Goal: Information Seeking & Learning: Learn about a topic

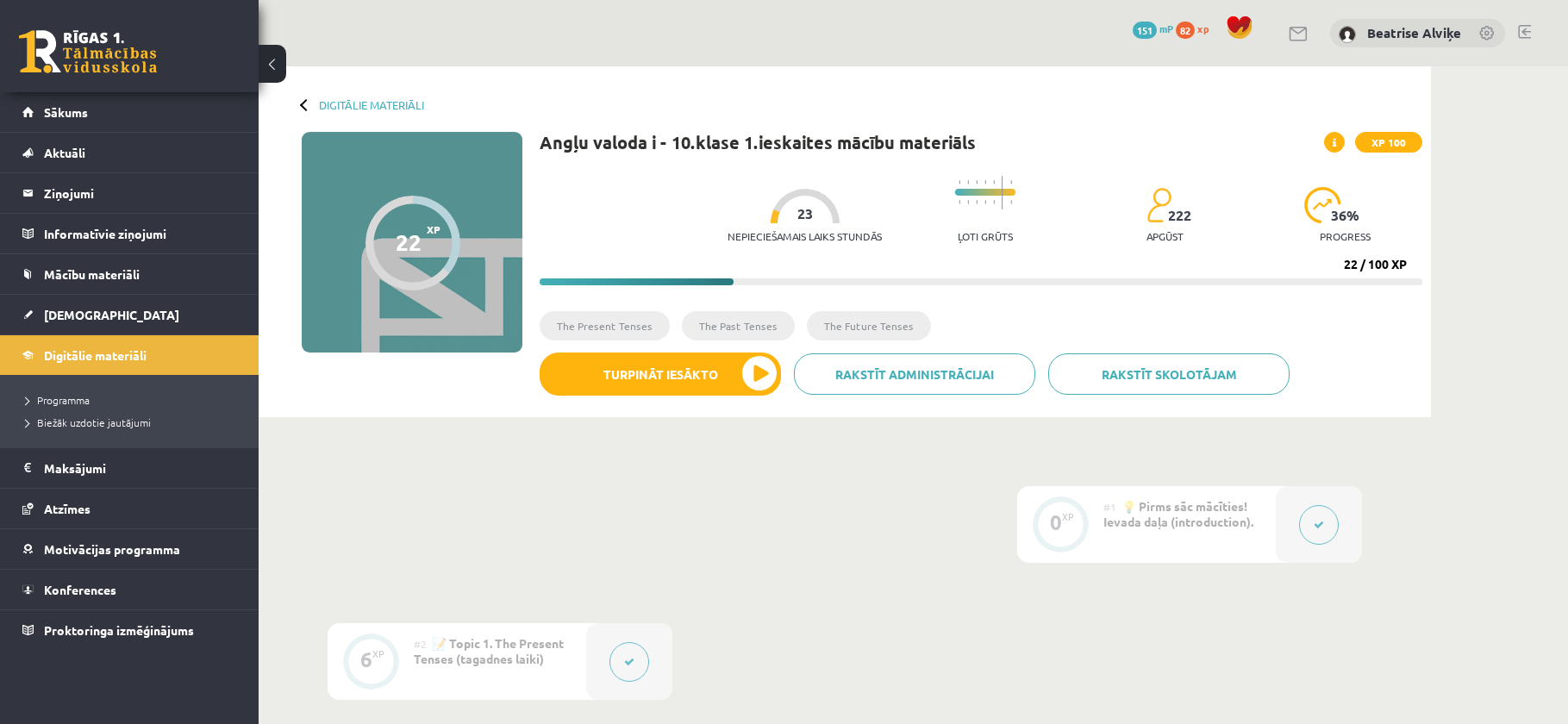
scroll to position [802, 0]
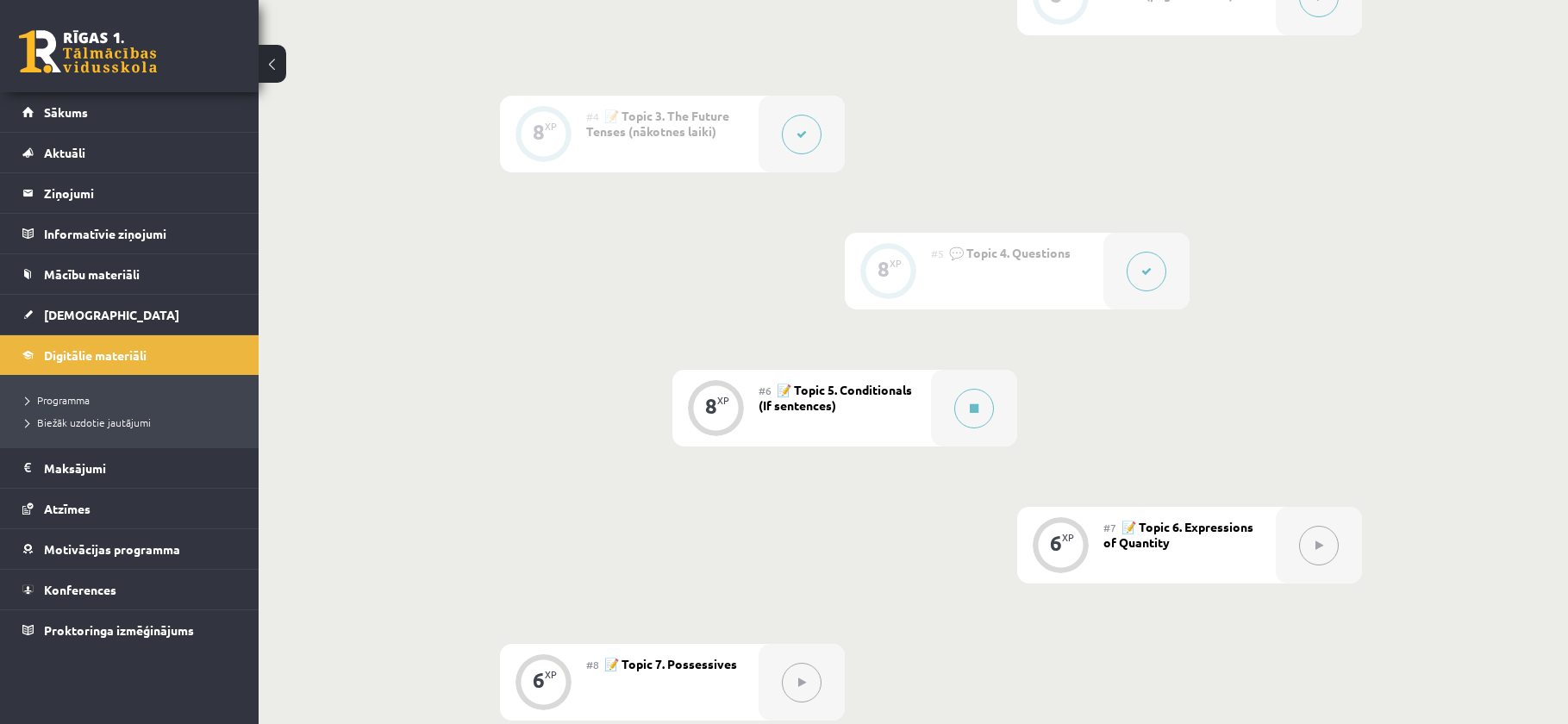
click at [518, 442] on div "0 XP #1 💡 Pirms sāc mācīties! Ievada daļa (introduction). 6 XP #2 📝 Topic 1. Th…" at bounding box center [844, 614] width 1034 height 1858
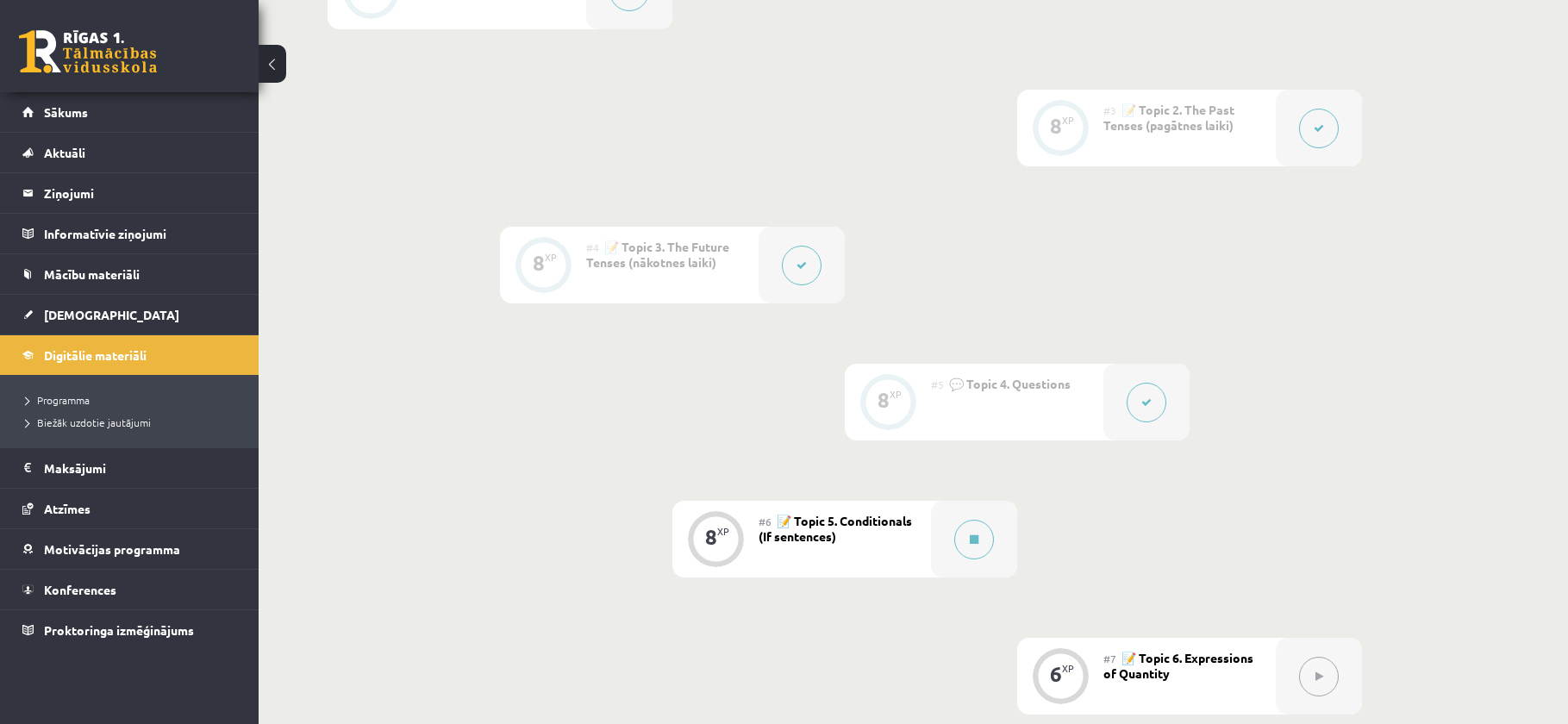
scroll to position [629, 0]
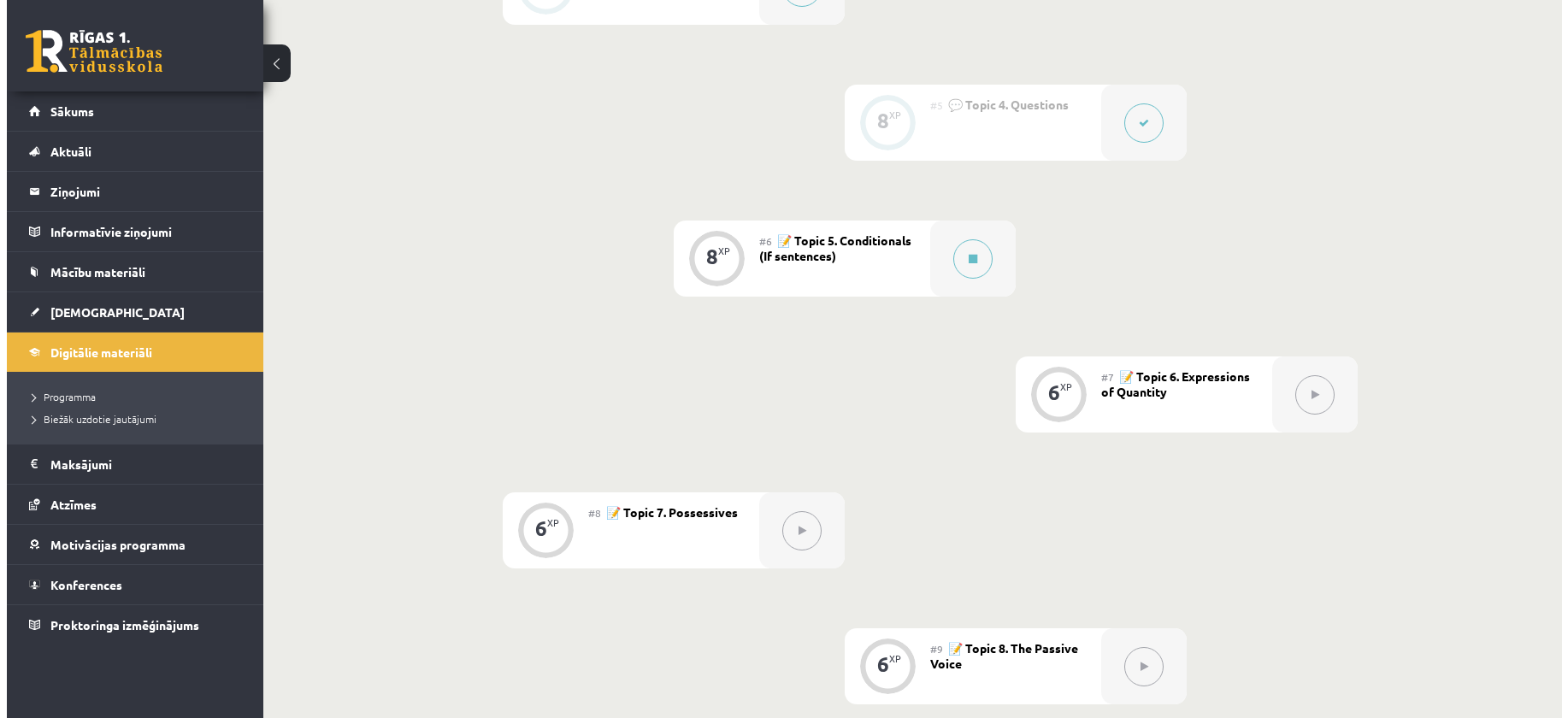
scroll to position [940, 0]
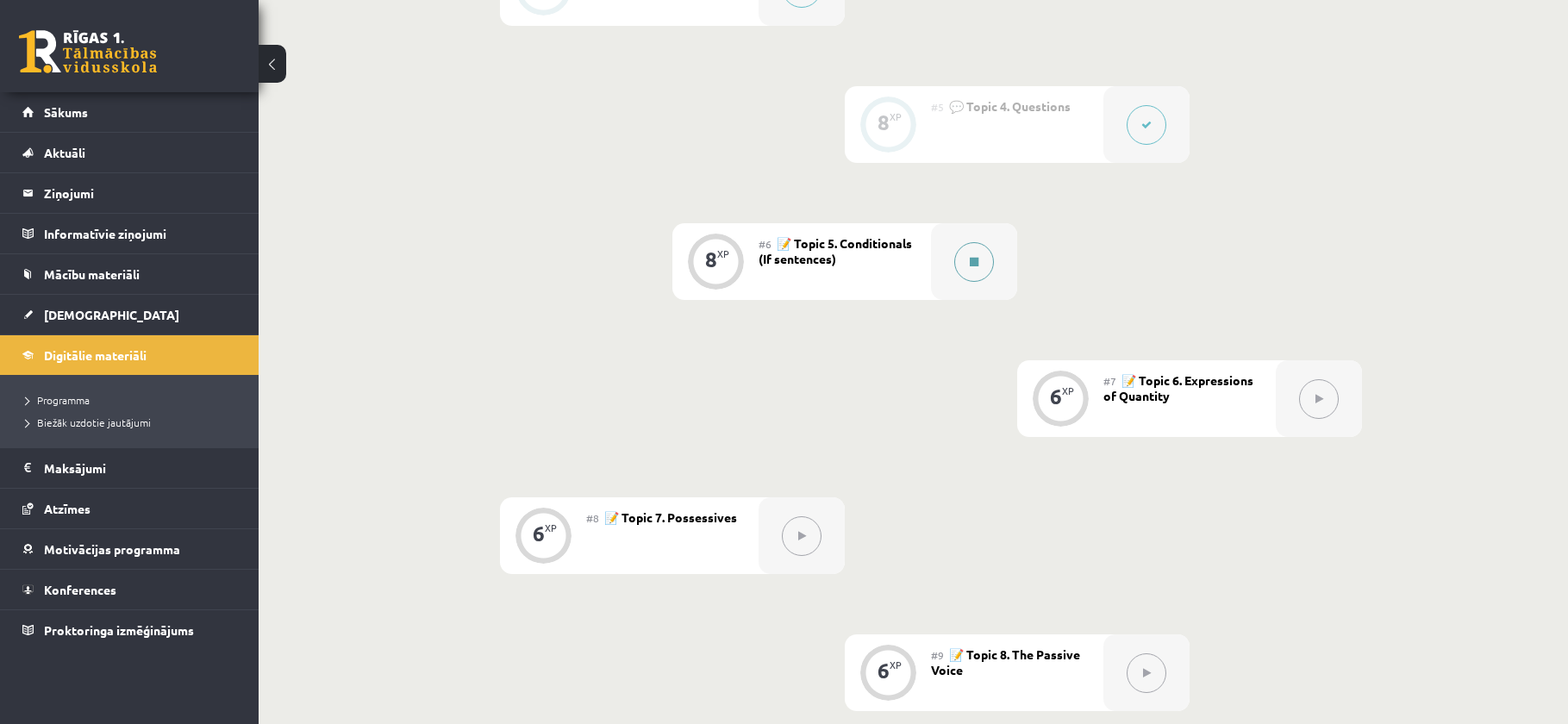
click at [948, 280] on div at bounding box center [973, 261] width 86 height 77
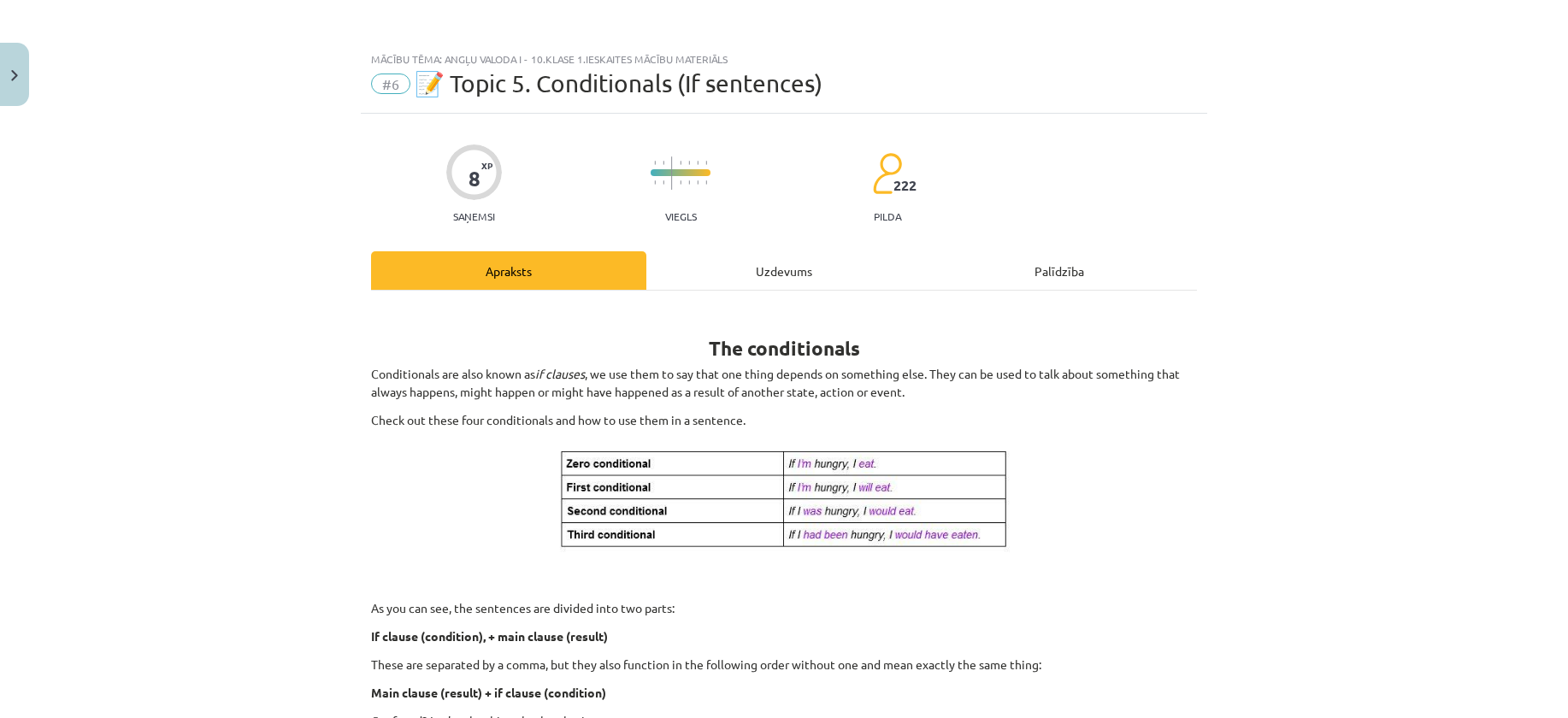
click at [257, 368] on div "Mācību tēma: Angļu valoda i - 10.klase 1.ieskaites mācību materiāls #6 📝 Topic …" at bounding box center [784, 359] width 1568 height 718
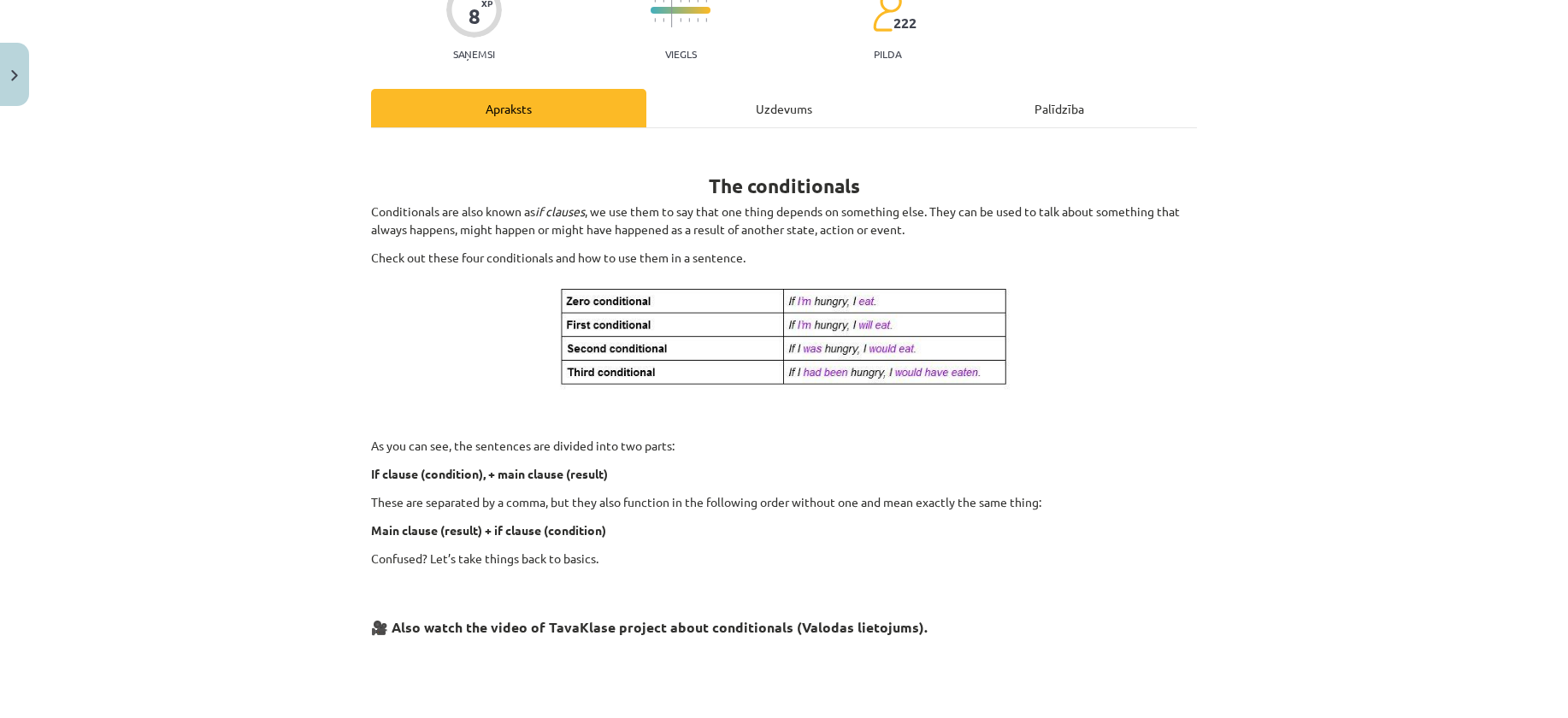
scroll to position [154, 0]
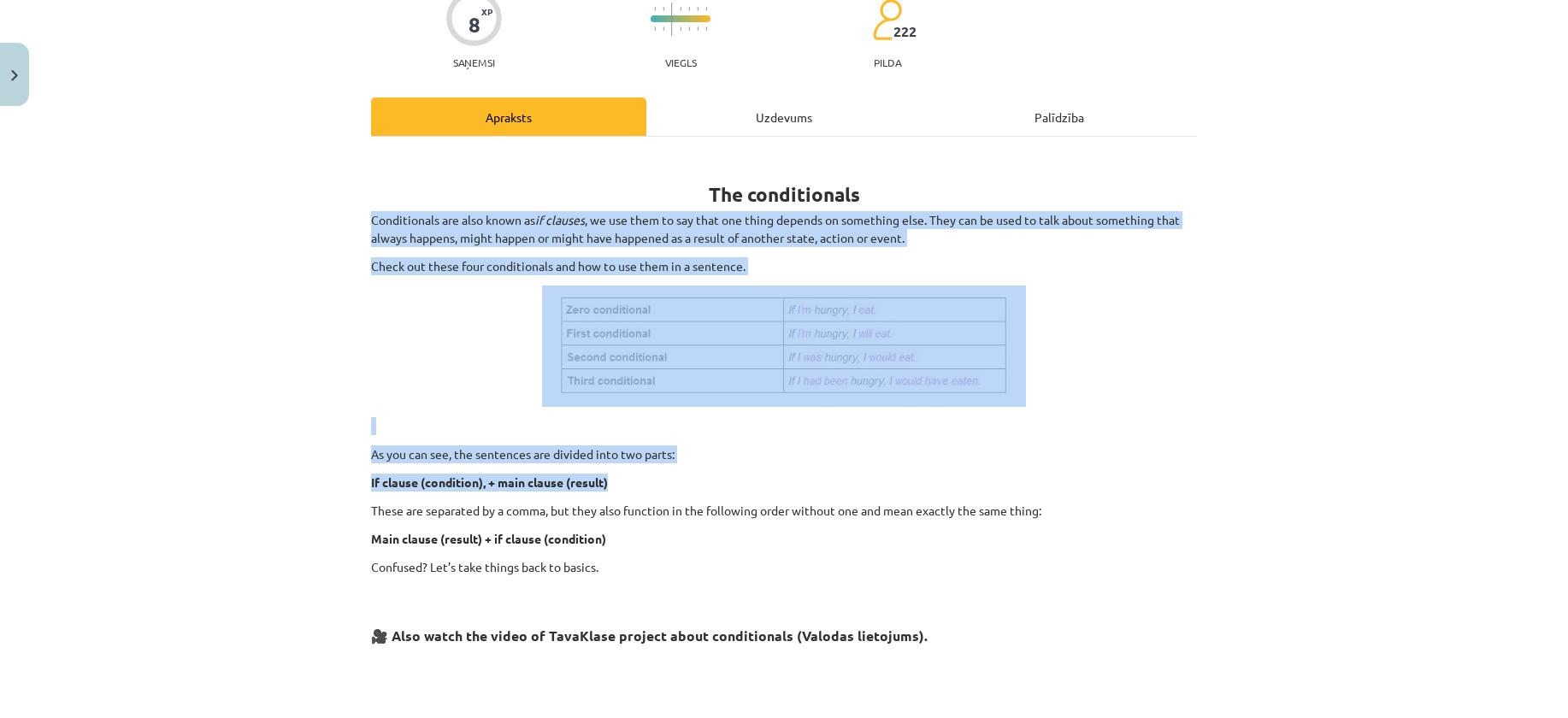
drag, startPoint x: 352, startPoint y: 207, endPoint x: 1010, endPoint y: 469, distance: 708.2
click at [1010, 469] on div "Mācību tēma: Angļu valoda i - 10.klase 1.ieskaites mācību materiāls #6 📝 Topic …" at bounding box center [784, 359] width 1568 height 718
click at [852, 212] on p "Conditionals are also known as if clauses , we use them to say that one thing d…" at bounding box center [784, 229] width 826 height 36
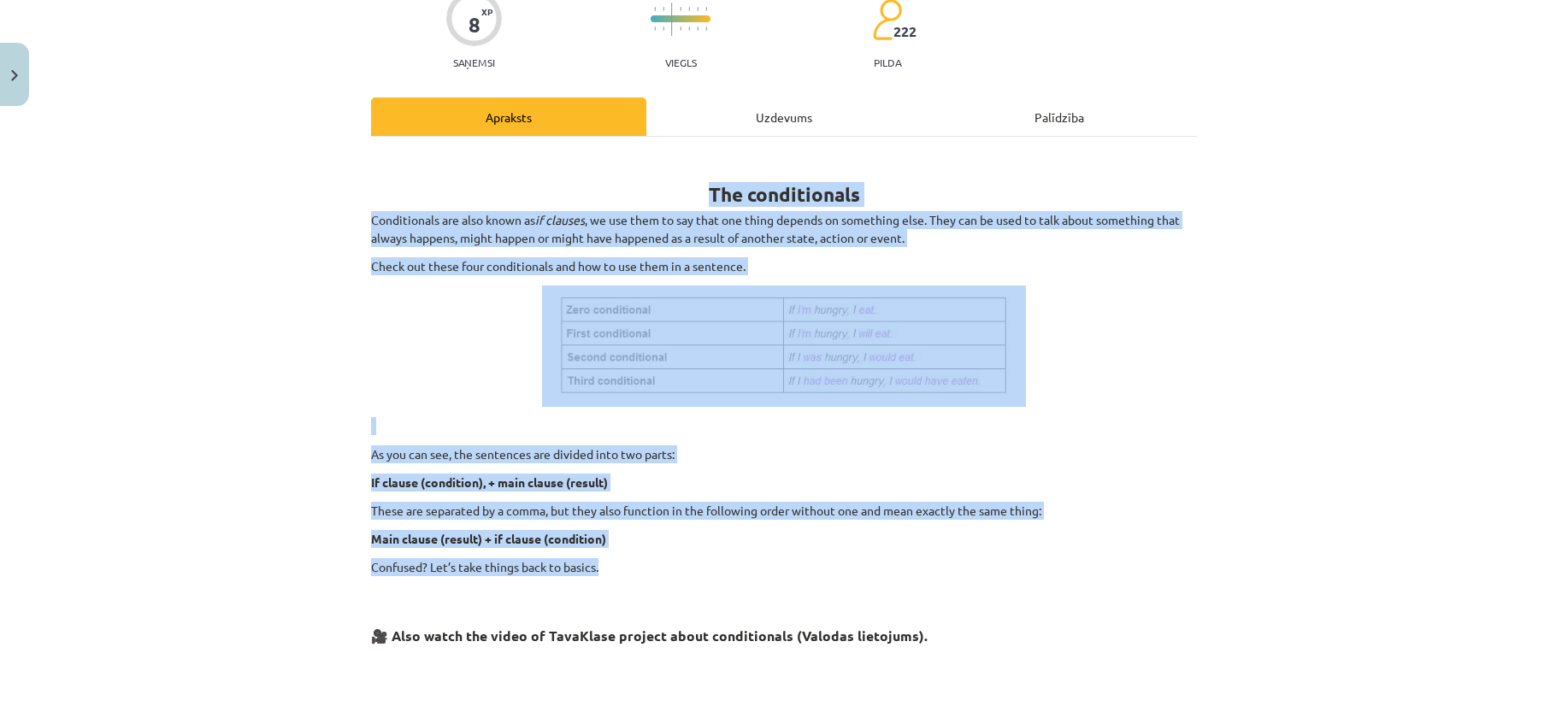
drag, startPoint x: 351, startPoint y: 178, endPoint x: 961, endPoint y: 567, distance: 723.5
click at [961, 567] on div "Mācību tēma: Angļu valoda i - 10.klase 1.ieskaites mācību materiāls #6 📝 Topic …" at bounding box center [784, 359] width 1568 height 718
click at [166, 230] on div "Mācību tēma: Angļu valoda i - 10.klase 1.ieskaites mācību materiāls #6 📝 Topic …" at bounding box center [784, 359] width 1568 height 718
drag, startPoint x: 358, startPoint y: 144, endPoint x: 956, endPoint y: 555, distance: 725.6
click at [956, 555] on div "8 XP Saņemsi Viegls 222 pilda Apraksts Uzdevums Palīdzība The conditionals Cond…" at bounding box center [784, 574] width 846 height 1229
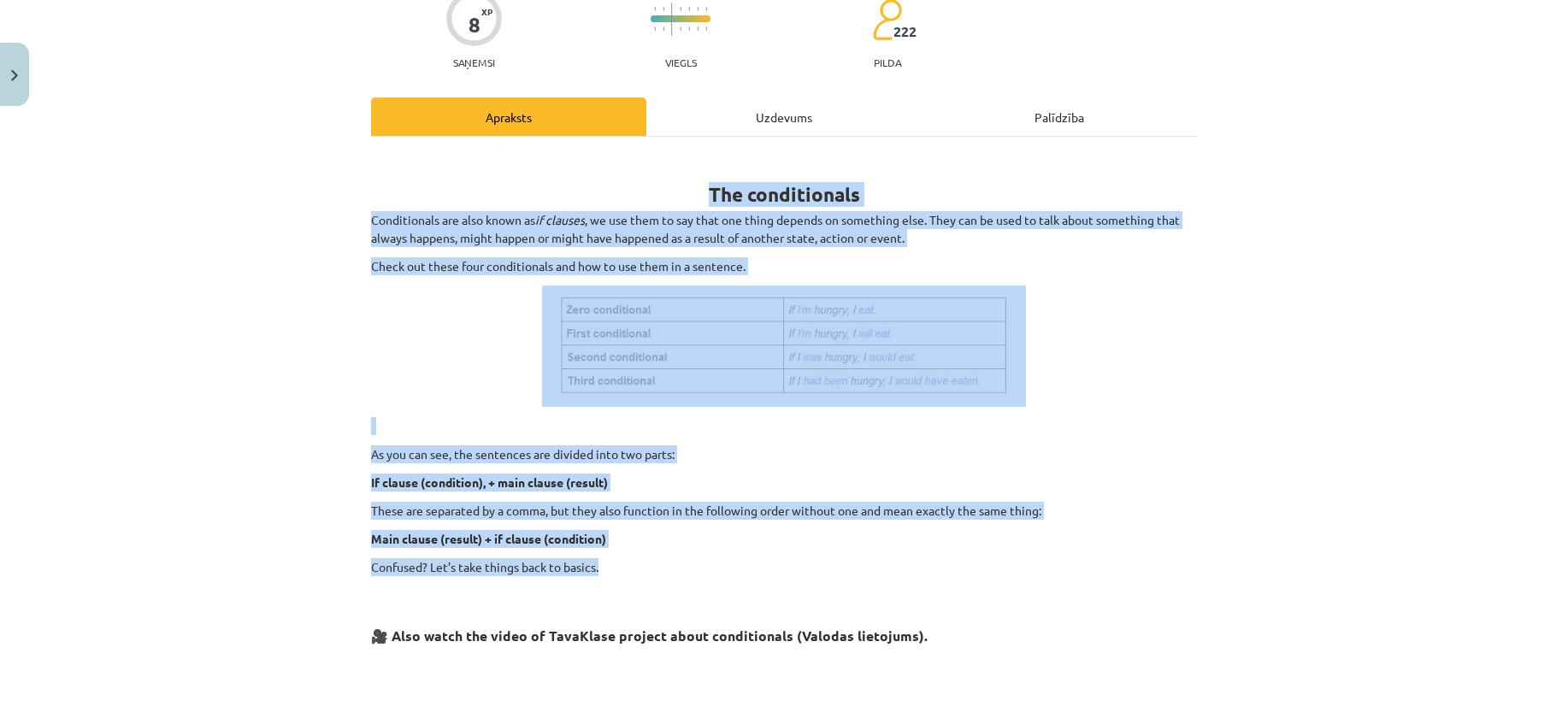
copy div "The conditionals Conditionals are also known as if clauses , we use them to say…"
click at [321, 244] on div "Mācību tēma: Angļu valoda i - 10.klase 1.ieskaites mācību materiāls #6 📝 Topic …" at bounding box center [784, 359] width 1568 height 718
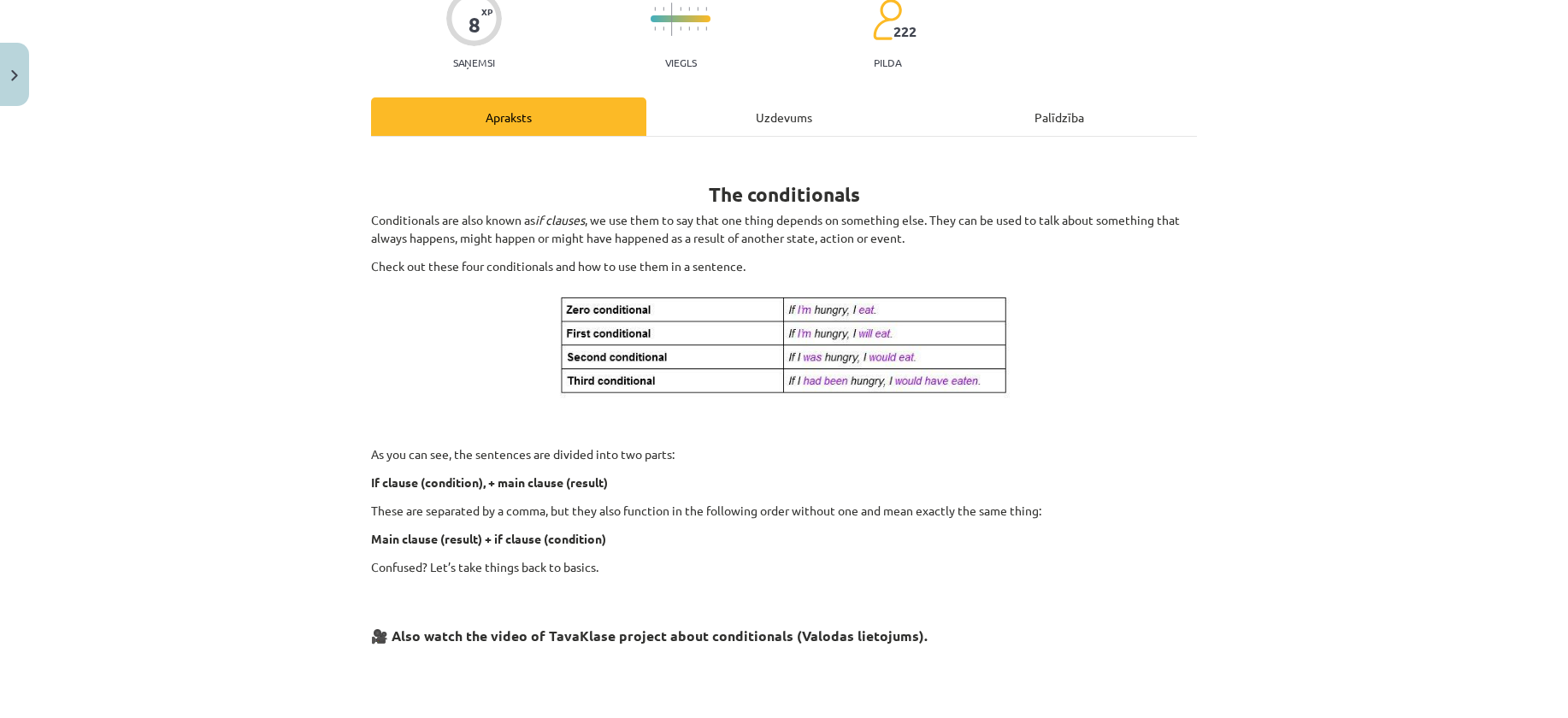
click at [61, 427] on div "Mācību tēma: Angļu valoda i - 10.klase 1.ieskaites mācību materiāls #6 📝 Topic …" at bounding box center [784, 359] width 1568 height 718
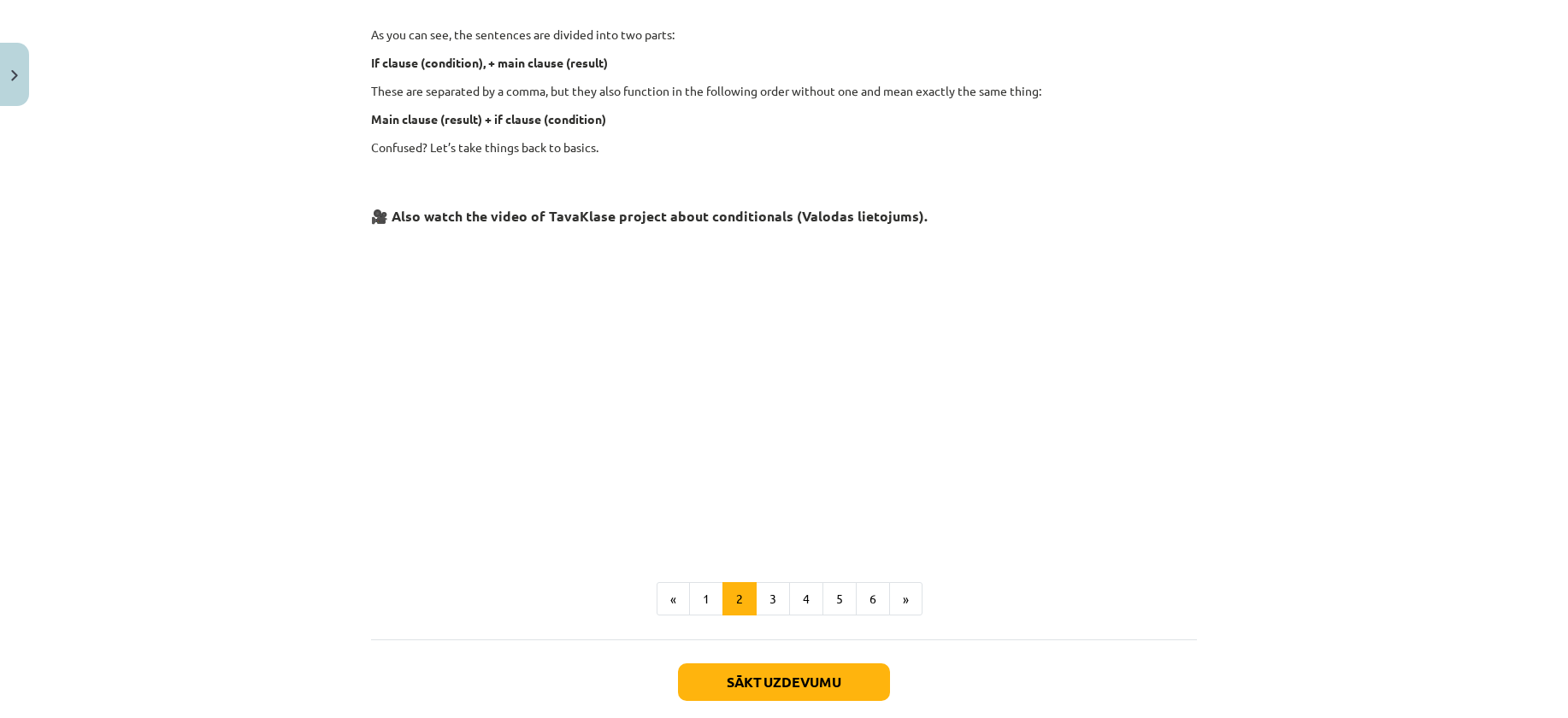
scroll to position [581, 0]
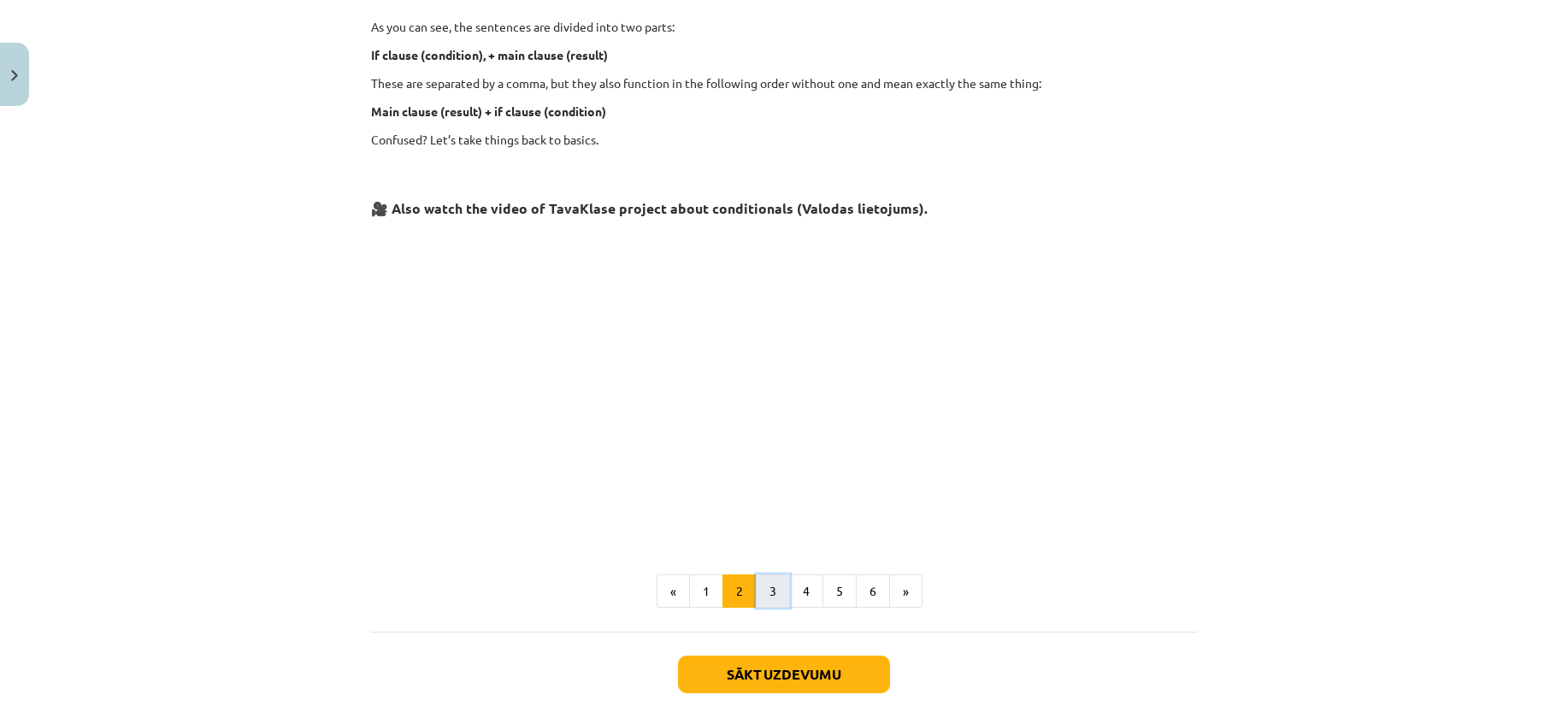
click at [778, 586] on button "3" at bounding box center [773, 592] width 34 height 34
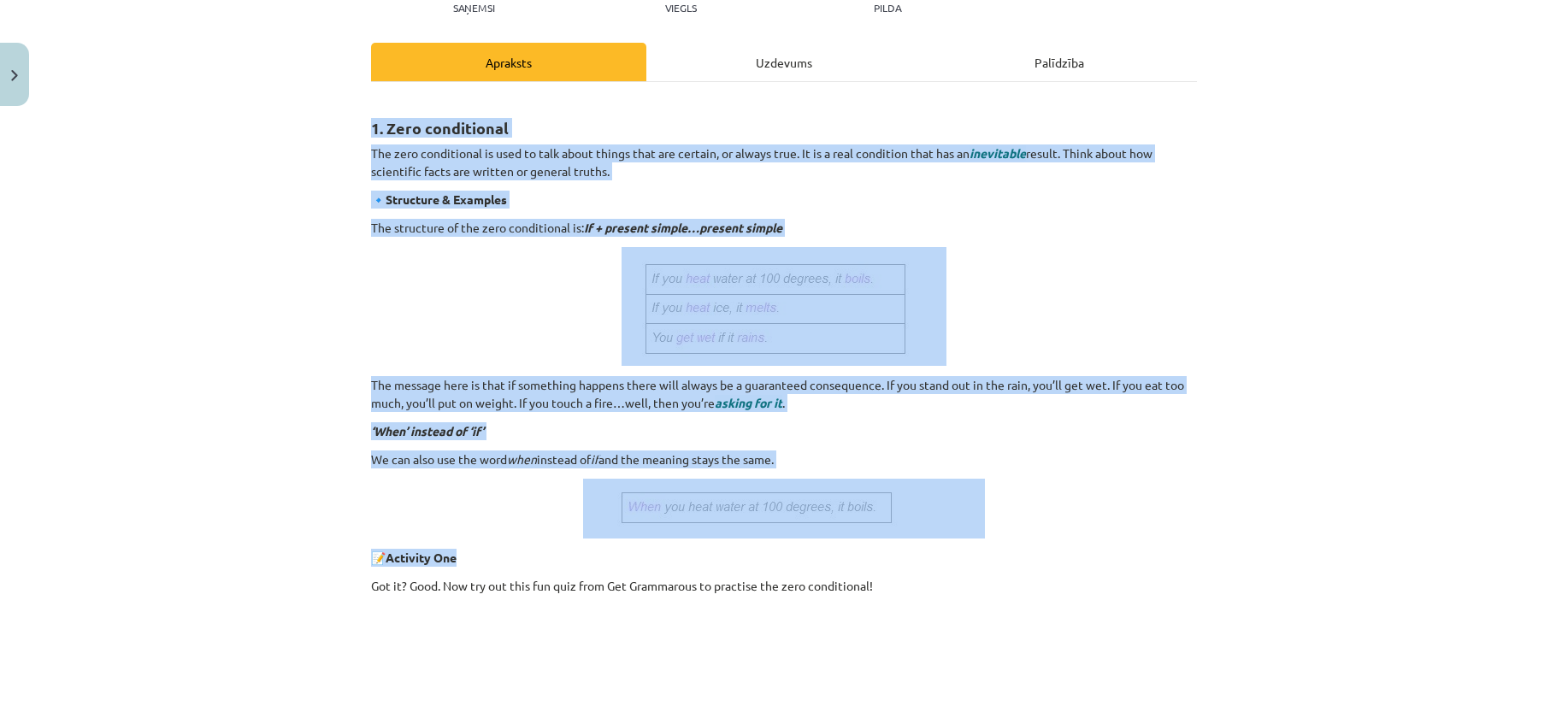
scroll to position [256, 0]
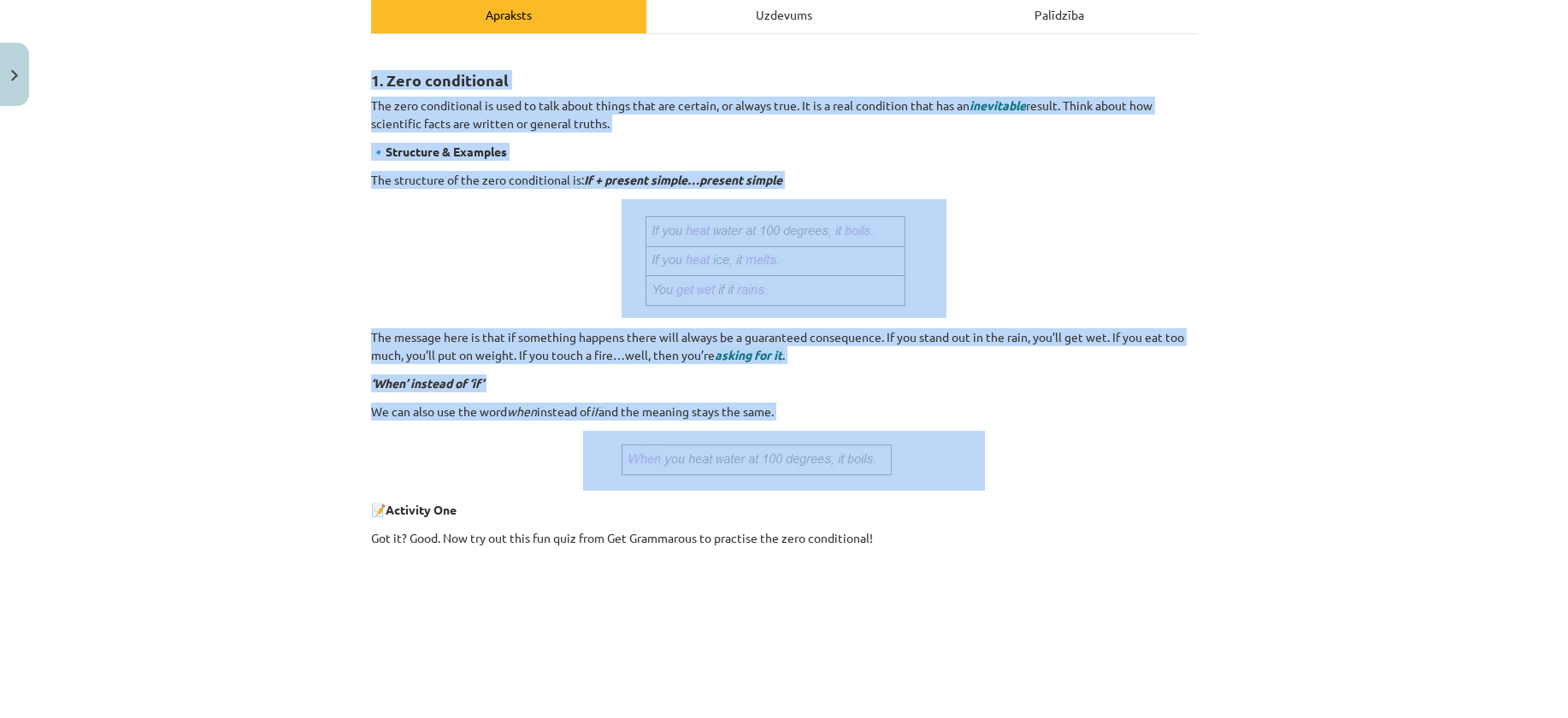
drag, startPoint x: 368, startPoint y: 334, endPoint x: 1131, endPoint y: 469, distance: 774.9
click at [1131, 469] on div "1. Zero conditional The zero conditional is used to talk about things that are …" at bounding box center [784, 459] width 826 height 820
copy div "1. Zero conditional The zero conditional is used to talk about things that are …"
click at [134, 370] on div "Mācību tēma: Angļu valoda i - 10.klase 1.ieskaites mācību materiāls #6 📝 Topic …" at bounding box center [784, 359] width 1568 height 718
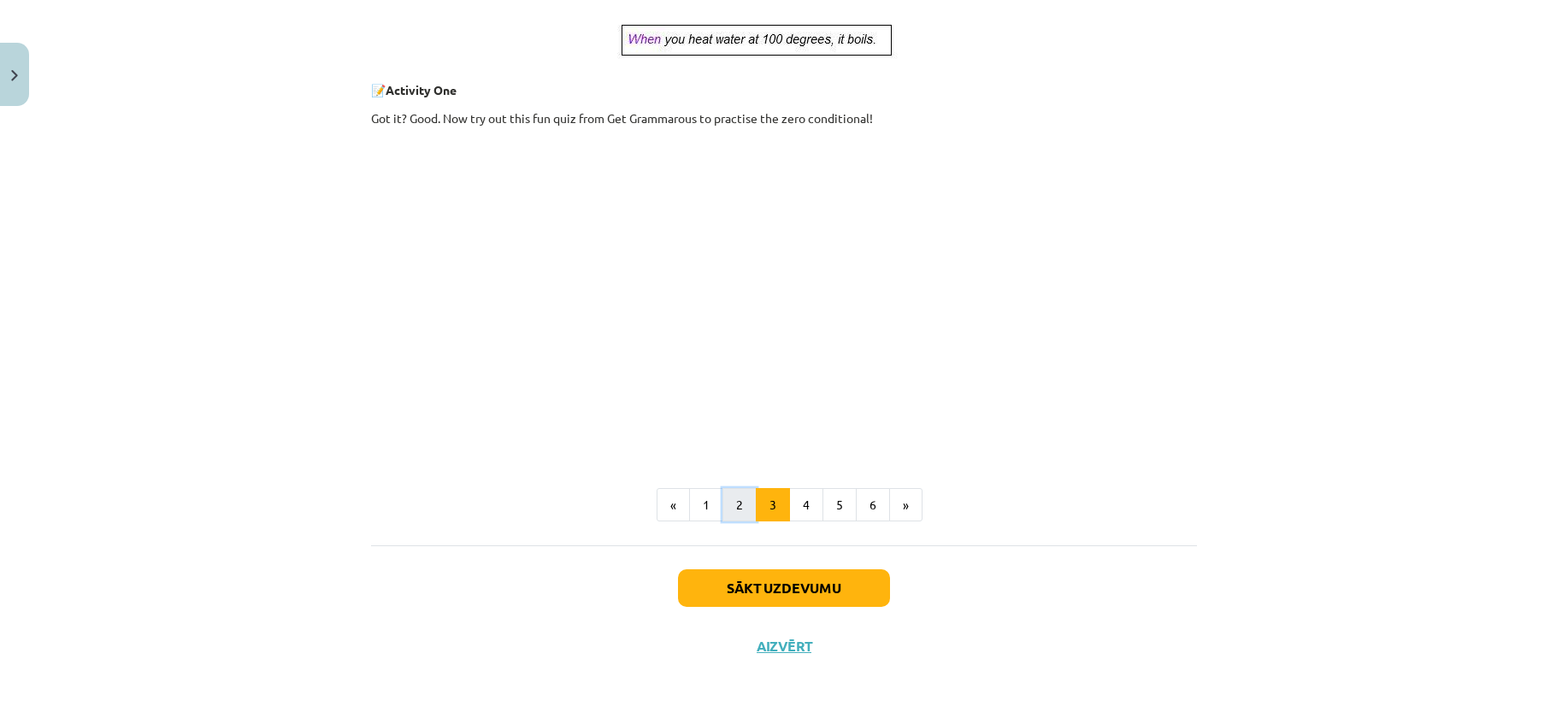
click at [730, 517] on button "2" at bounding box center [740, 506] width 34 height 34
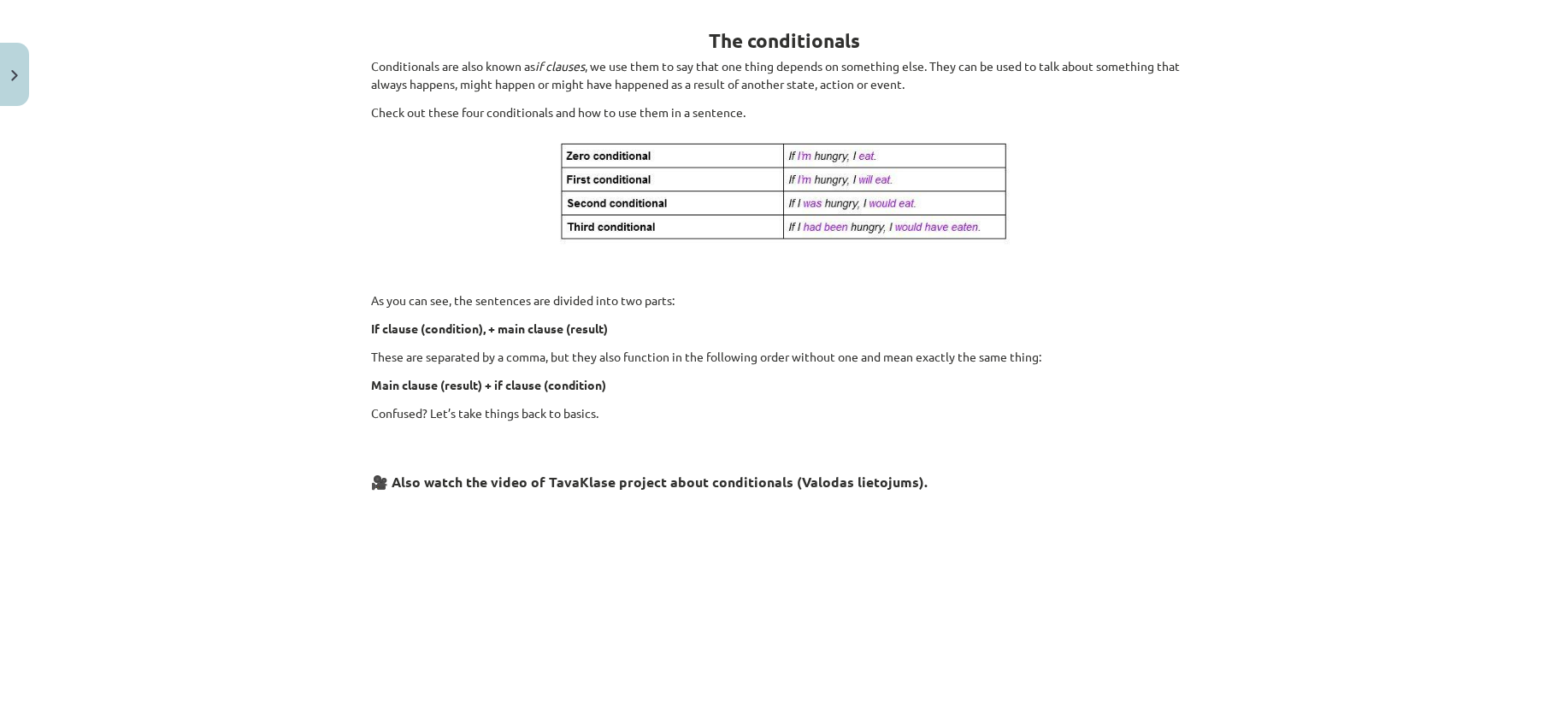
scroll to position [306, 0]
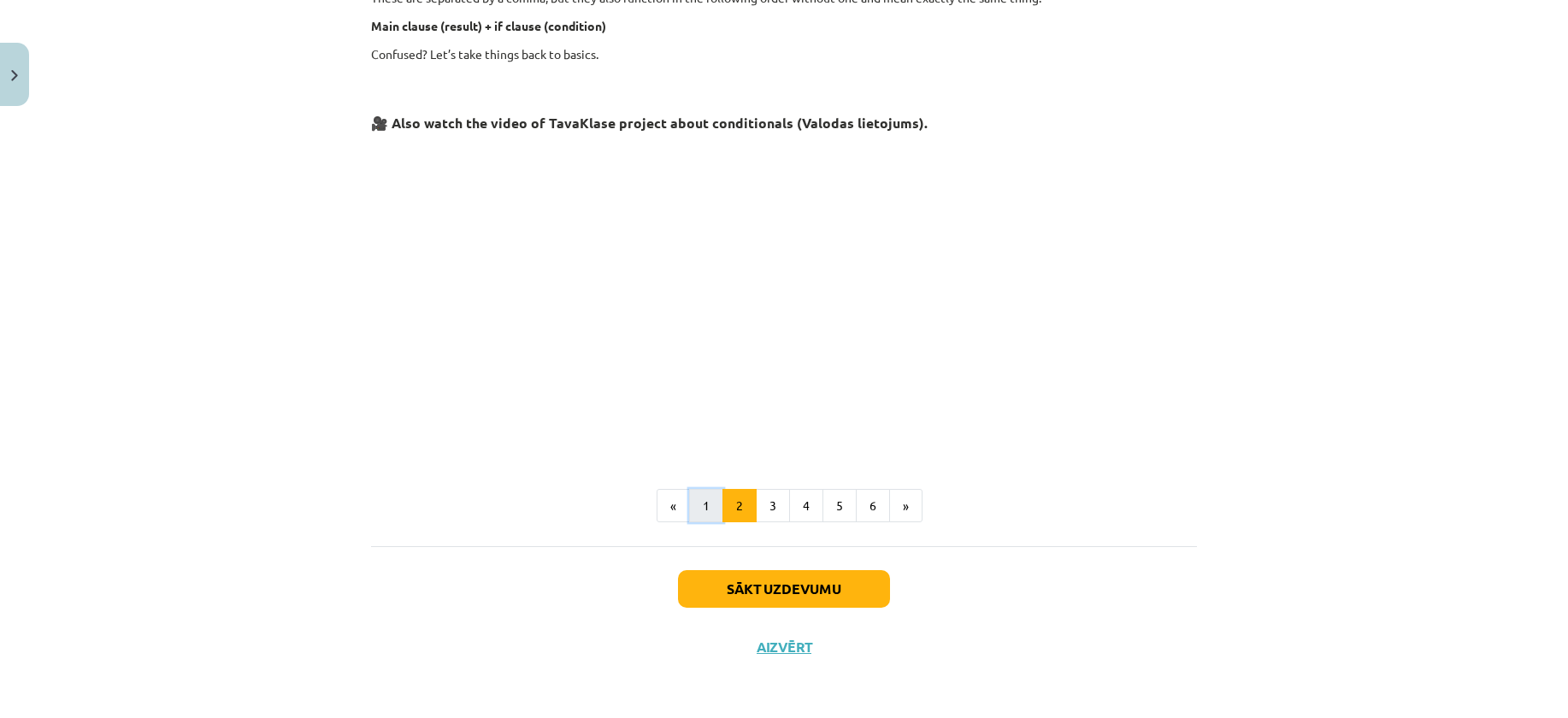
click at [696, 516] on button "1" at bounding box center [706, 506] width 34 height 34
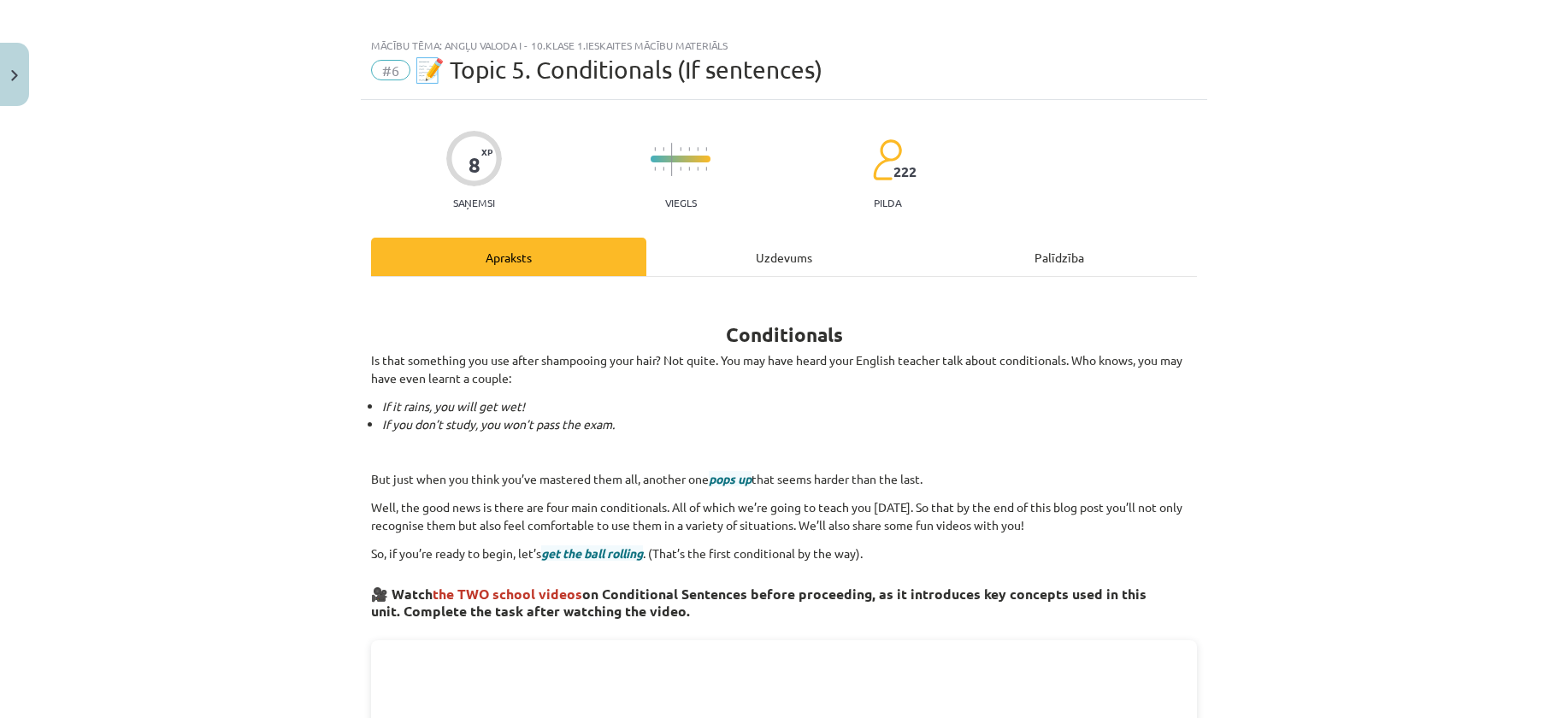
scroll to position [0, 0]
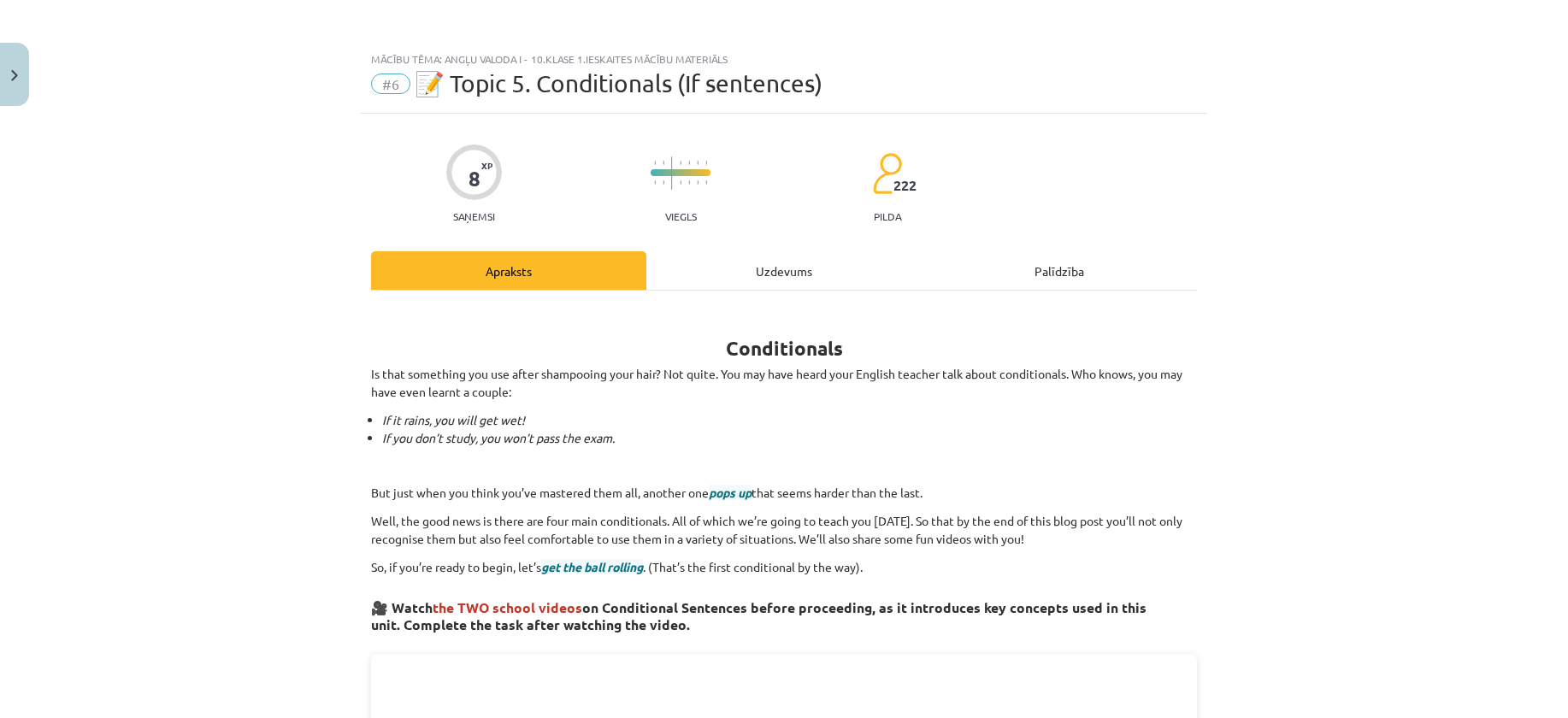
click at [136, 603] on div "Mācību tēma: Angļu valoda i - 10.klase 1.ieskaites mācību materiāls #6 📝 Topic …" at bounding box center [784, 359] width 1568 height 718
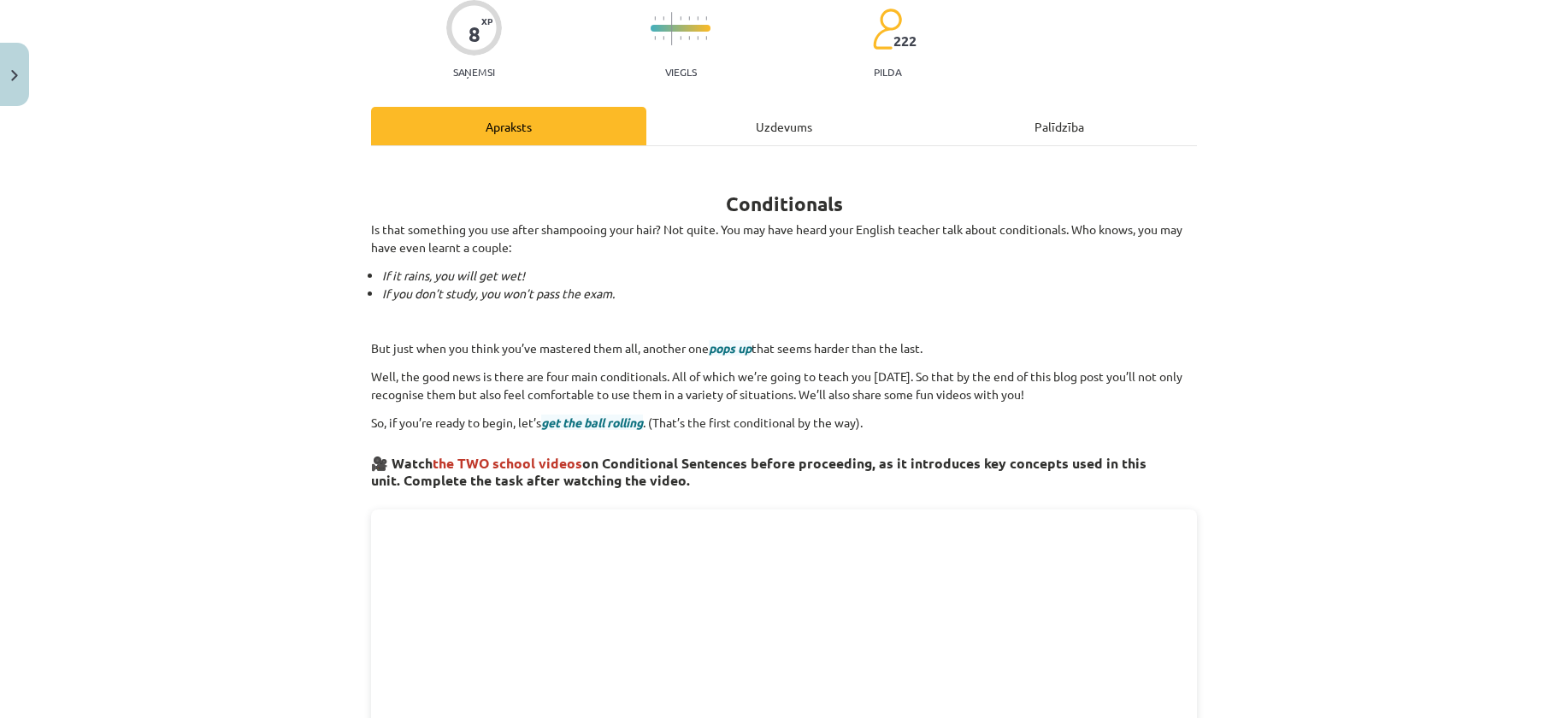
scroll to position [171, 0]
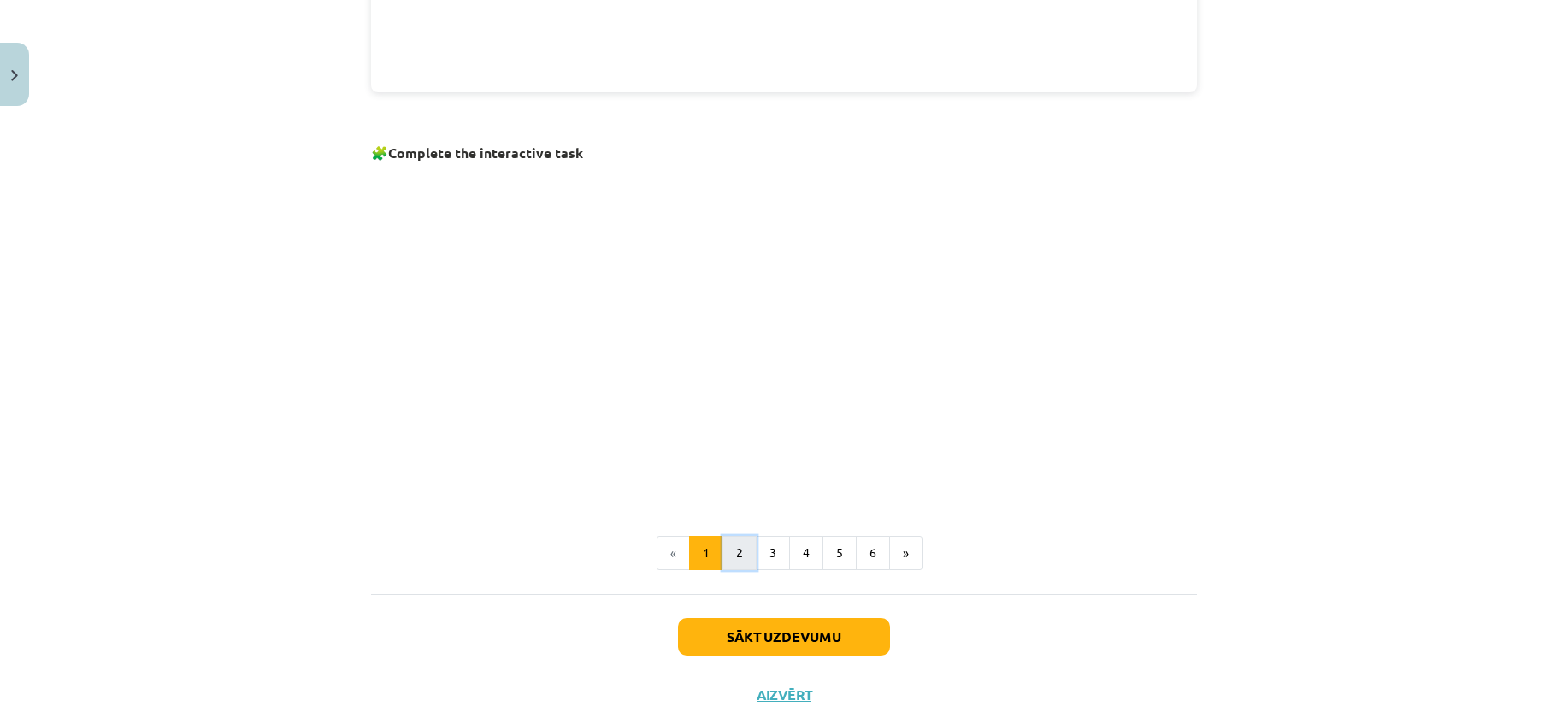
click at [736, 542] on button "2" at bounding box center [740, 553] width 34 height 34
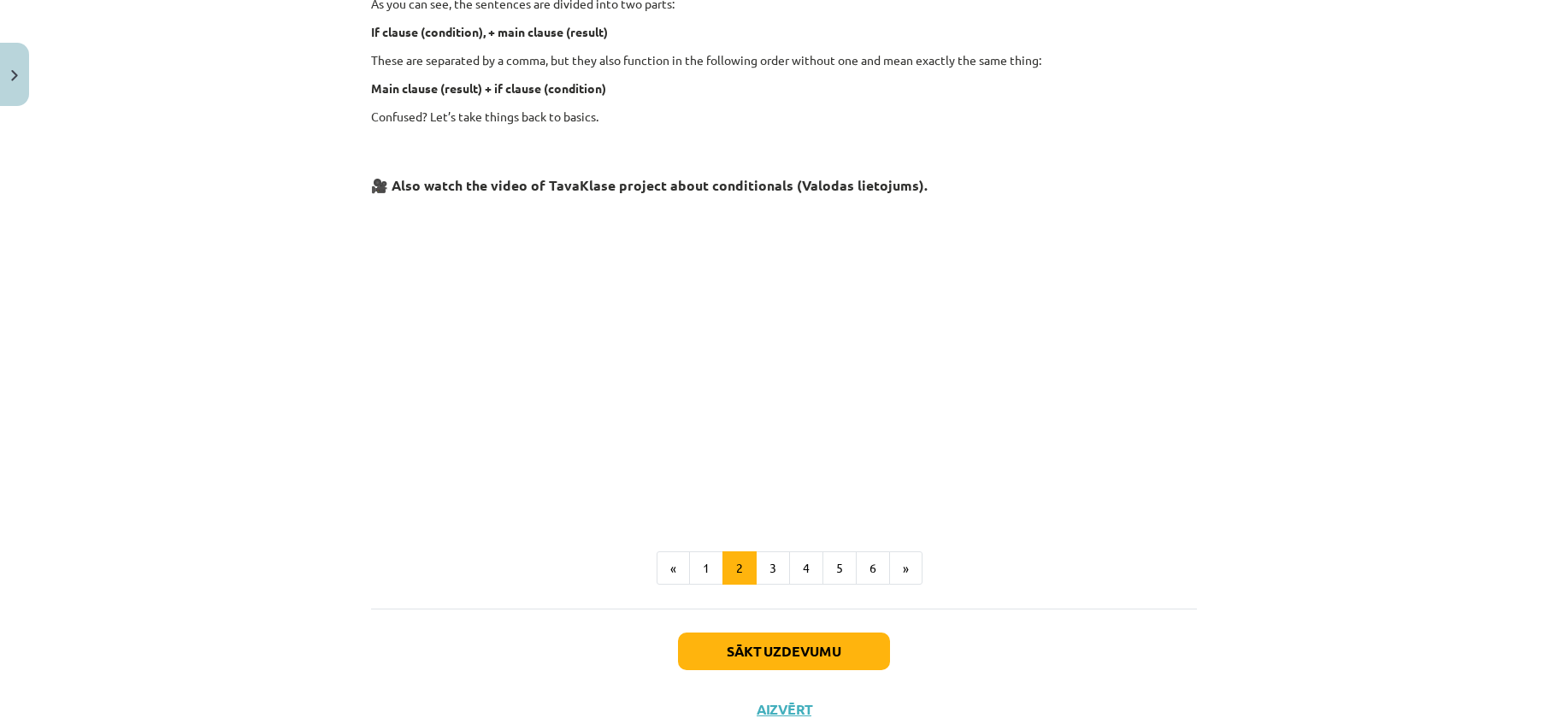
scroll to position [648, 0]
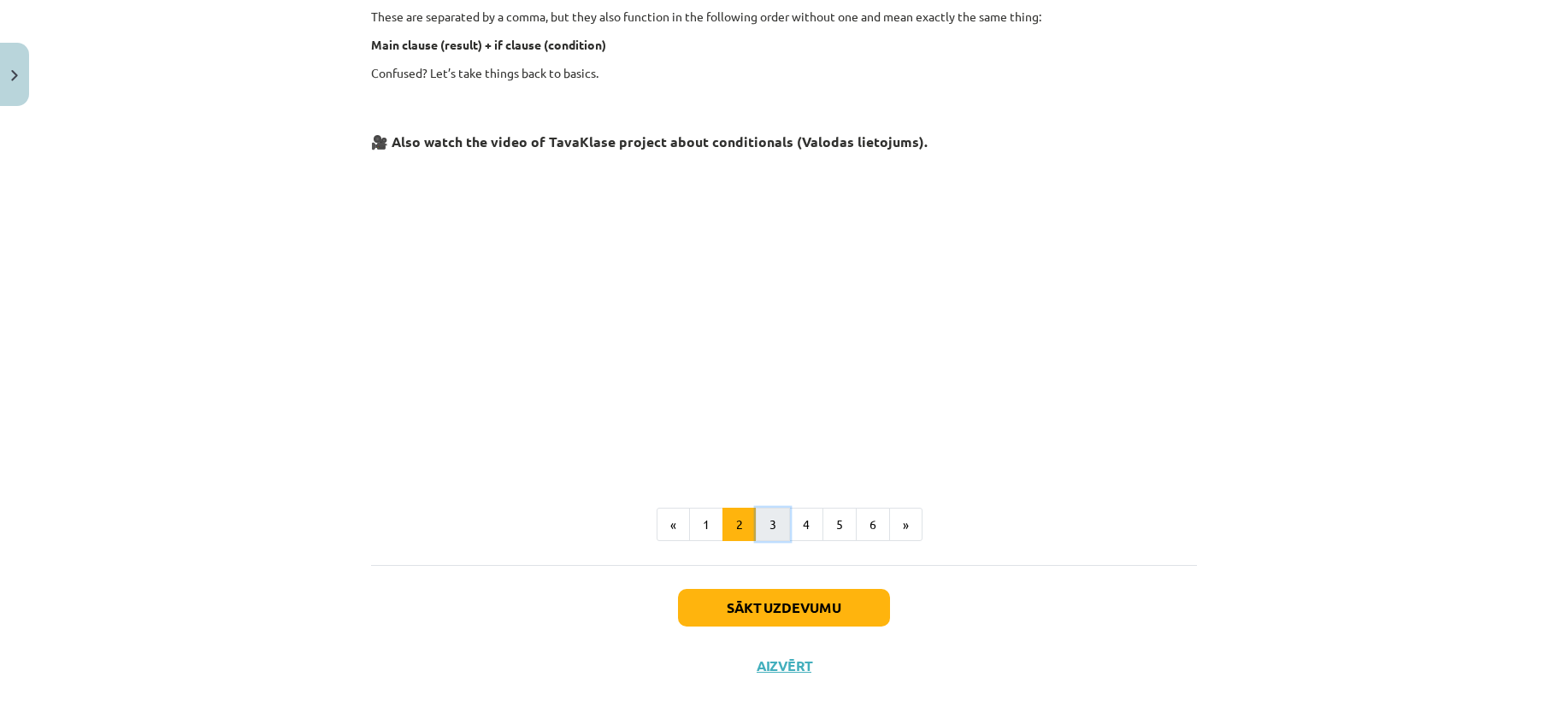
click at [775, 517] on button "3" at bounding box center [773, 524] width 34 height 34
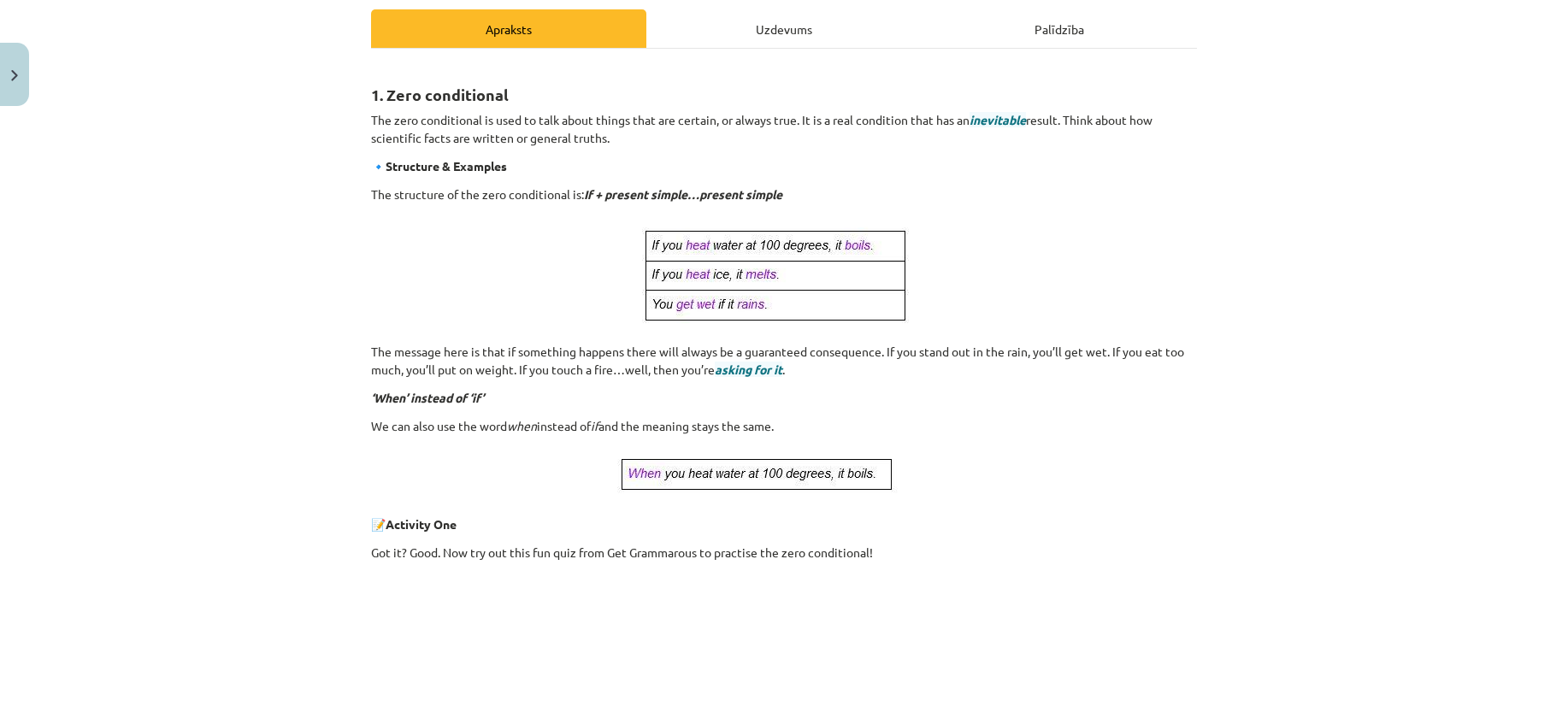
scroll to position [135, 0]
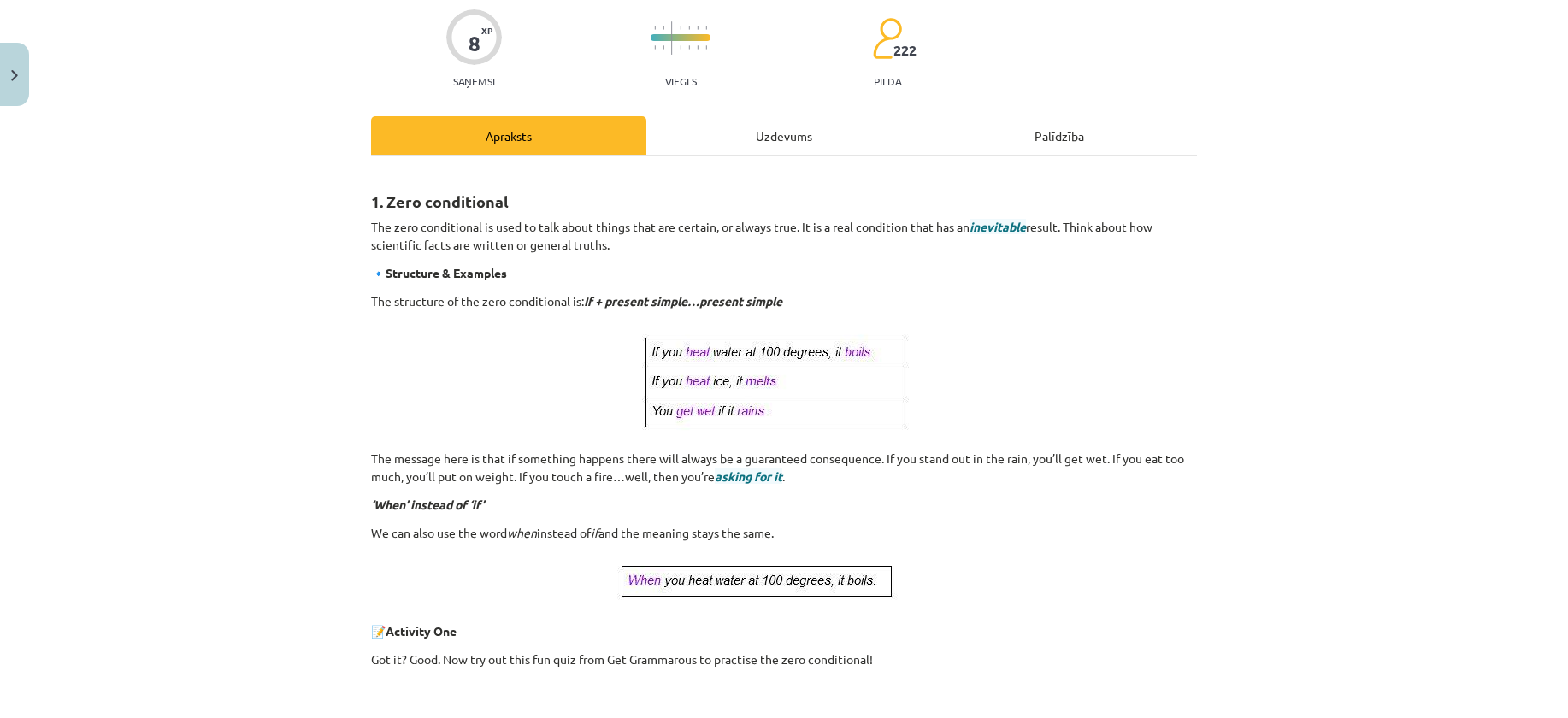
click at [326, 386] on div "Mācību tēma: Angļu valoda i - 10.klase 1.ieskaites mācību materiāls #6 📝 Topic …" at bounding box center [784, 359] width 1568 height 718
click at [437, 548] on div "1. Zero conditional The zero conditional is used to talk about things that are …" at bounding box center [784, 581] width 826 height 820
click at [147, 552] on div "Mācību tēma: Angļu valoda i - 10.klase 1.ieskaites mācību materiāls #6 📝 Topic …" at bounding box center [784, 359] width 1568 height 718
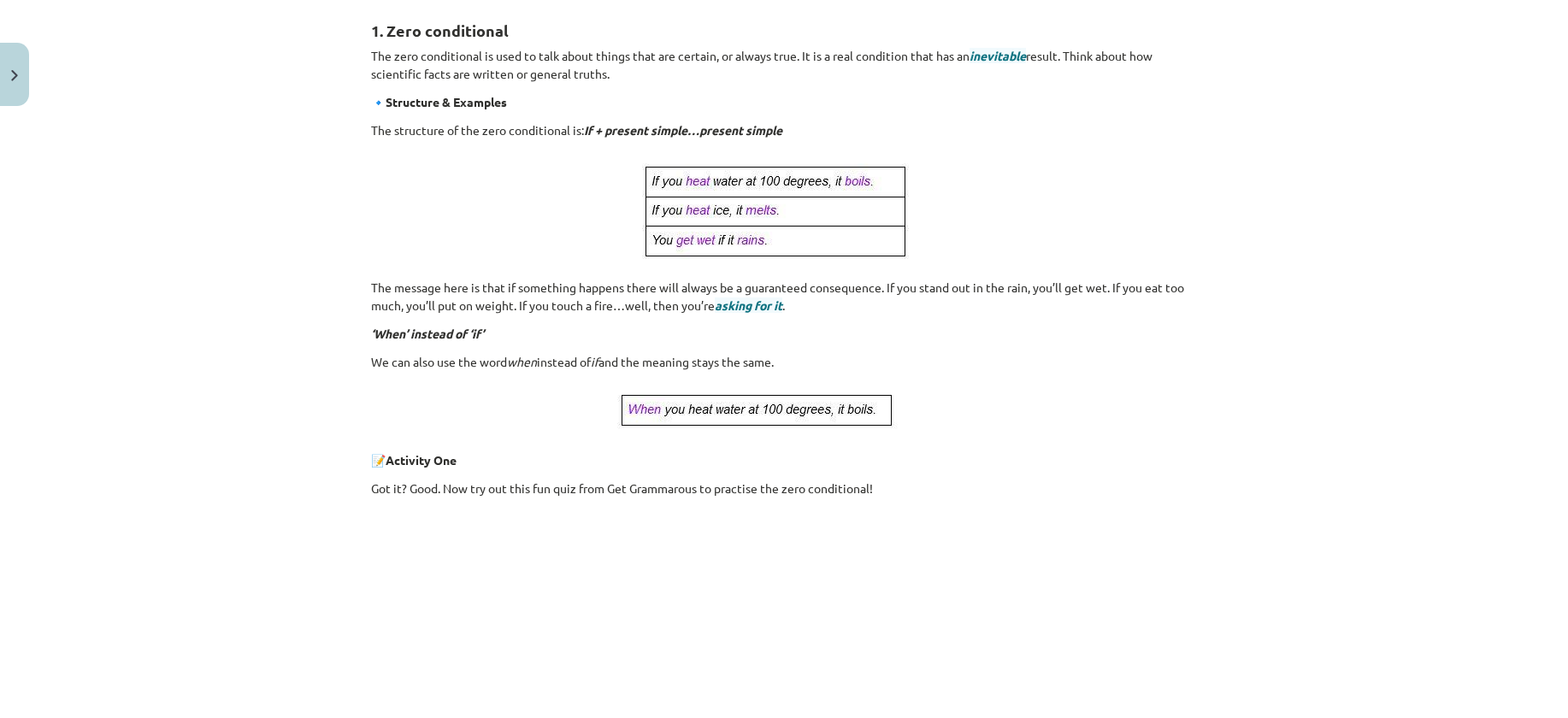
scroll to position [677, 0]
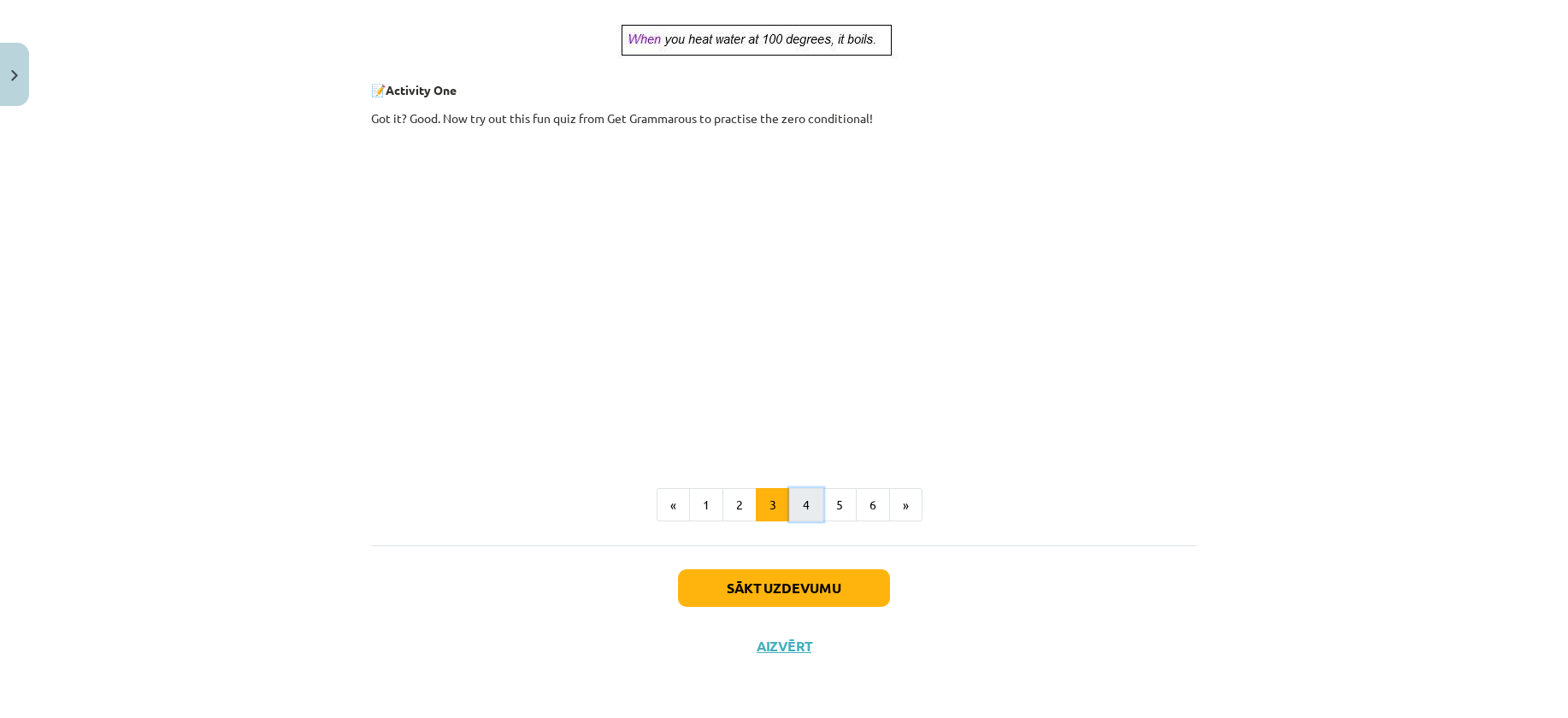
click at [804, 510] on button "4" at bounding box center [806, 506] width 34 height 34
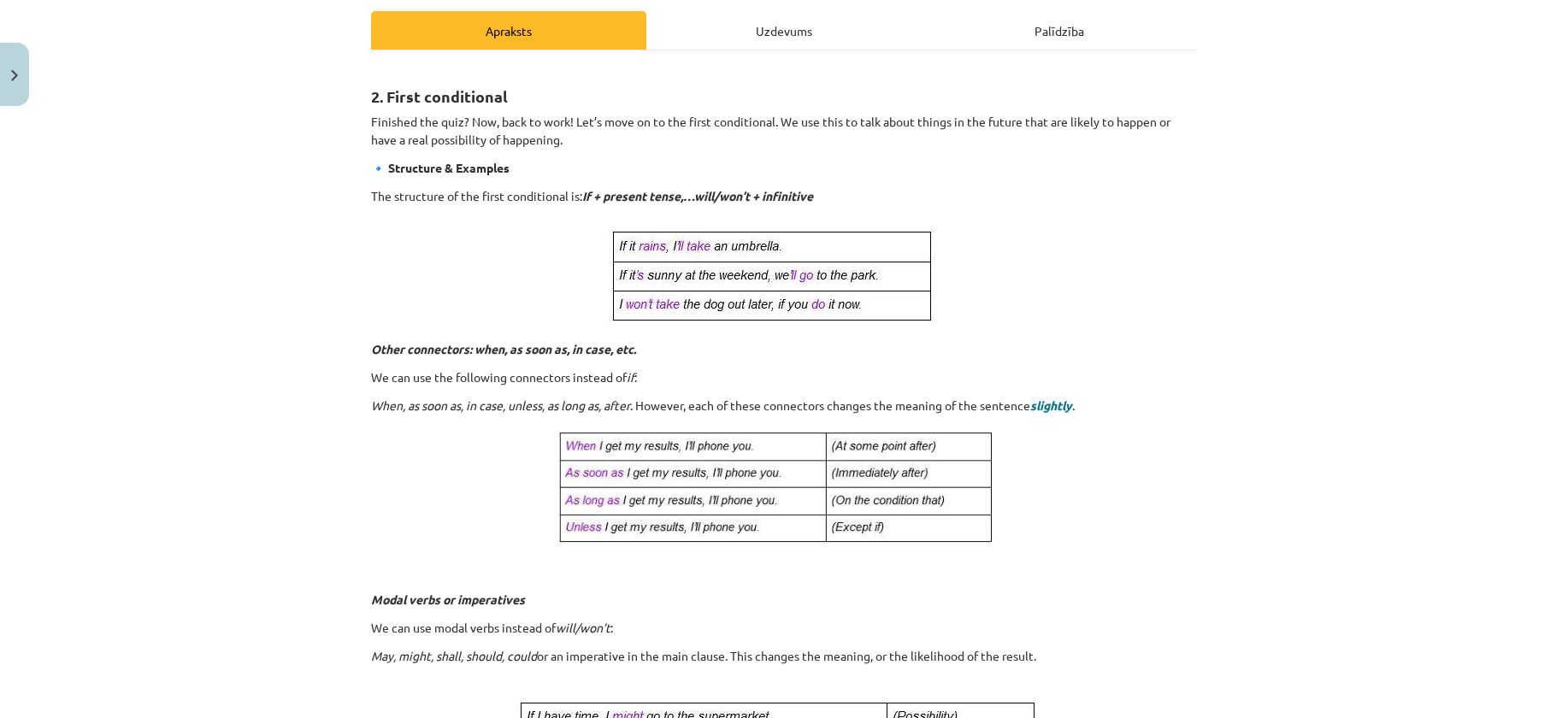
scroll to position [256, 0]
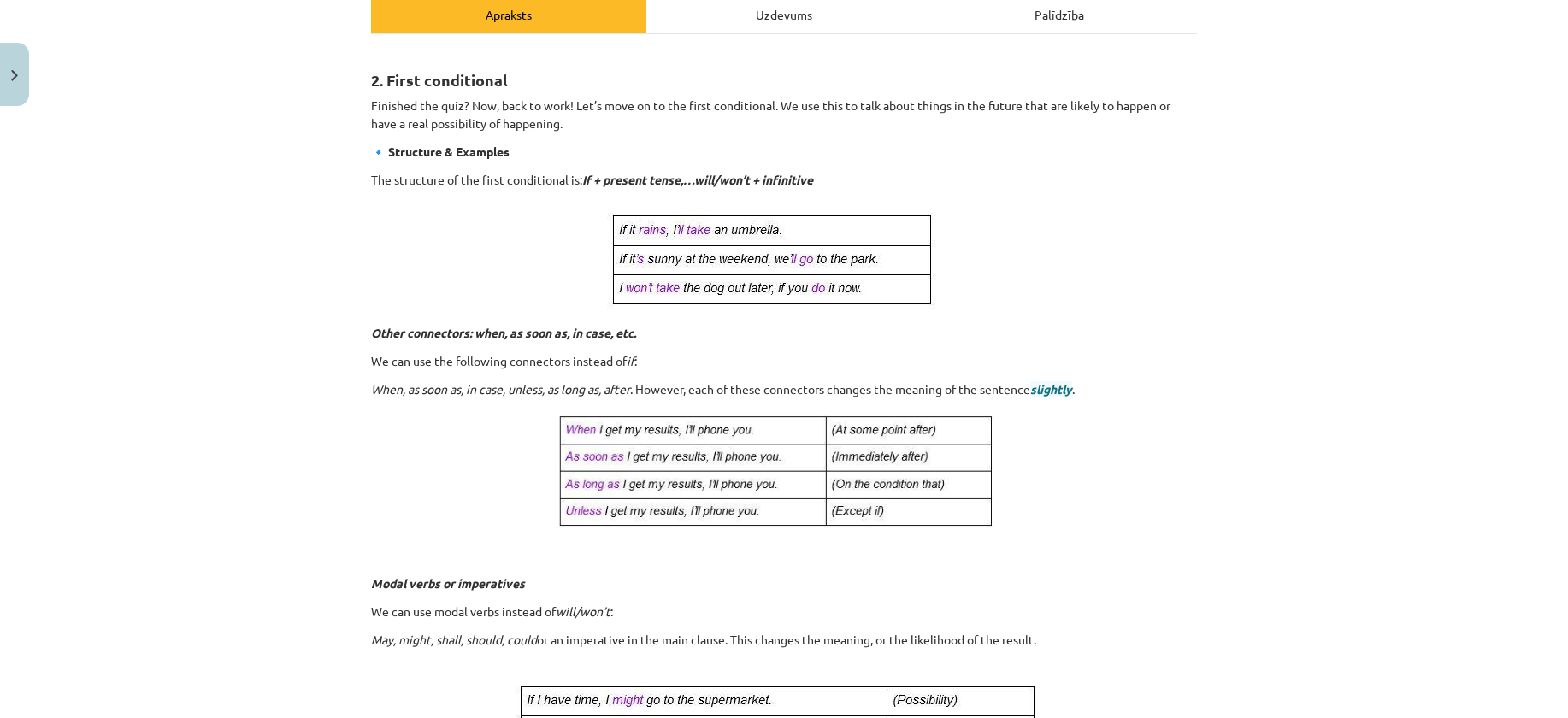
click at [396, 386] on icon "When, as soon as, in case, unless, as long as, after" at bounding box center [500, 388] width 259 height 15
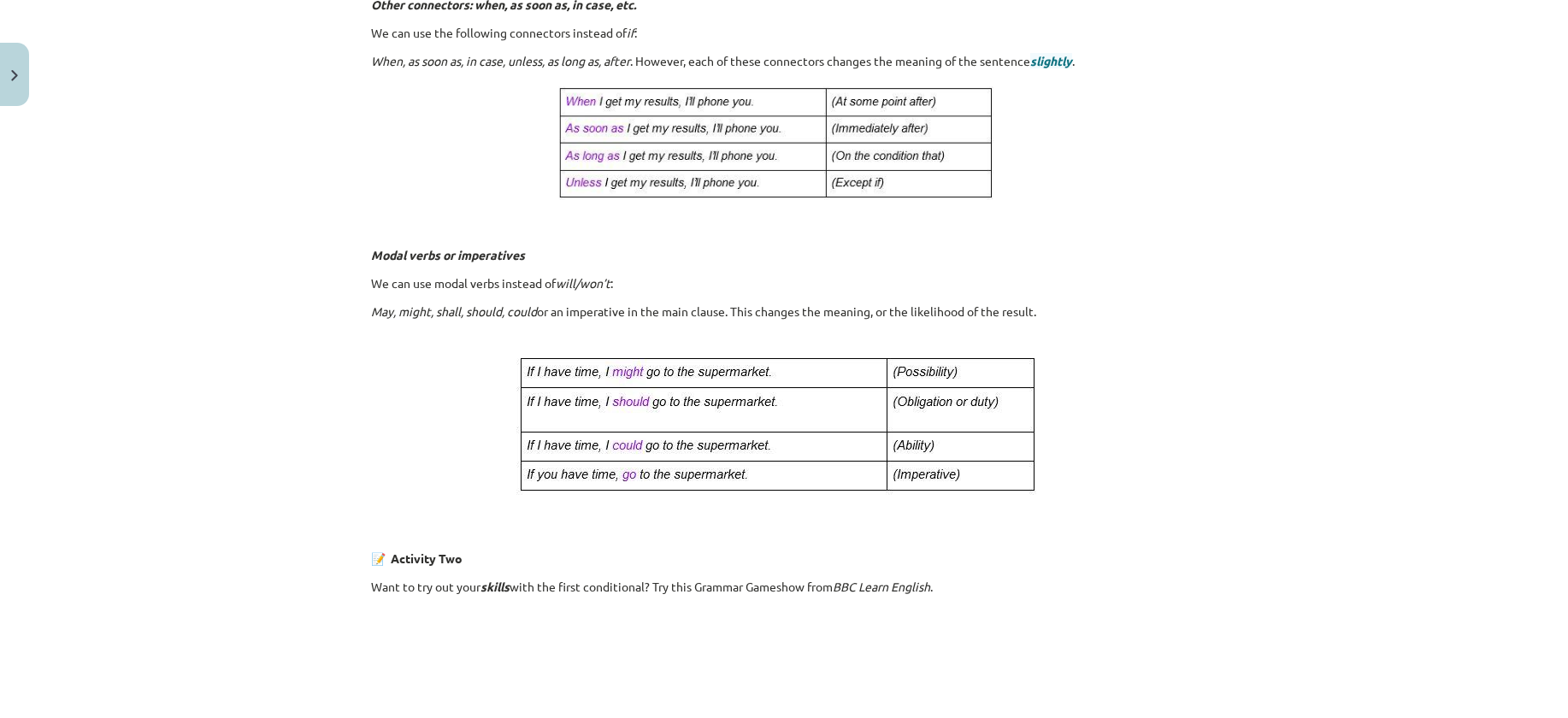
scroll to position [684, 0]
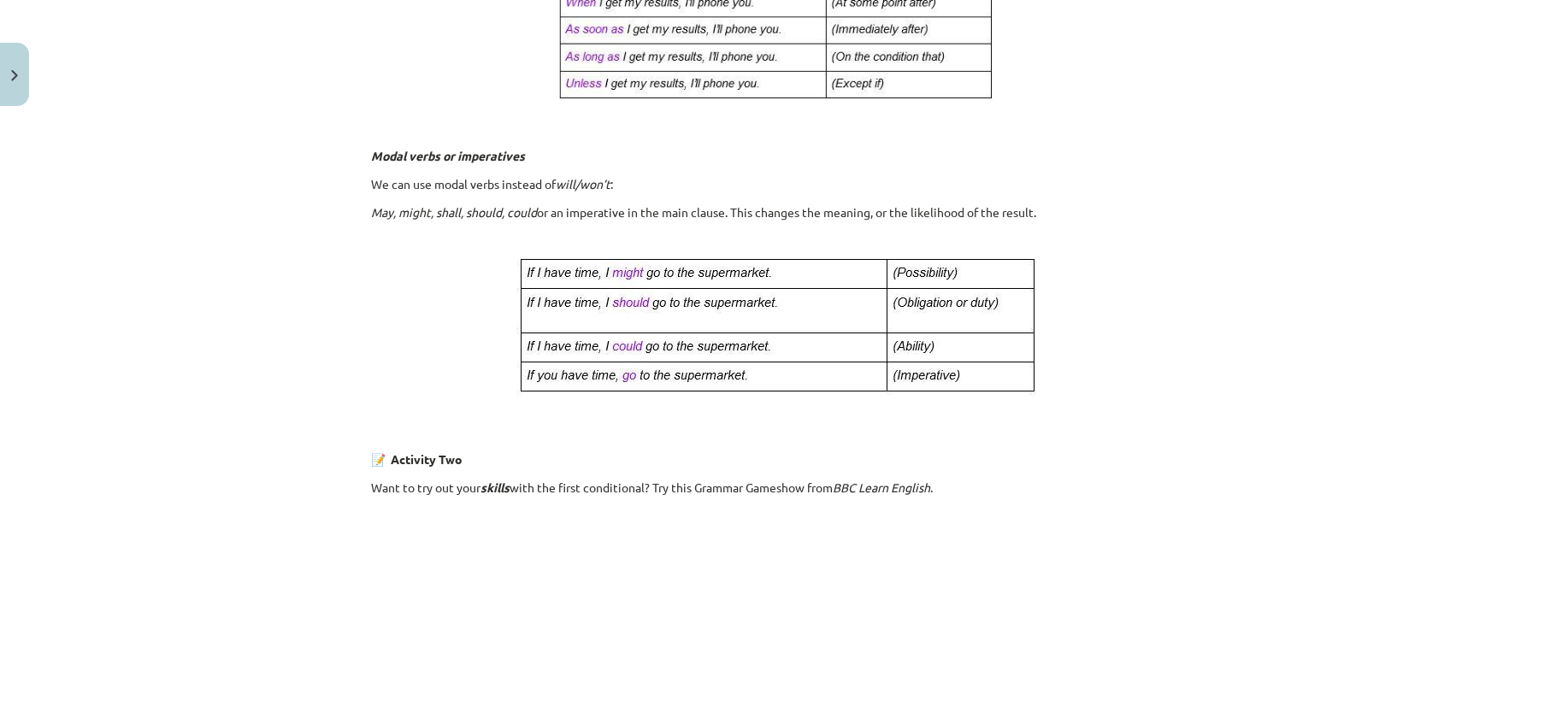
click at [216, 454] on div "Mācību tēma: Angļu valoda i - 10.klase 1.ieskaites mācību materiāls #6 📝 Topic …" at bounding box center [784, 359] width 1568 height 718
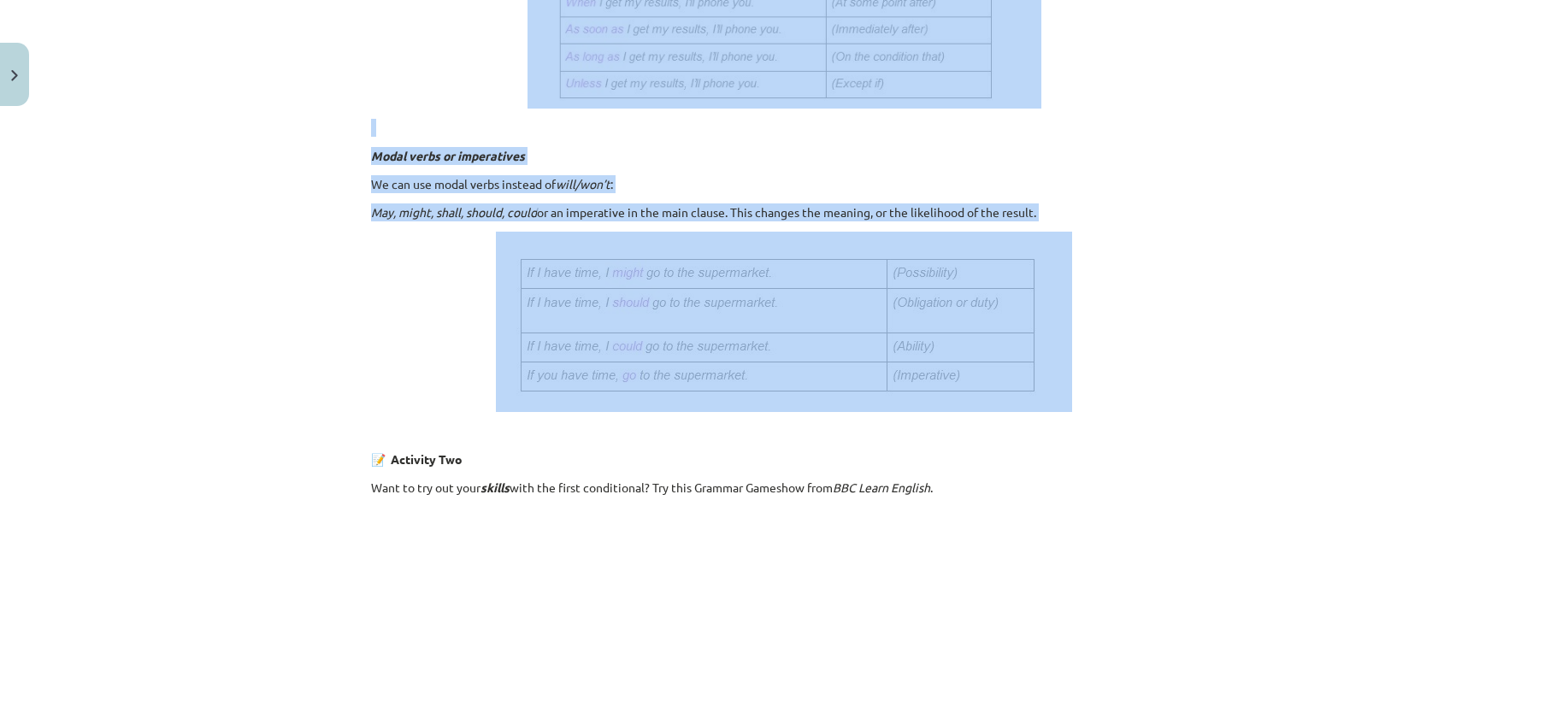
drag, startPoint x: 360, startPoint y: 334, endPoint x: 1106, endPoint y: 334, distance: 746.0
click at [1106, 334] on div "8 XP Saņemsi Viegls 222 pilda Apraksts Uzdevums Palīdzība 2. First conditional …" at bounding box center [784, 237] width 846 height 1614
click at [1112, 342] on p at bounding box center [784, 321] width 826 height 180
drag, startPoint x: 323, startPoint y: 158, endPoint x: 783, endPoint y: 397, distance: 518.4
click at [783, 397] on div "Mācību tēma: Angļu valoda i - 10.klase 1.ieskaites mācību materiāls #6 📝 Topic …" at bounding box center [784, 359] width 1568 height 718
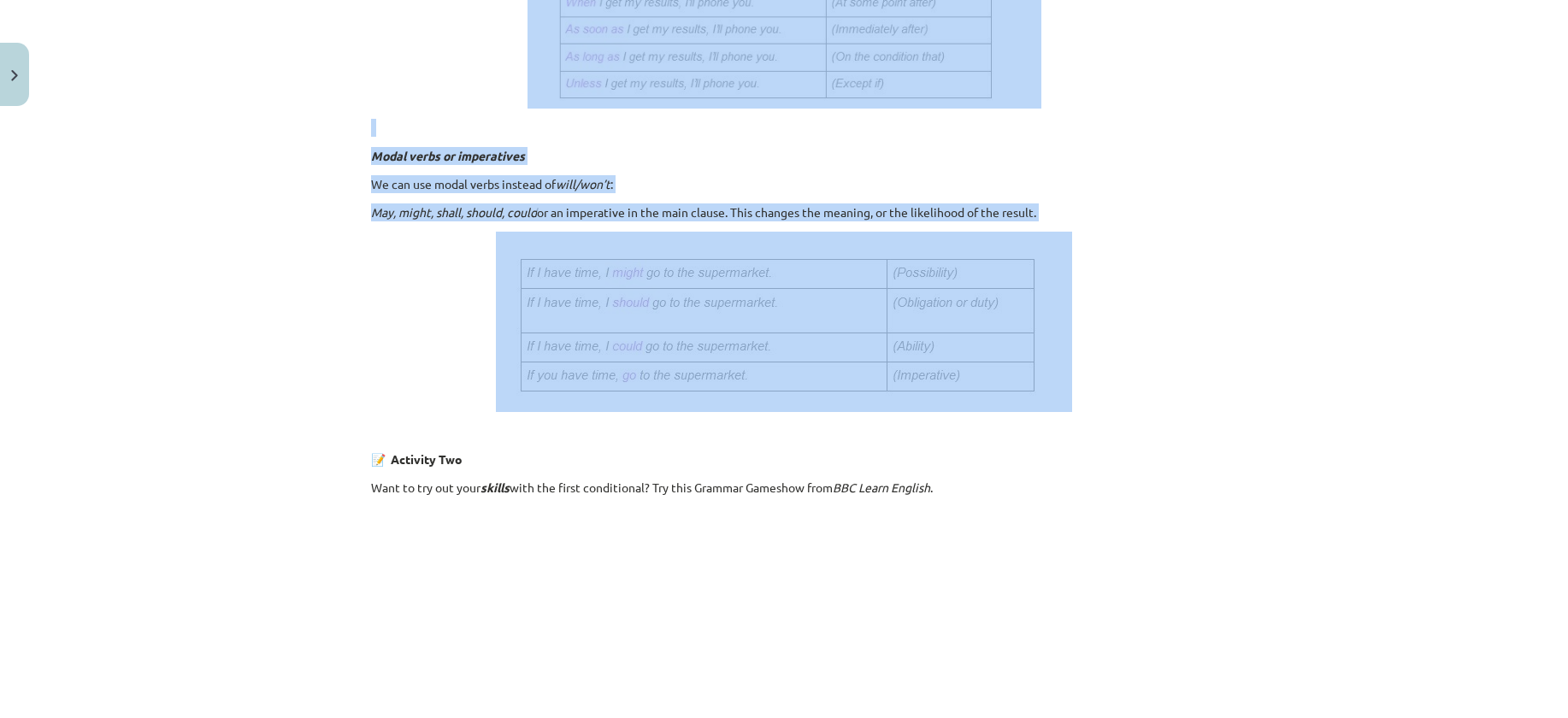
copy div "2. First conditional Finished the quiz? Now, back to work! Let’s move on to the…"
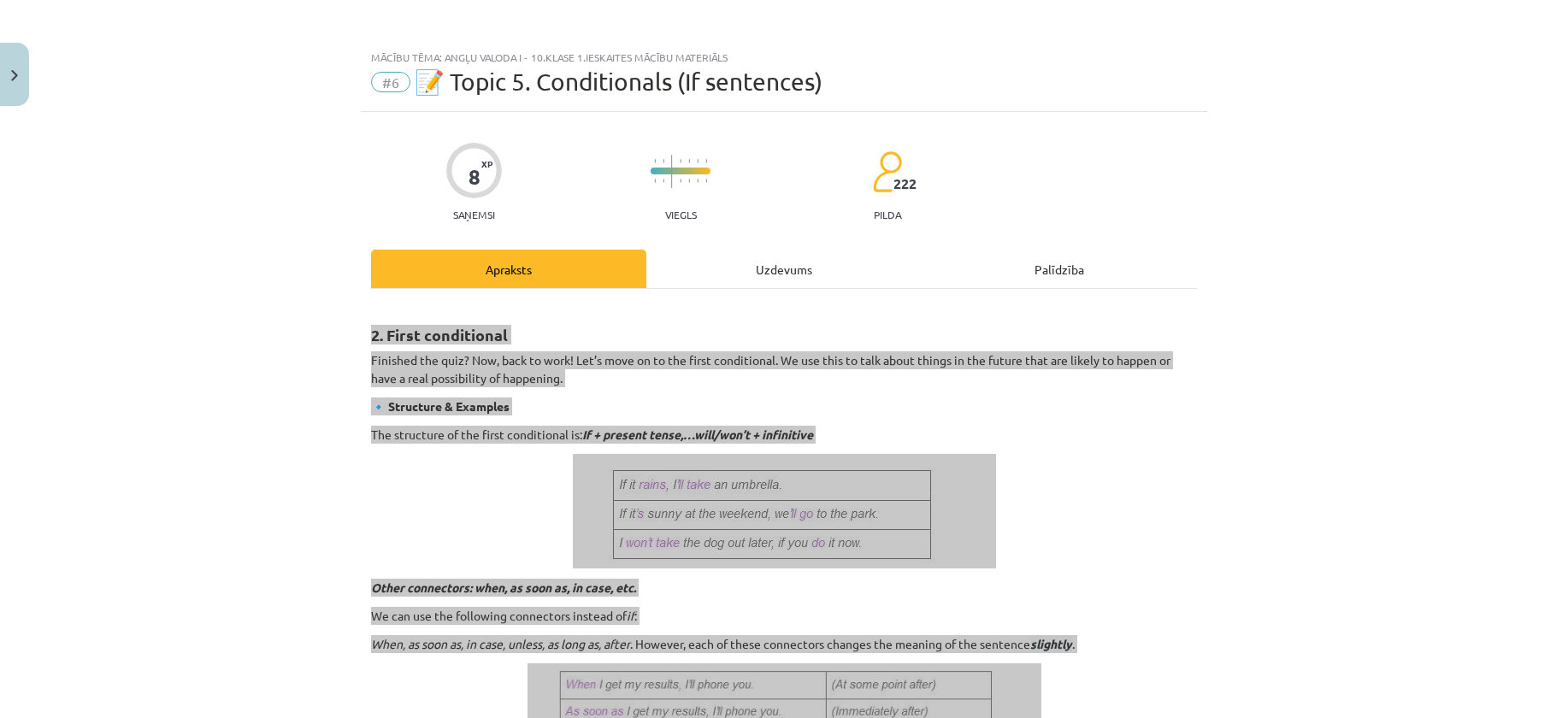
scroll to position [0, 0]
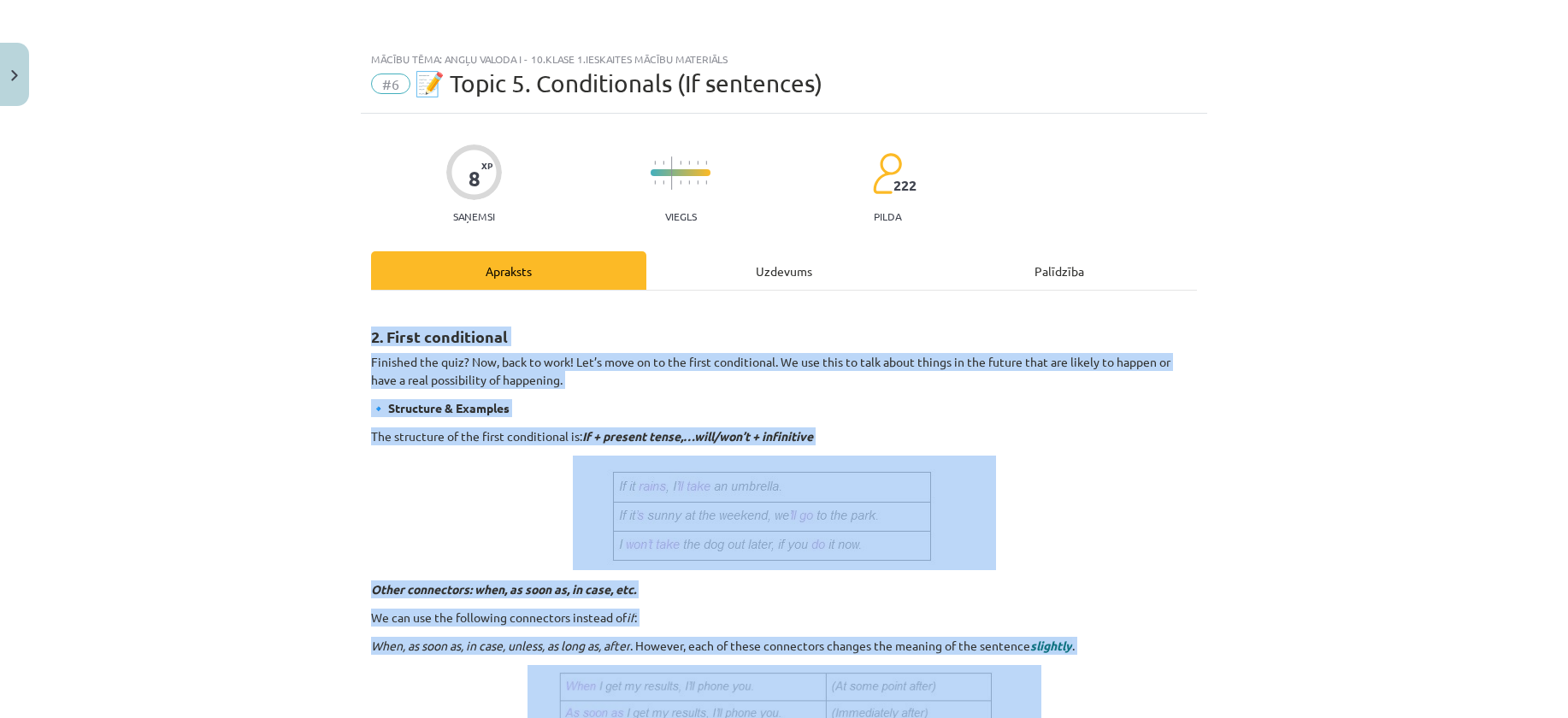
click at [305, 305] on div "Mācību tēma: Angļu valoda i - 10.klase 1.ieskaites mācību materiāls #6 📝 Topic …" at bounding box center [784, 359] width 1568 height 718
click at [321, 333] on div "Mācību tēma: Angļu valoda i - 10.klase 1.ieskaites mācību materiāls #6 📝 Topic …" at bounding box center [784, 359] width 1568 height 718
click at [373, 333] on strong "2. First conditional" at bounding box center [439, 336] width 137 height 20
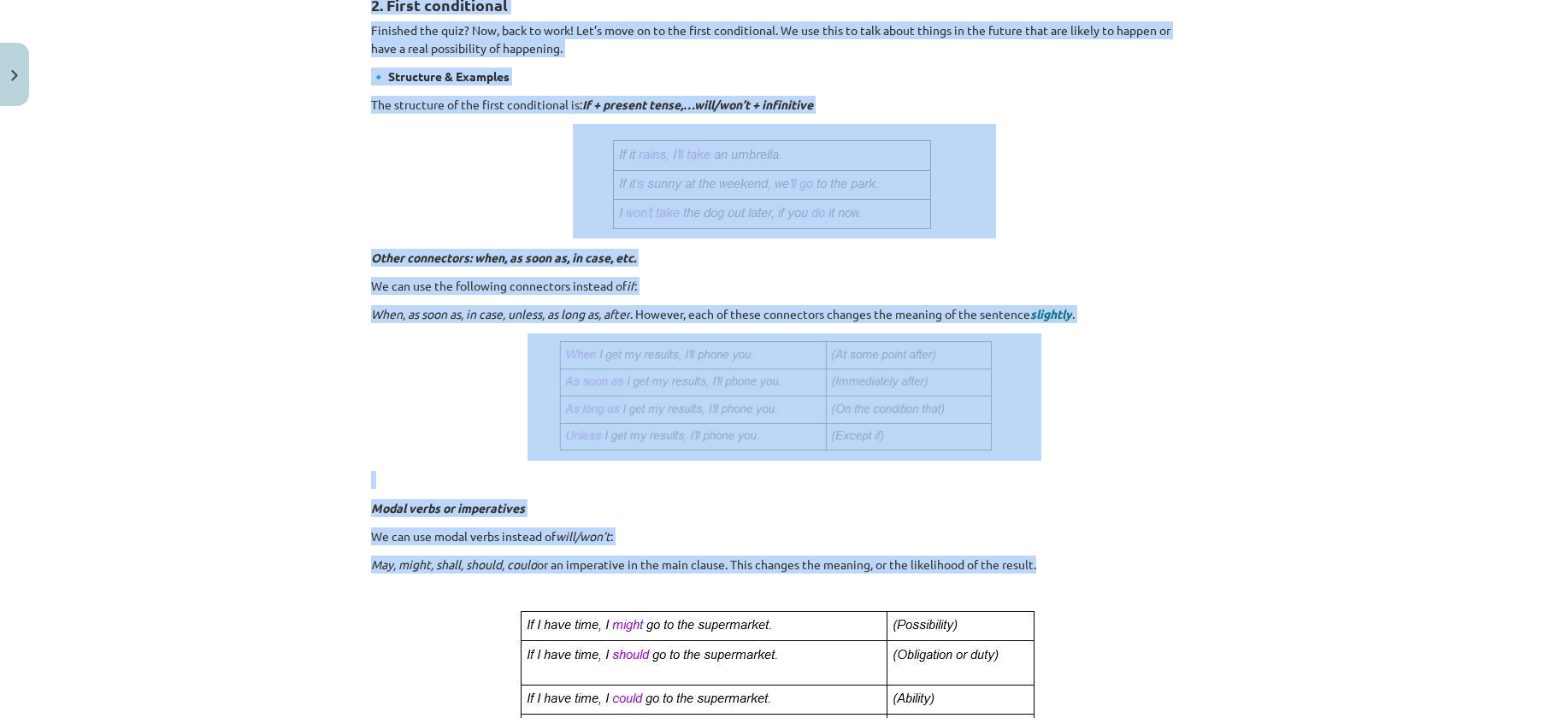
scroll to position [428, 0]
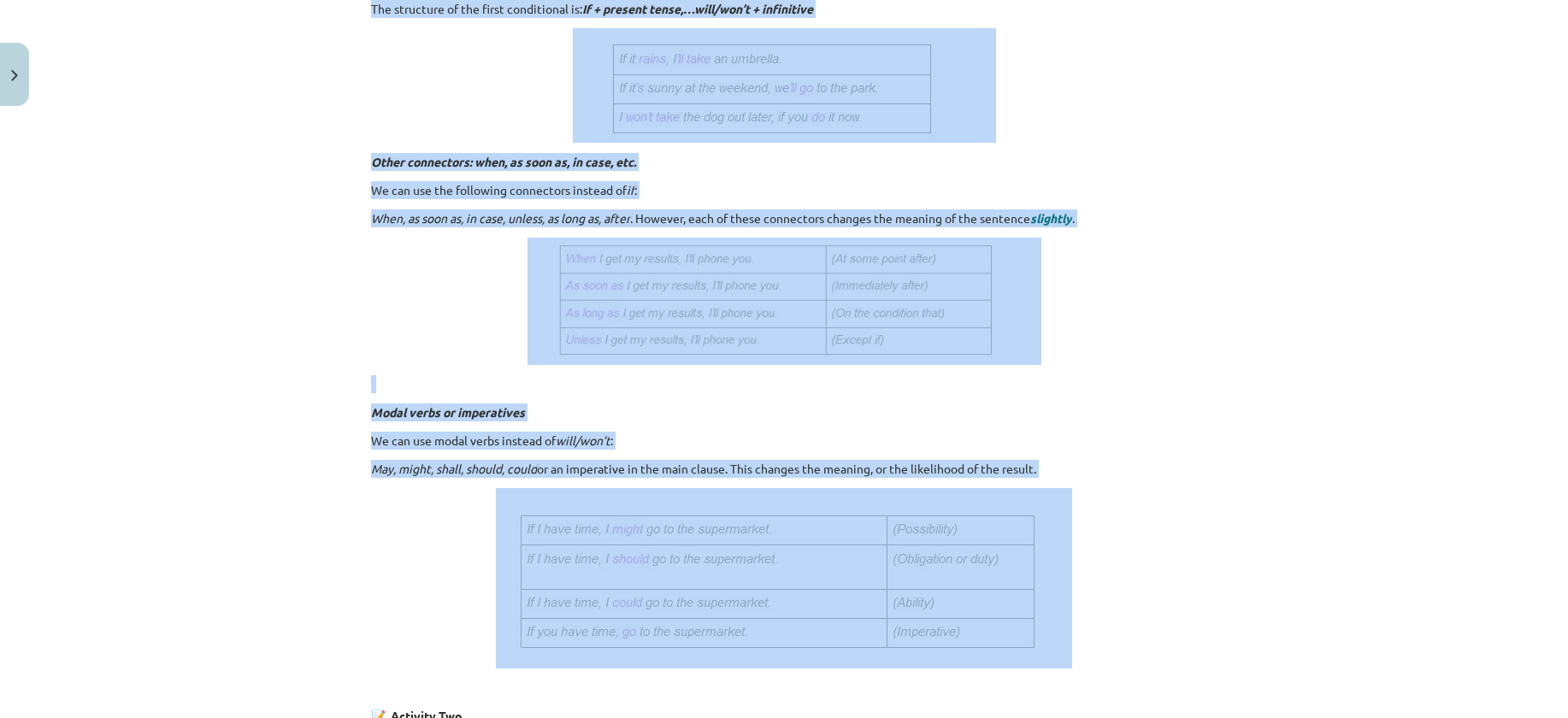
drag, startPoint x: 355, startPoint y: 334, endPoint x: 1189, endPoint y: 567, distance: 865.9
click at [1189, 567] on div "8 XP Saņemsi Viegls 222 pilda Apraksts Uzdevums Palīdzība 2. First conditional …" at bounding box center [784, 493] width 846 height 1614
copy div "2. First conditional Finished the quiz? Now, back to work! Let’s move on to the…"
click at [302, 445] on div "Mācību tēma: Angļu valoda i - 10.klase 1.ieskaites mācību materiāls #6 📝 Topic …" at bounding box center [784, 359] width 1568 height 718
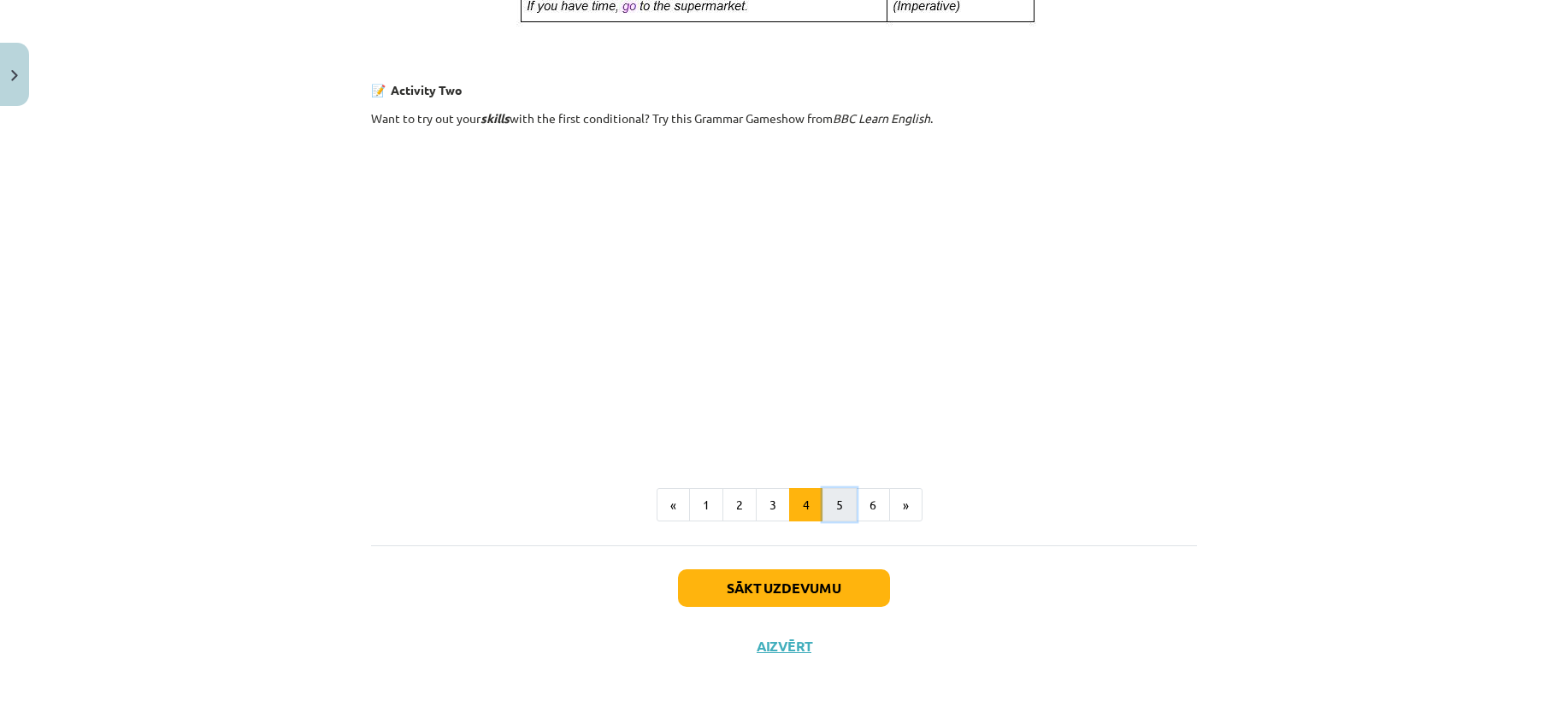
click at [844, 491] on button "5" at bounding box center [839, 506] width 34 height 34
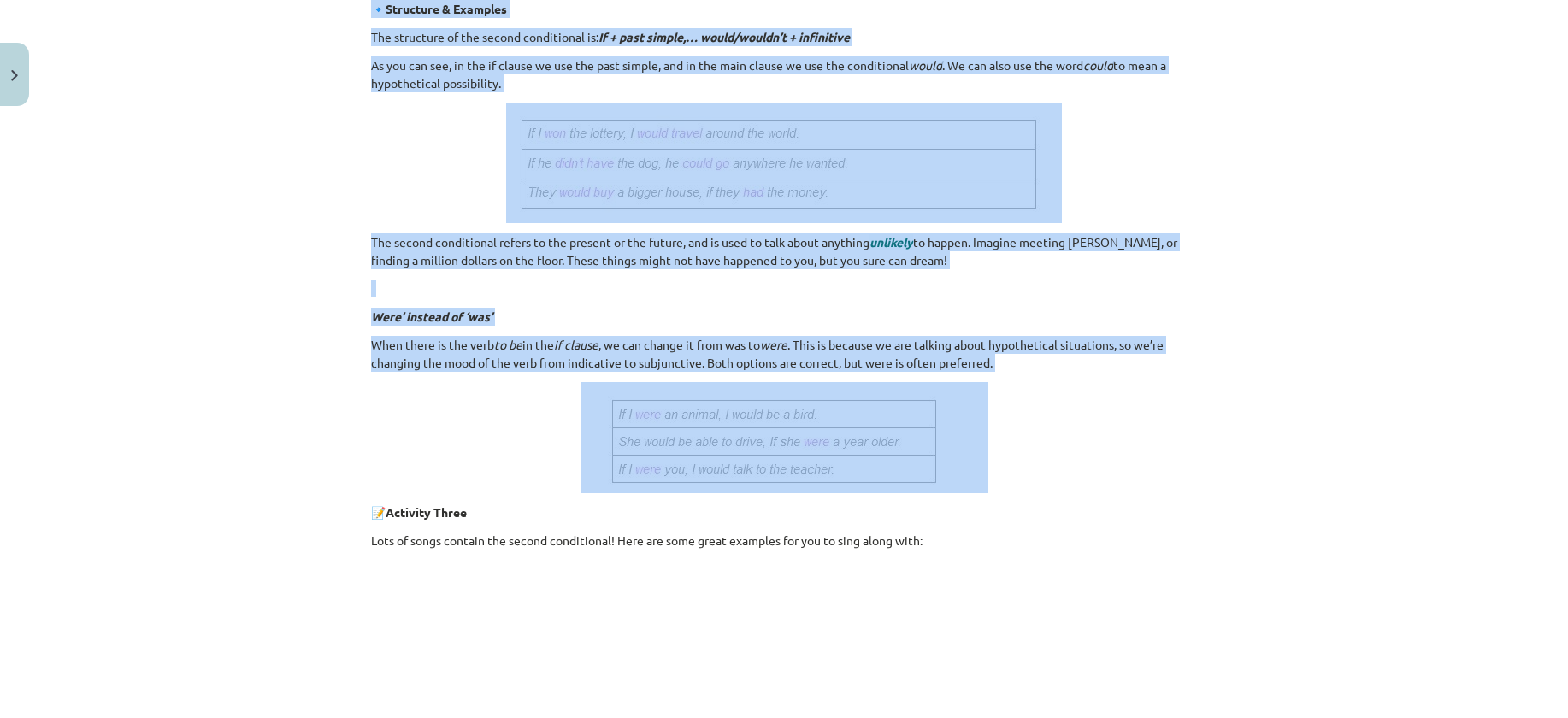
drag, startPoint x: 358, startPoint y: 323, endPoint x: 987, endPoint y: 413, distance: 635.4
click at [987, 413] on div "8 XP Saņemsi Viegls 222 pilda Apraksts Uzdevums Palīdzība 3. Second conditional…" at bounding box center [784, 392] width 846 height 1411
copy div "3. Second conditional So you’re halfway through learning the conditionals. Well…"
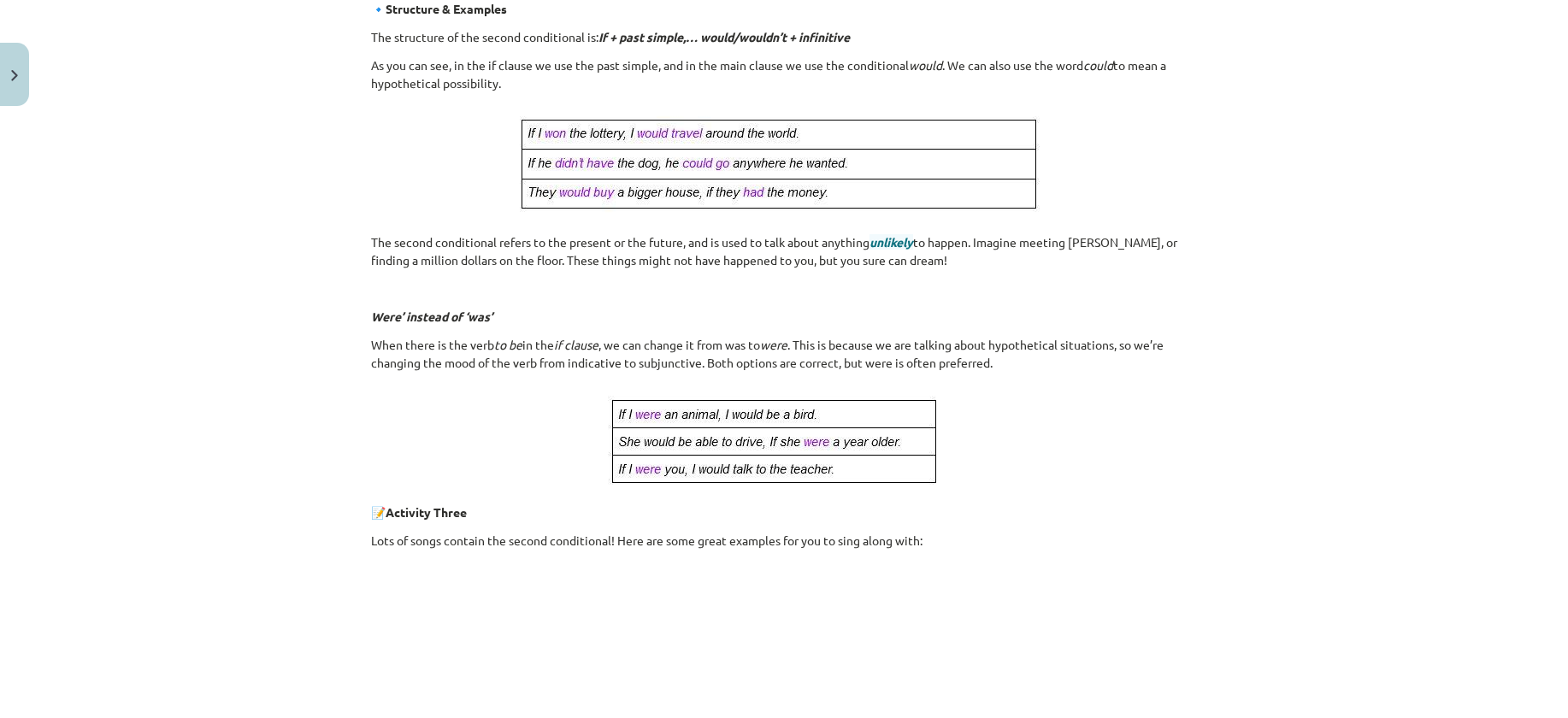
click at [329, 506] on div "Mācību tēma: Angļu valoda i - 10.klase 1.ieskaites mācību materiāls #6 📝 Topic …" at bounding box center [784, 359] width 1568 height 718
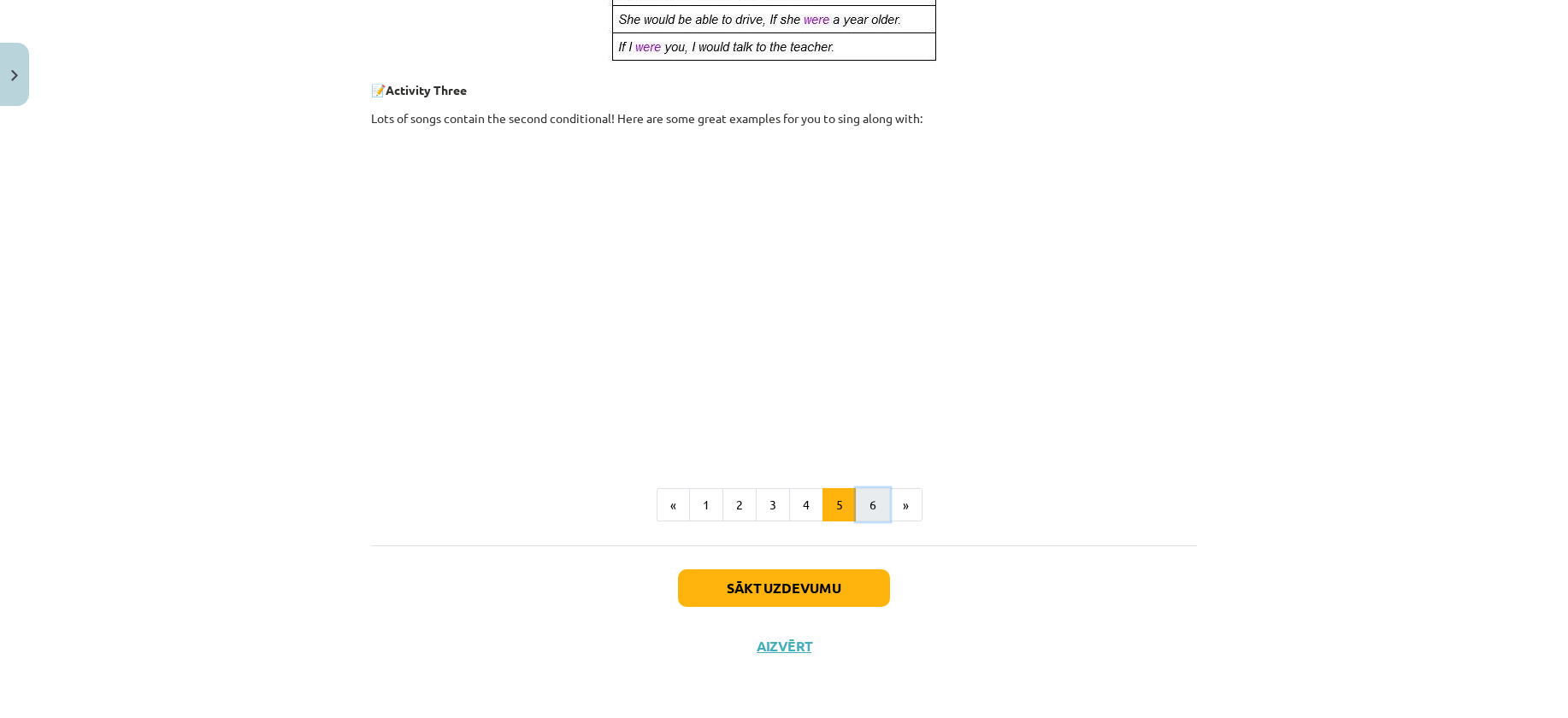
click at [864, 499] on button "6" at bounding box center [873, 506] width 34 height 34
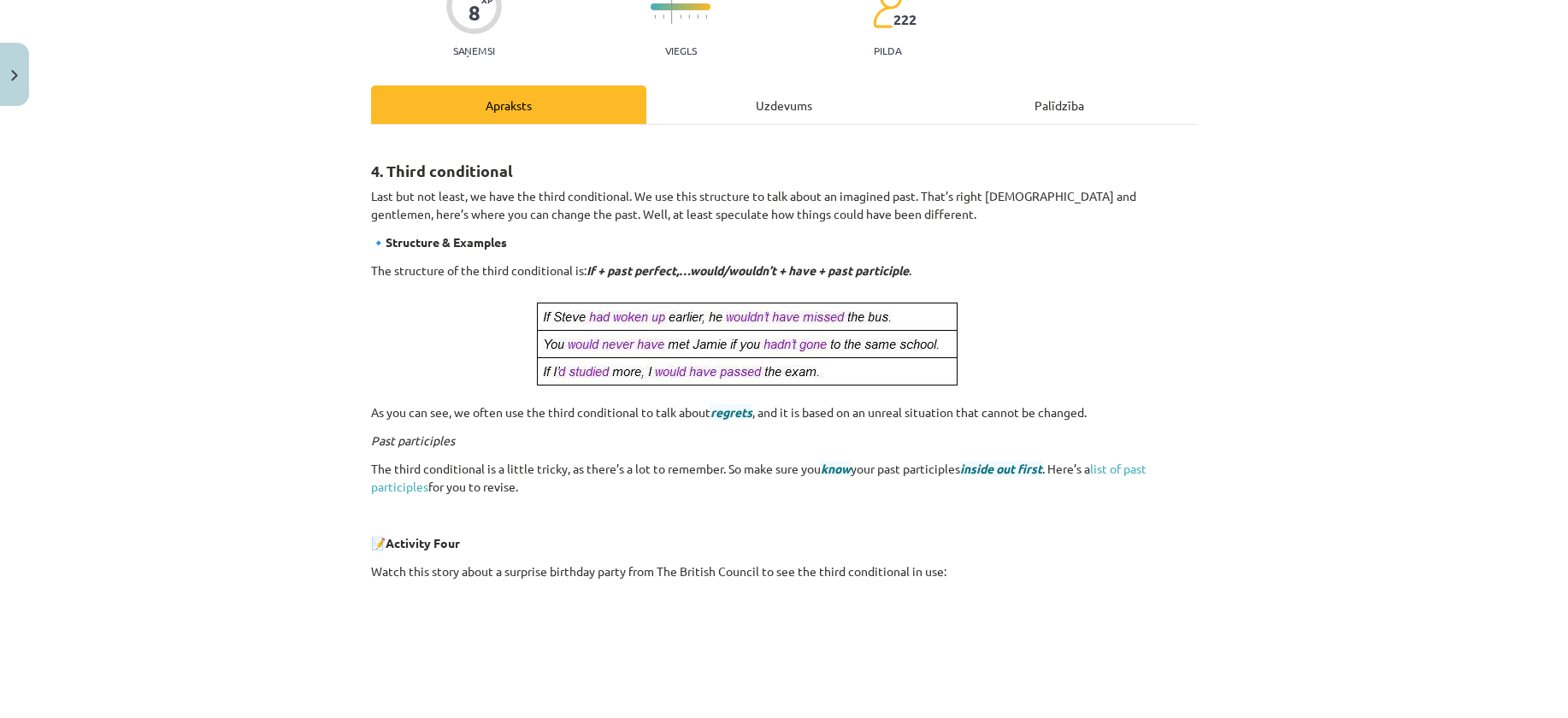
scroll to position [135, 0]
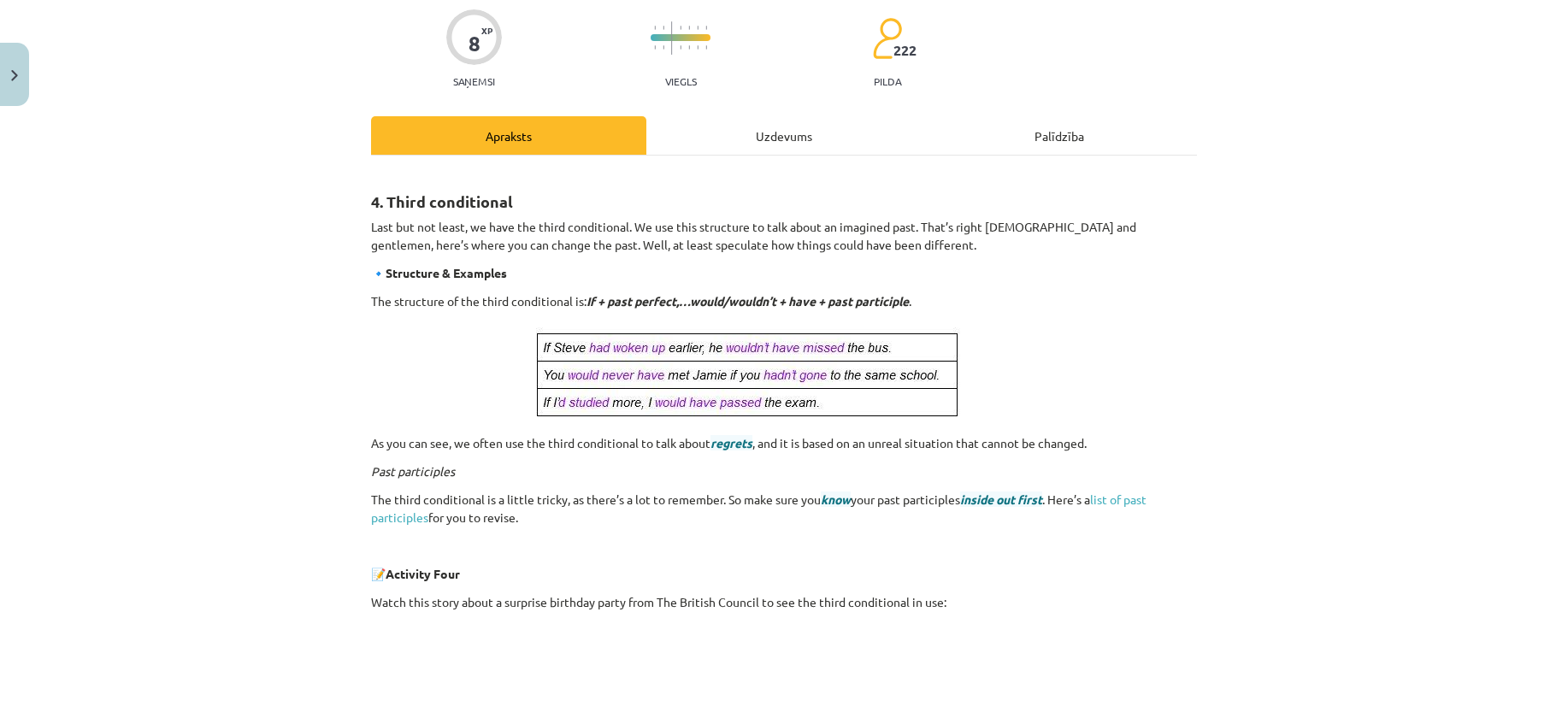
click at [2, 522] on div "Mācību tēma: Angļu valoda i - 10.klase 1.ieskaites mācību materiāls #6 📝 Topic …" at bounding box center [784, 359] width 1568 height 718
click at [1448, 541] on div "Mācību tēma: Angļu valoda i - 10.klase 1.ieskaites mācību materiāls #6 📝 Topic …" at bounding box center [784, 359] width 1568 height 718
drag, startPoint x: 360, startPoint y: 192, endPoint x: 1138, endPoint y: 524, distance: 845.9
click at [1138, 524] on div "8 XP Saņemsi Viegls 222 pilda Apraksts Uzdevums Palīdzība 4. Third conditional …" at bounding box center [784, 568] width 846 height 1181
click at [697, 212] on h2 "4. Third conditional" at bounding box center [784, 192] width 826 height 42
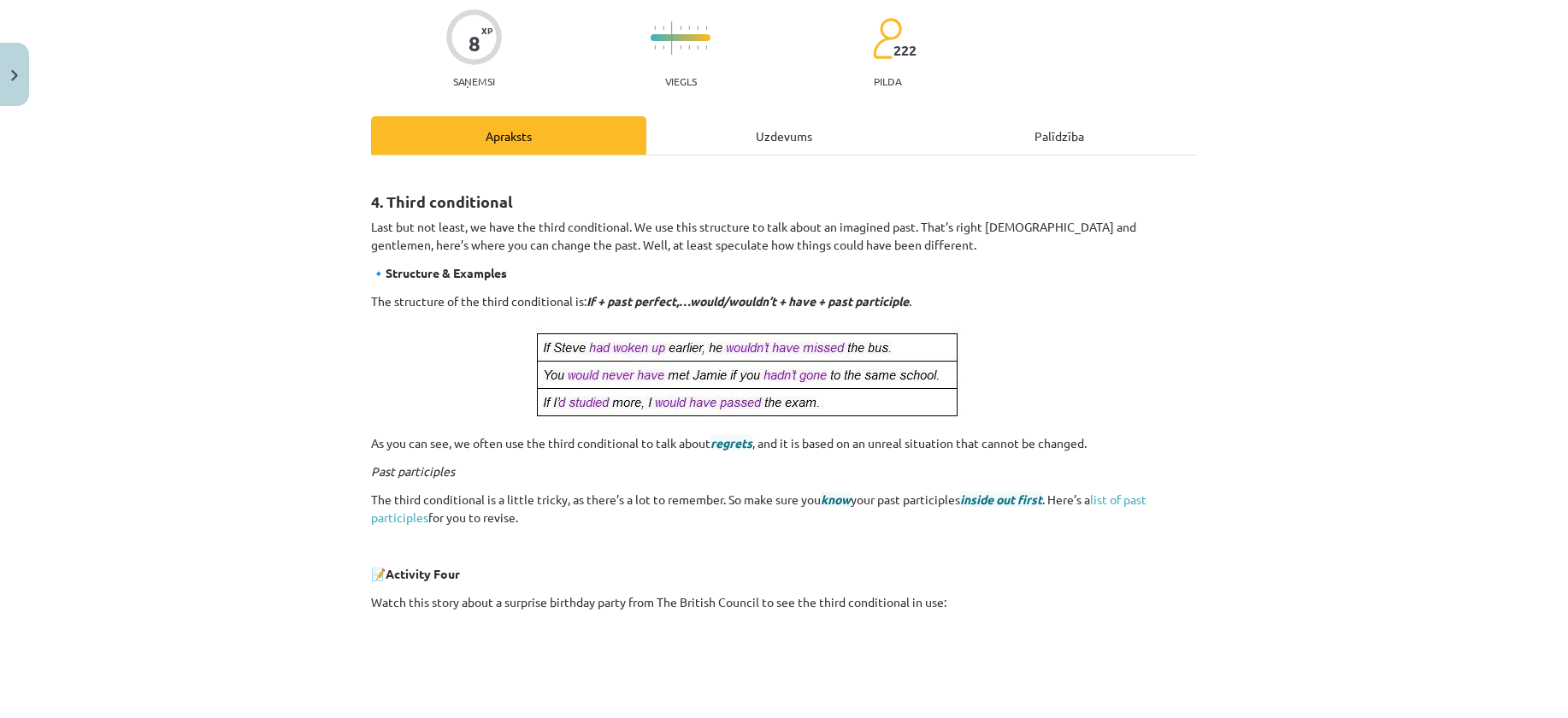
drag, startPoint x: 387, startPoint y: 197, endPoint x: 1217, endPoint y: 516, distance: 889.2
click at [1217, 516] on div "Mācību tēma: Angļu valoda i - 10.klase 1.ieskaites mācību materiāls #6 📝 Topic …" at bounding box center [784, 359] width 1568 height 718
copy div "4. Third conditional Last but not least, we have the third conditional. We use …"
click at [1122, 617] on div "4. Third conditional Last but not least, we have the third conditional. We use …" at bounding box center [784, 552] width 826 height 763
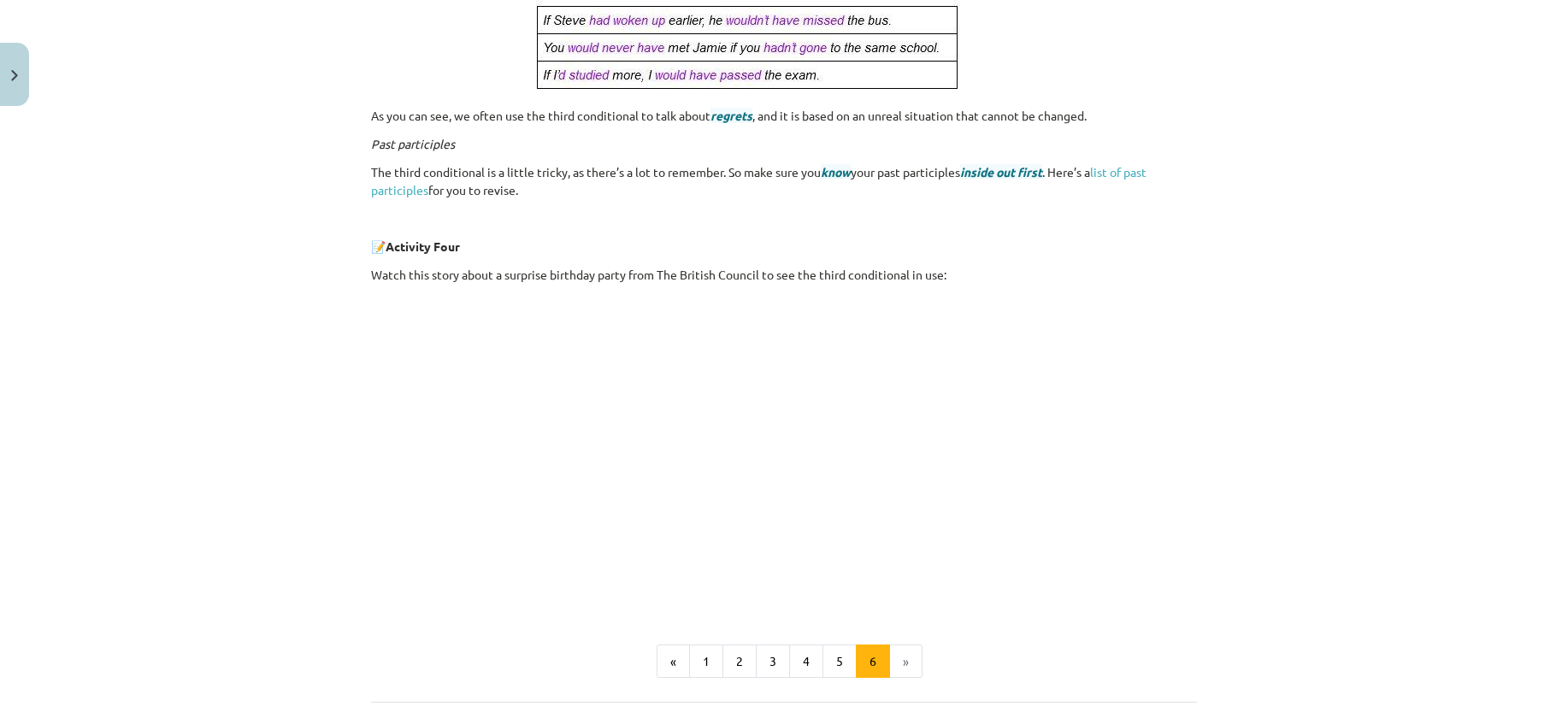
scroll to position [449, 0]
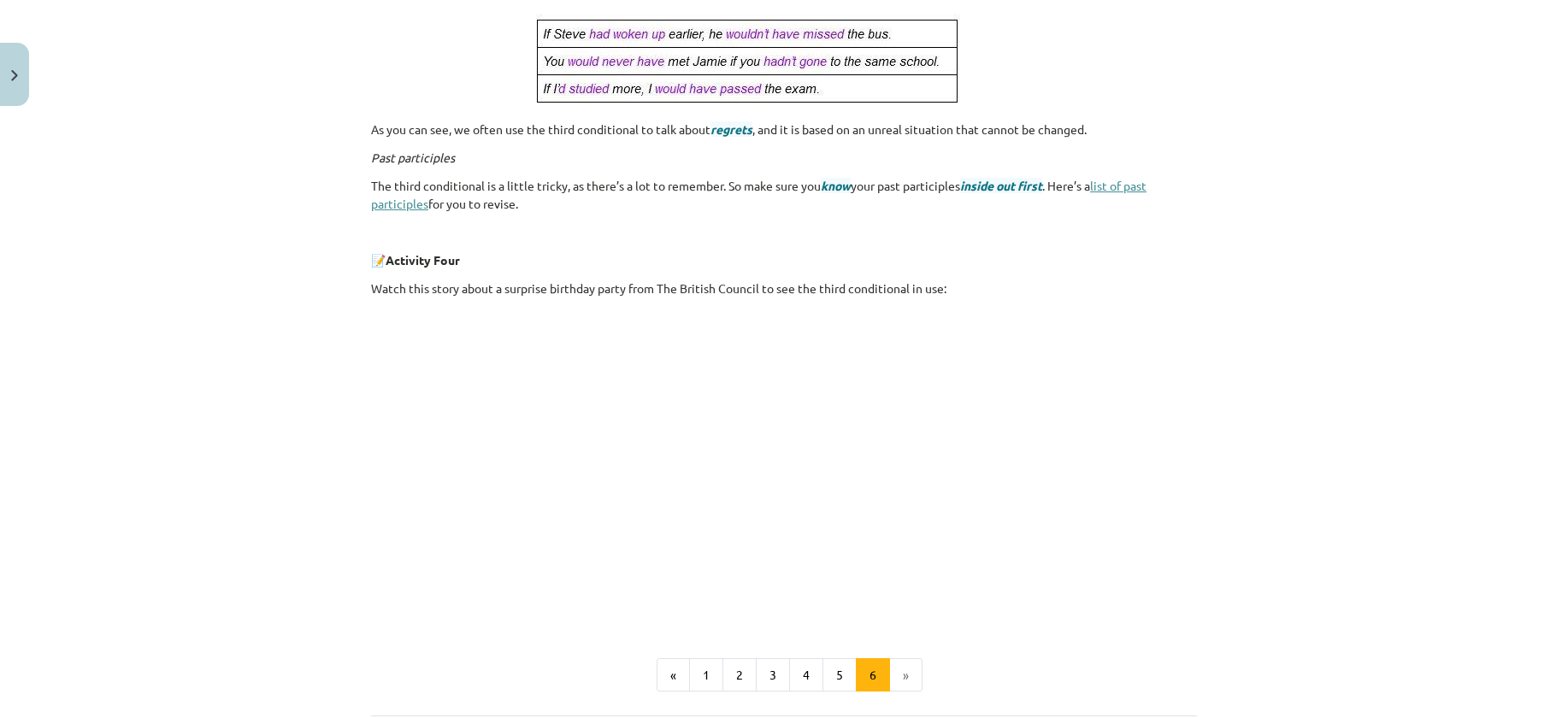
click at [412, 200] on link "list of past participles" at bounding box center [758, 194] width 775 height 33
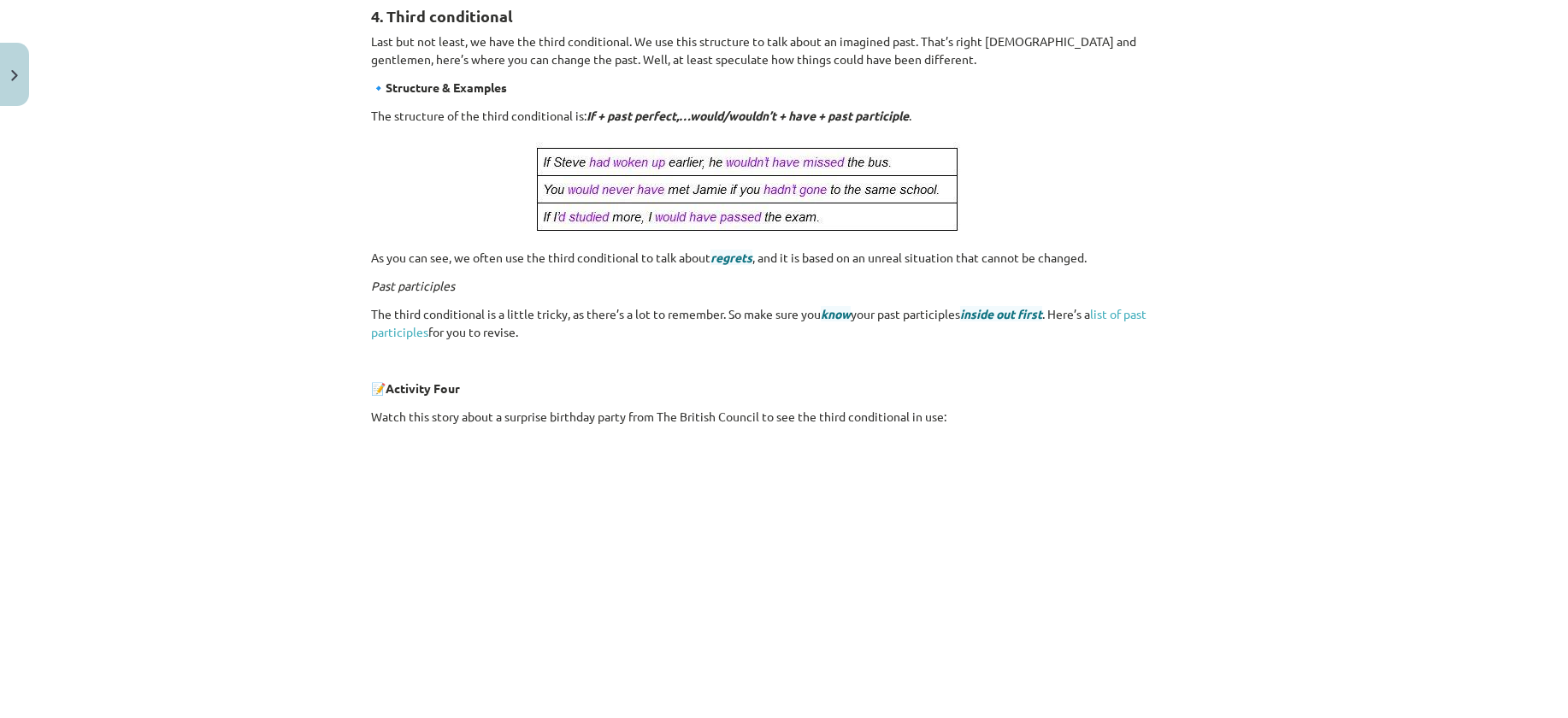
scroll to position [619, 0]
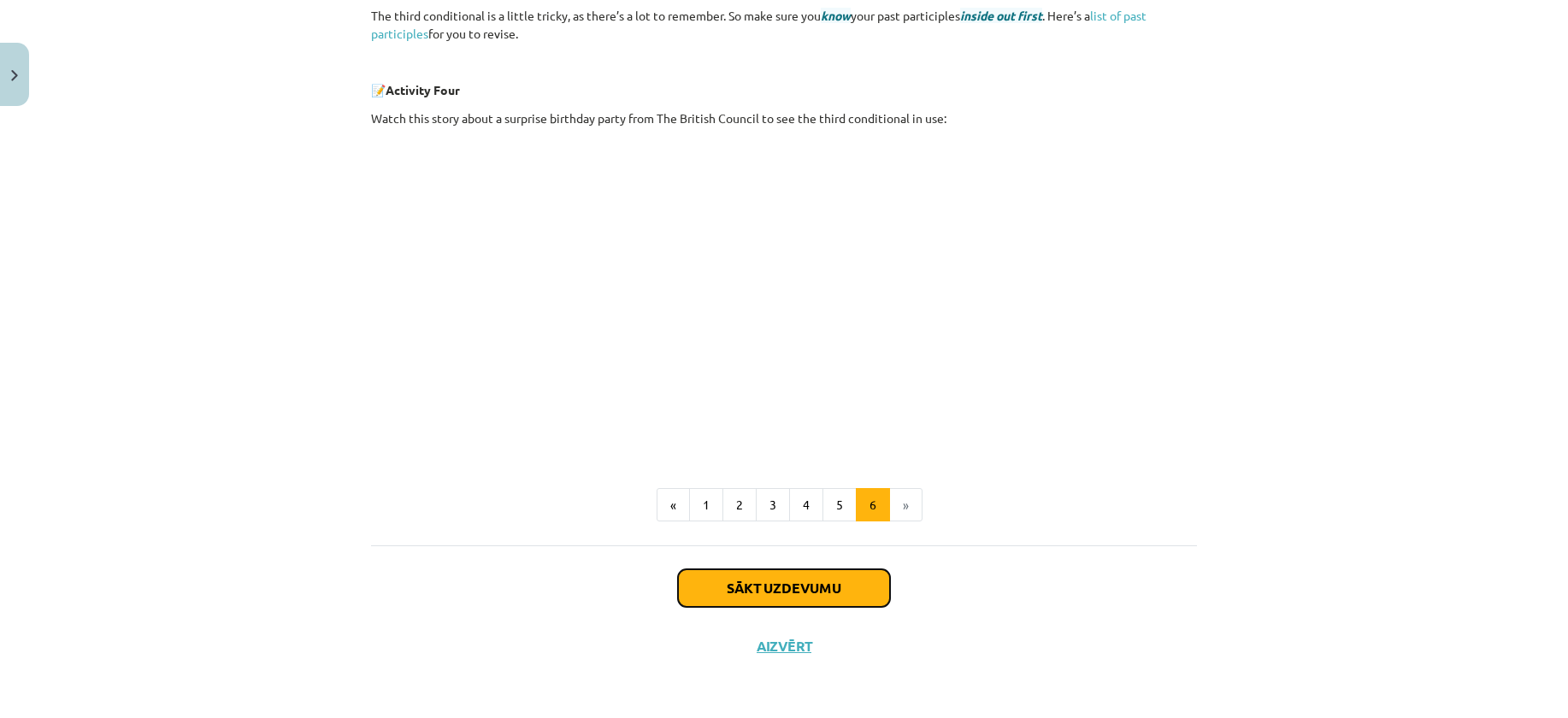
click at [812, 604] on button "Sākt uzdevumu" at bounding box center [784, 588] width 212 height 38
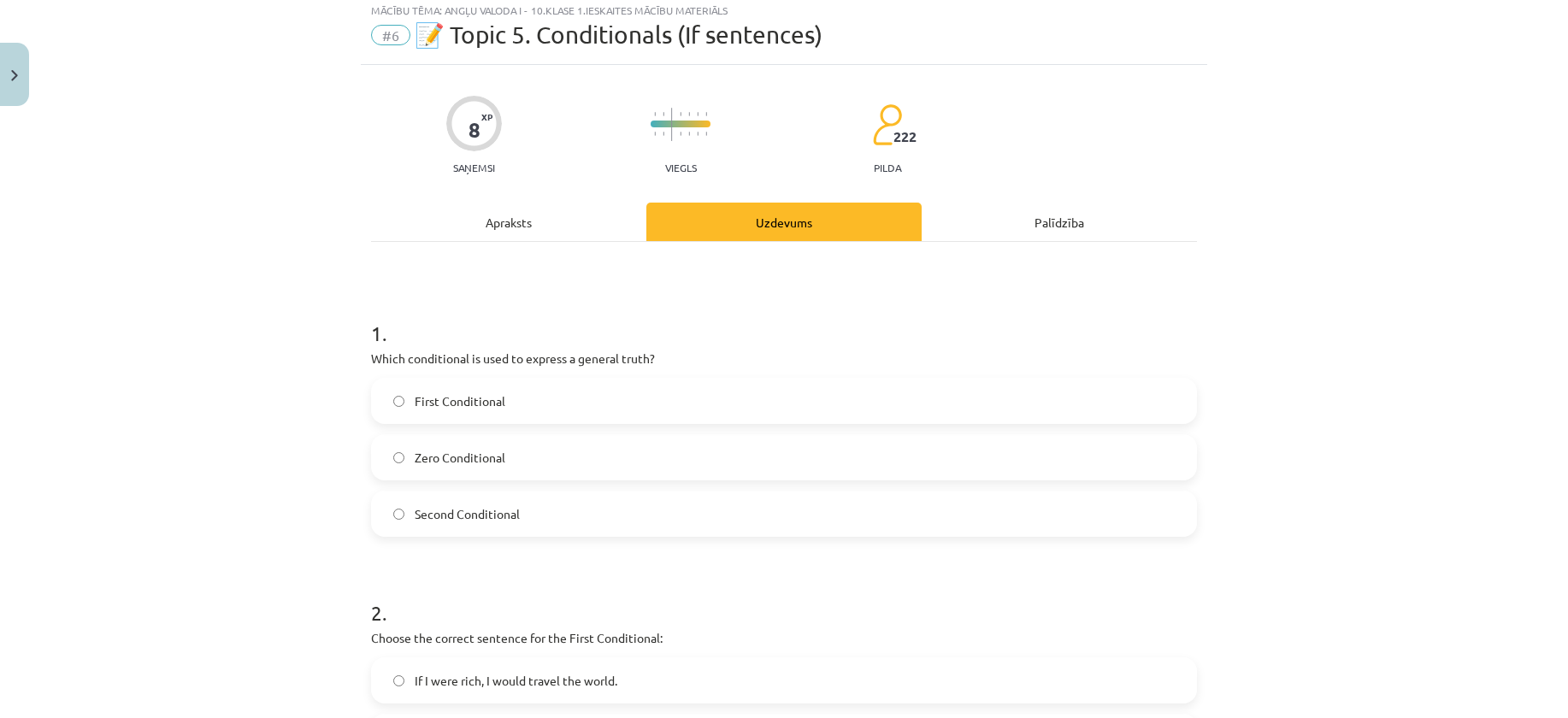
scroll to position [43, 0]
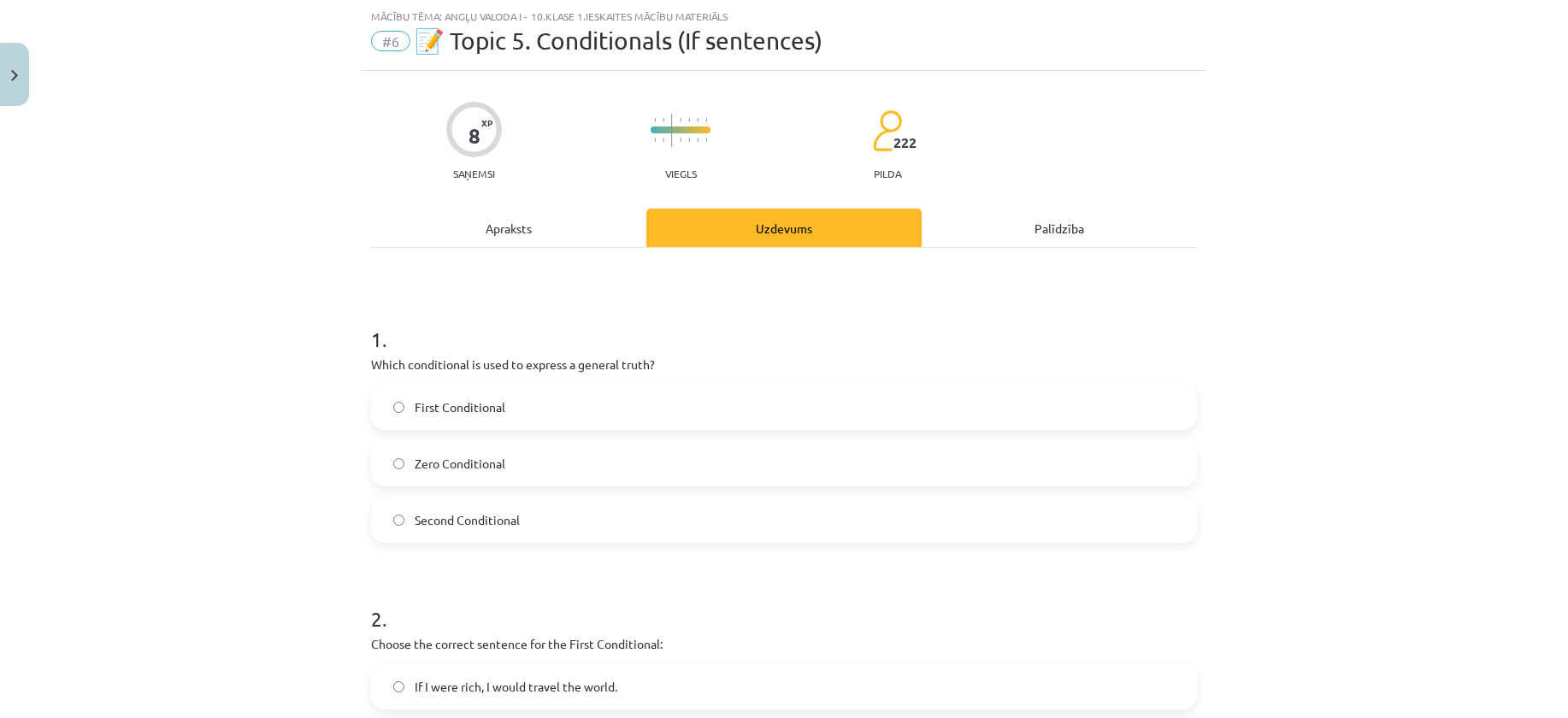
click at [1411, 478] on div "Mācību tēma: Angļu valoda i - 10.klase 1.ieskaites mācību materiāls #6 📝 Topic …" at bounding box center [784, 359] width 1568 height 718
click at [635, 404] on label "First Conditional" at bounding box center [784, 407] width 822 height 43
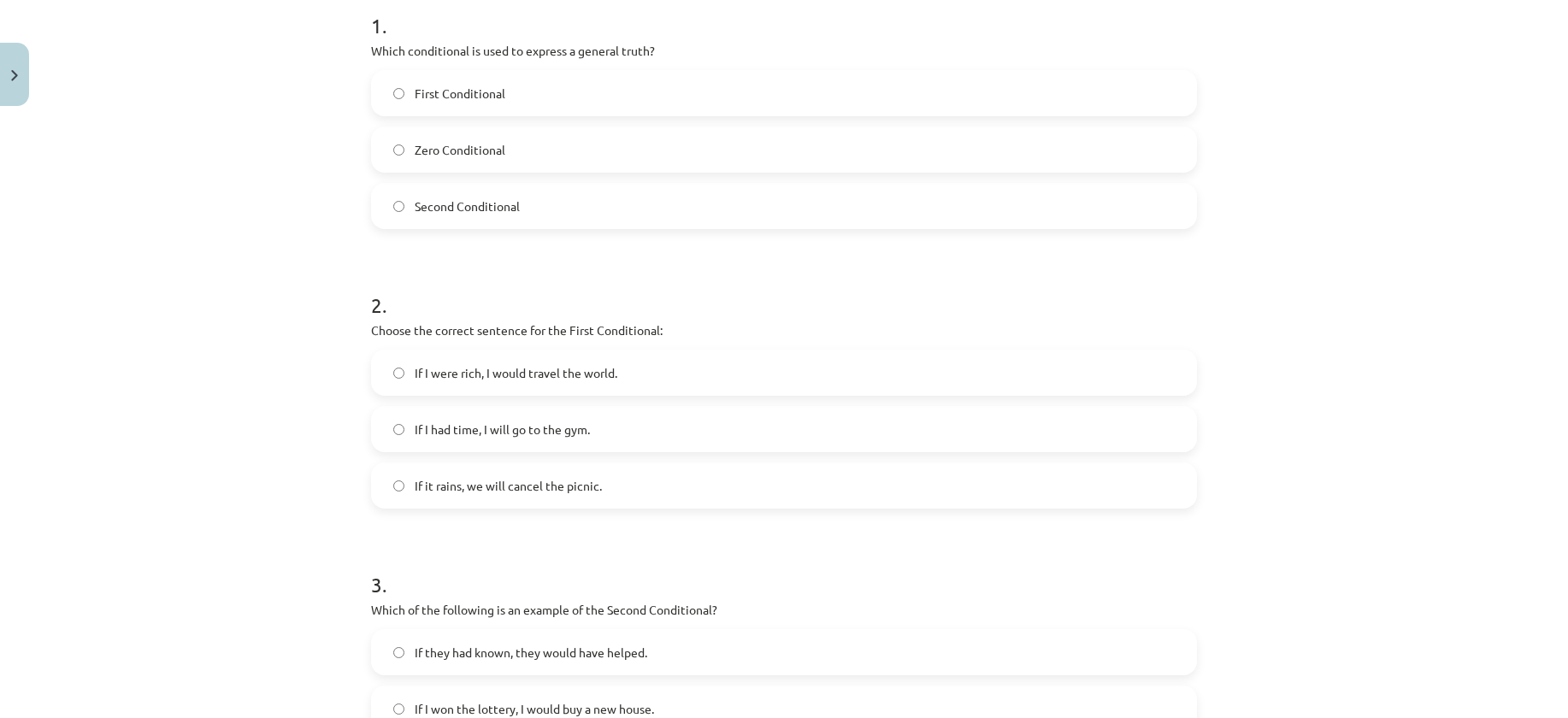
scroll to position [385, 0]
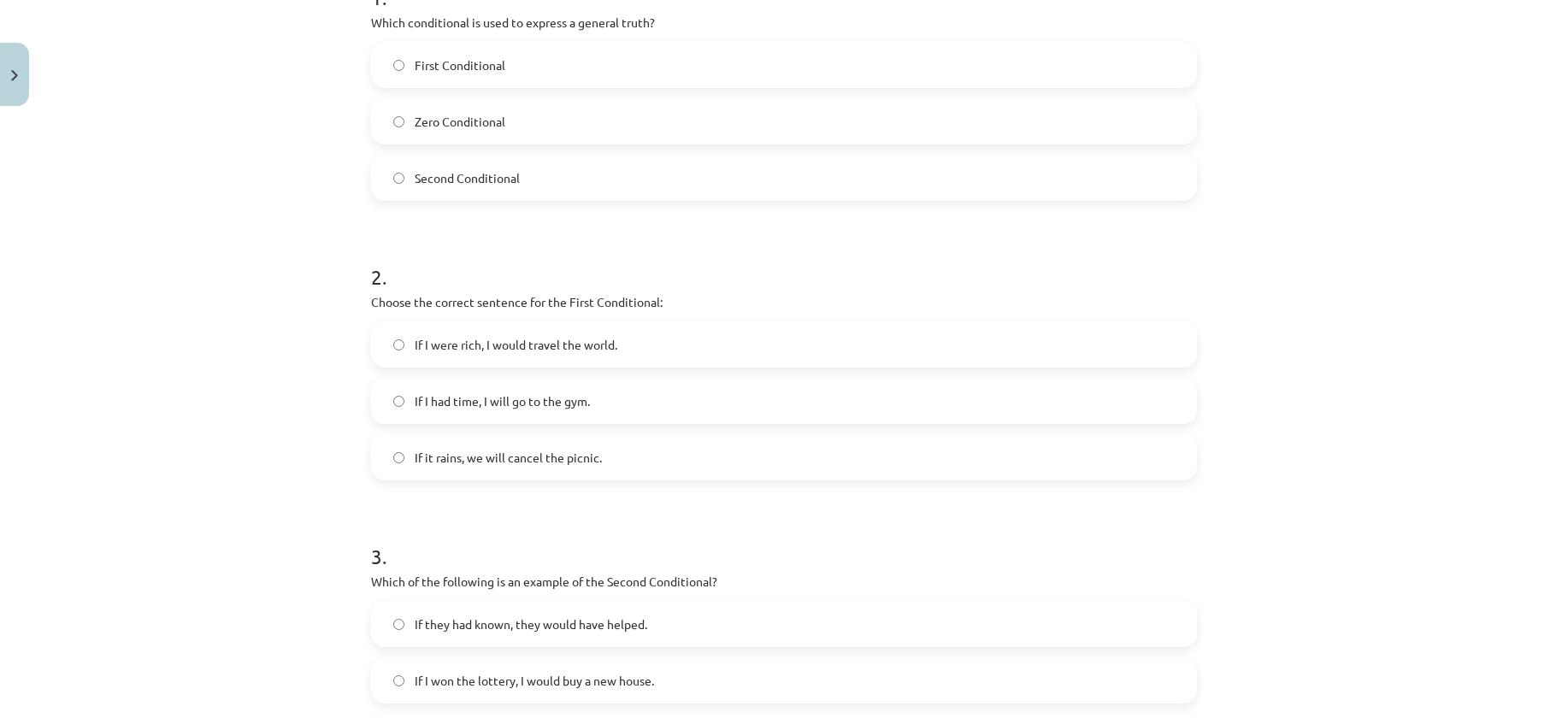
click at [428, 460] on span "If it rains, we will cancel the picnic." at bounding box center [507, 458] width 187 height 18
click at [1282, 536] on div "Mācību tēma: Angļu valoda i - 10.klase 1.ieskaites mācību materiāls #6 📝 Topic …" at bounding box center [784, 359] width 1568 height 718
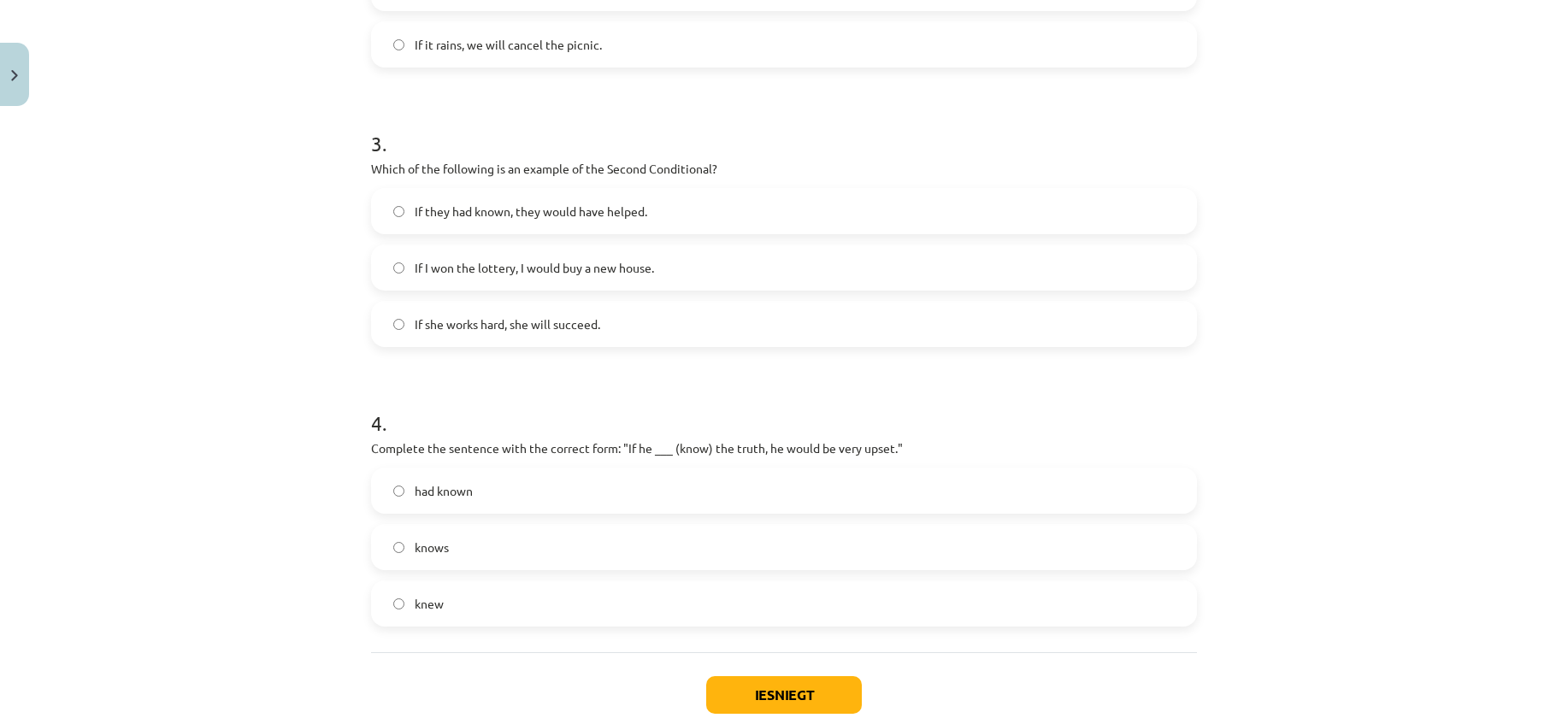
scroll to position [812, 0]
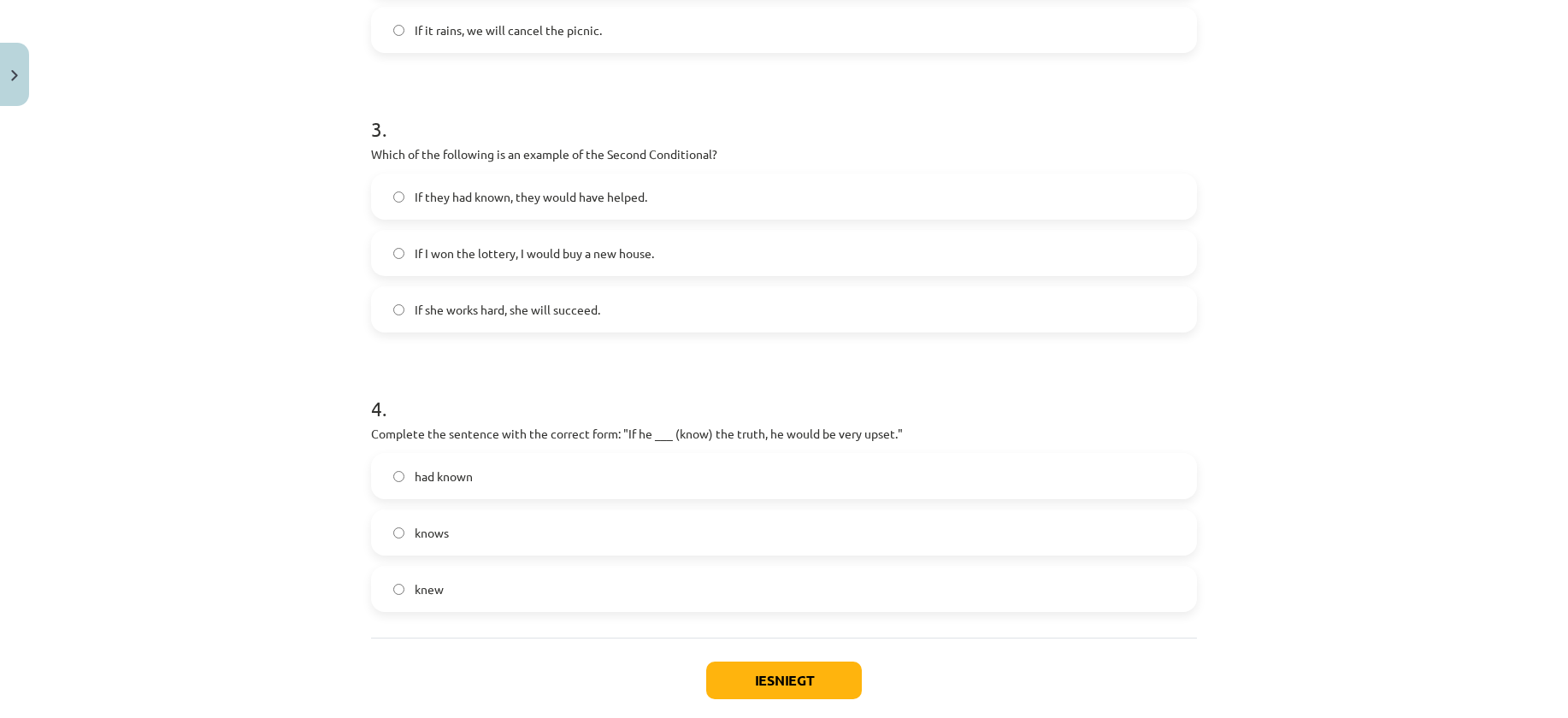
click at [585, 239] on label "If I won the lottery, I would buy a new house." at bounding box center [784, 253] width 822 height 43
click at [722, 489] on label "had known" at bounding box center [784, 476] width 822 height 43
click at [787, 676] on button "Iesniegt" at bounding box center [784, 680] width 156 height 38
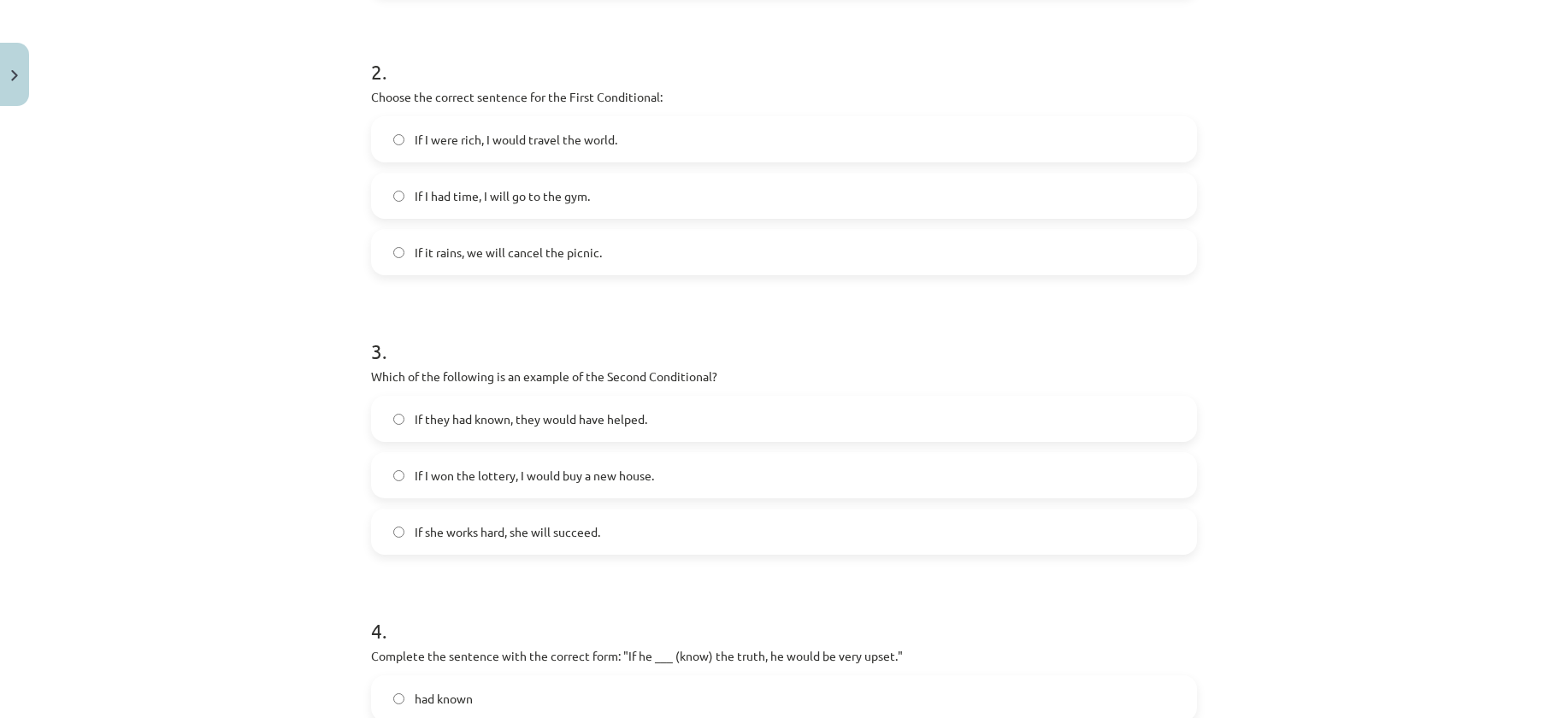
scroll to position [299, 0]
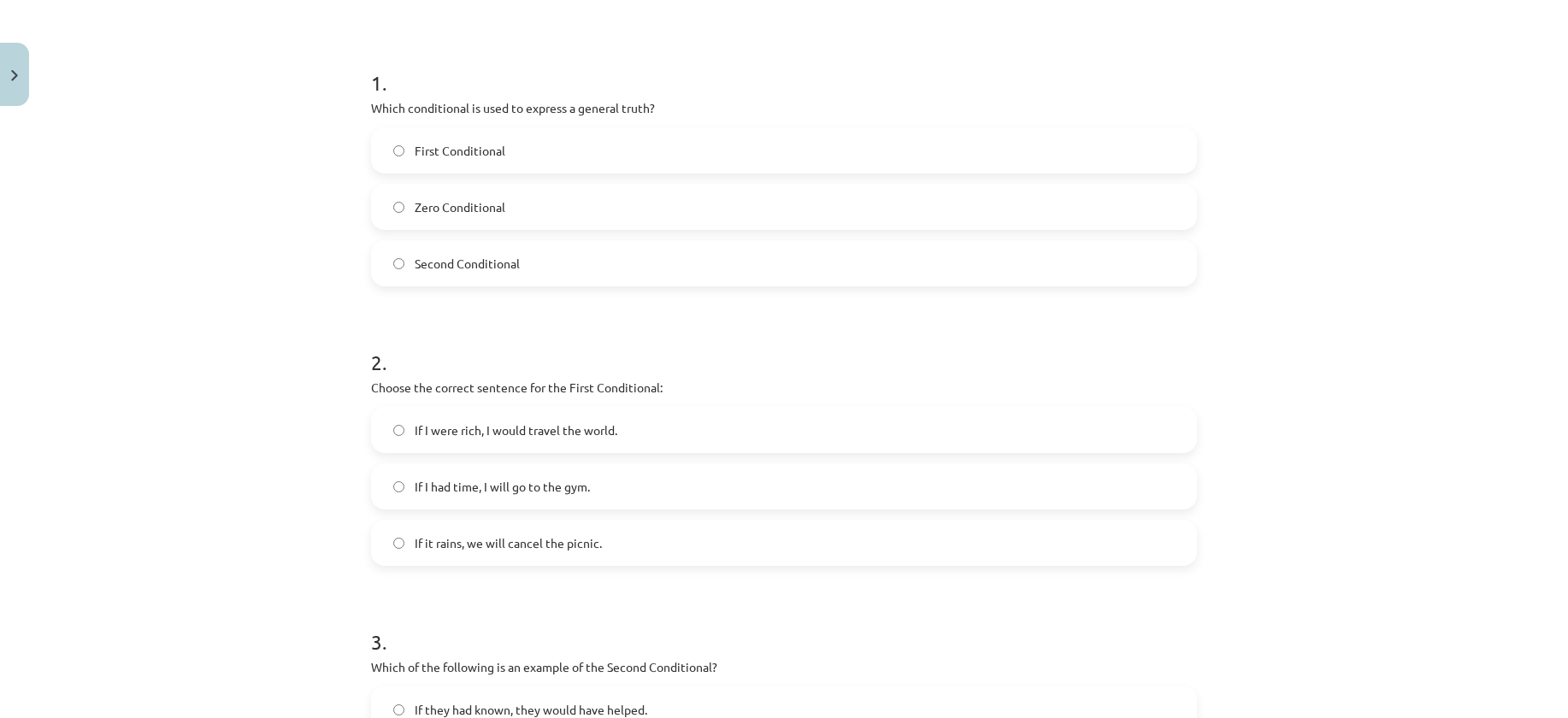
click at [213, 592] on div "Mācību tēma: Angļu valoda i - 10.klase 1.ieskaites mācību materiāls #6 📝 Topic …" at bounding box center [784, 359] width 1568 height 718
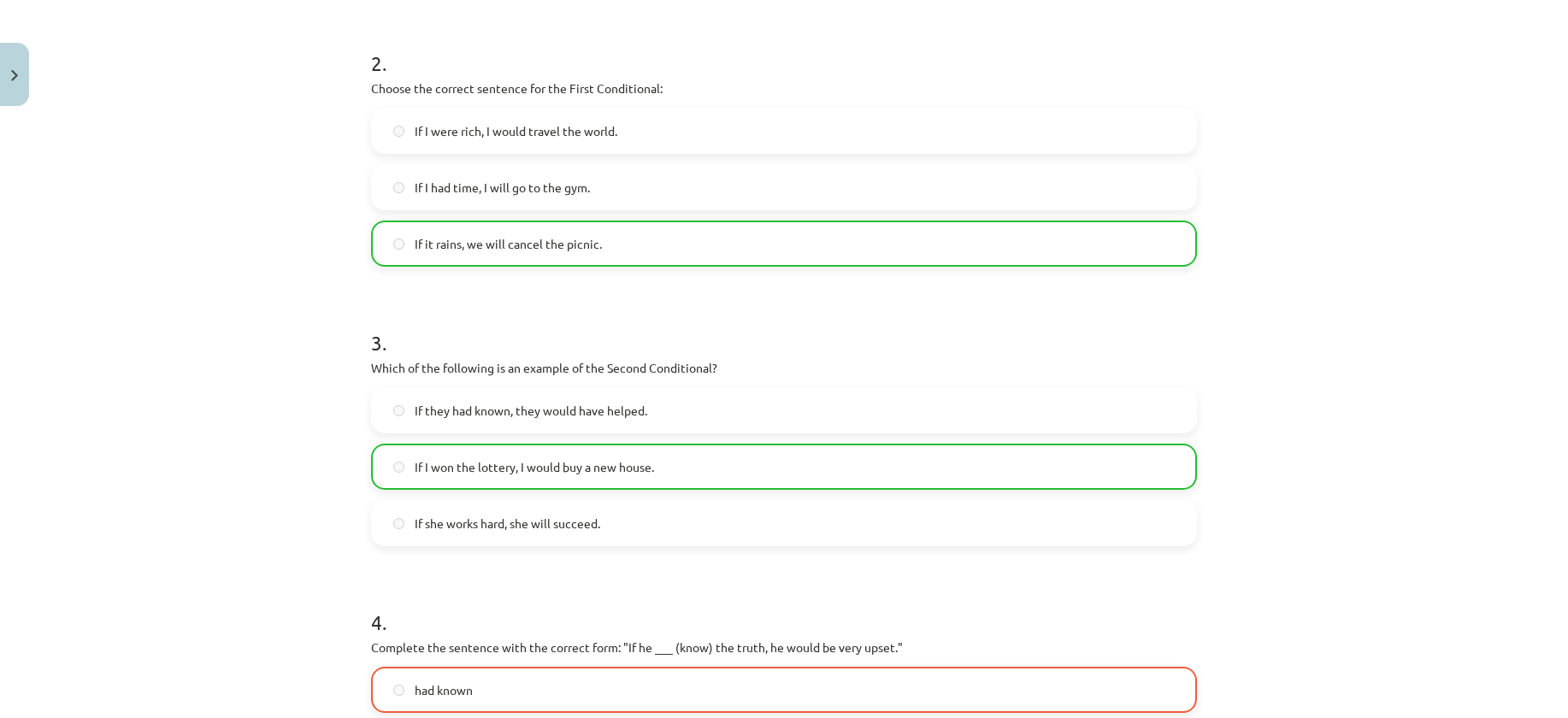
scroll to position [959, 0]
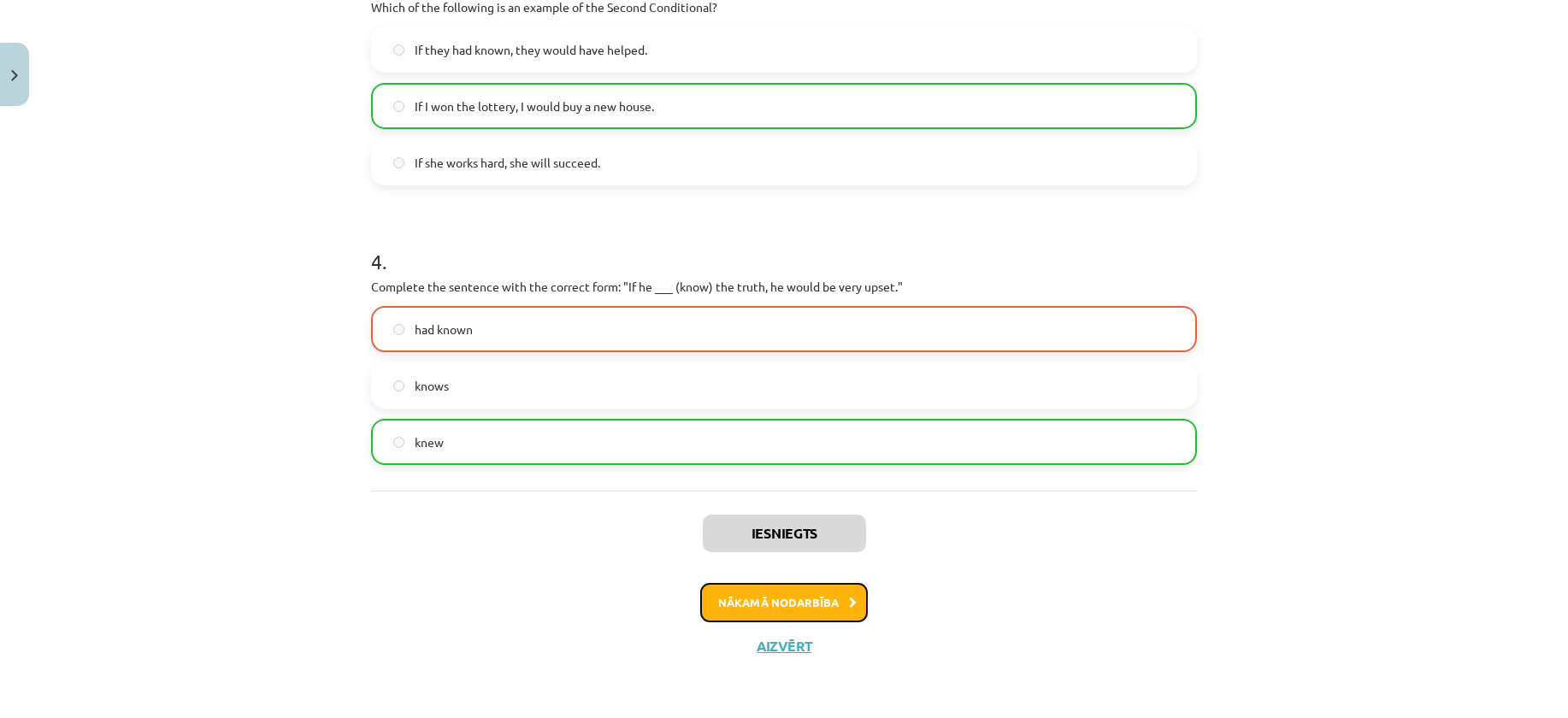
click at [819, 617] on button "Nākamā nodarbība" at bounding box center [784, 602] width 168 height 39
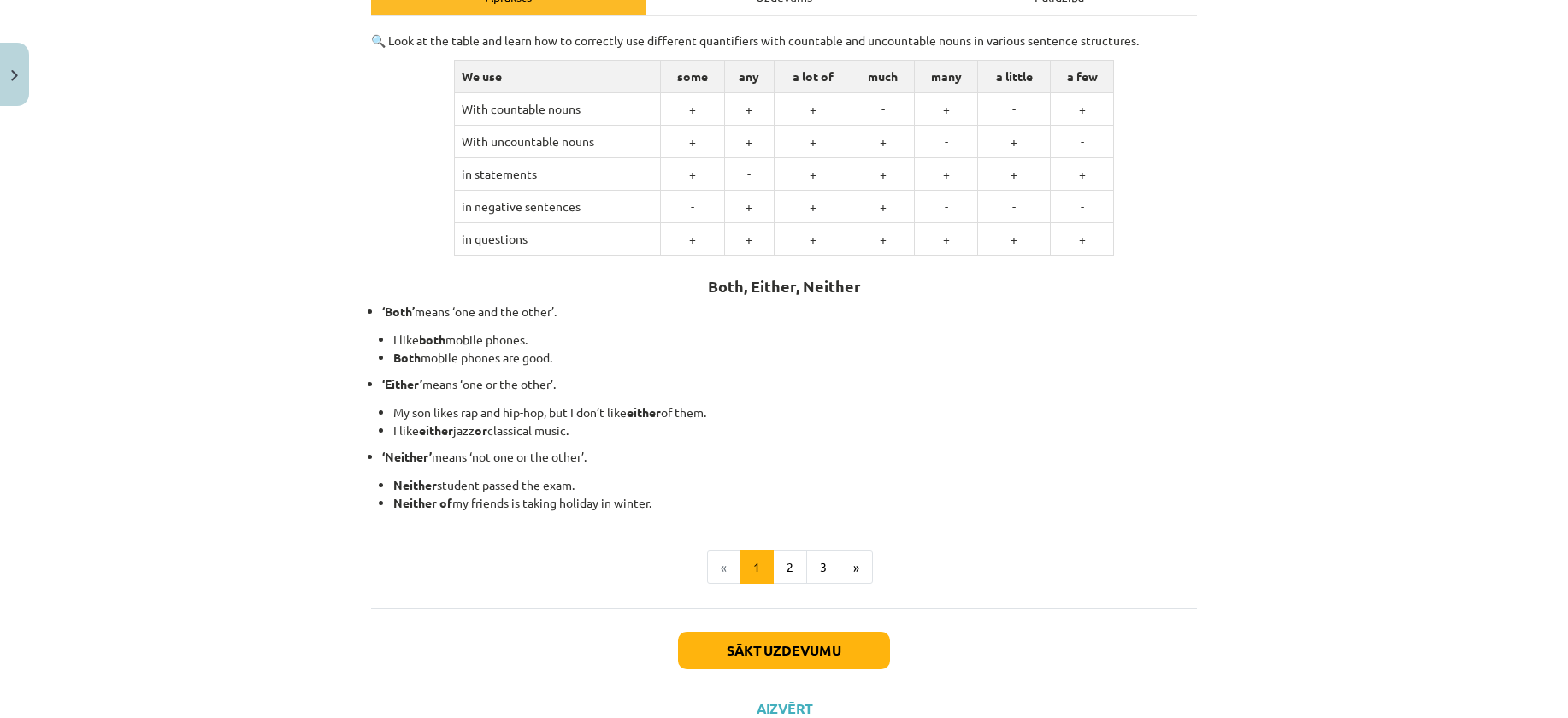
scroll to position [337, 0]
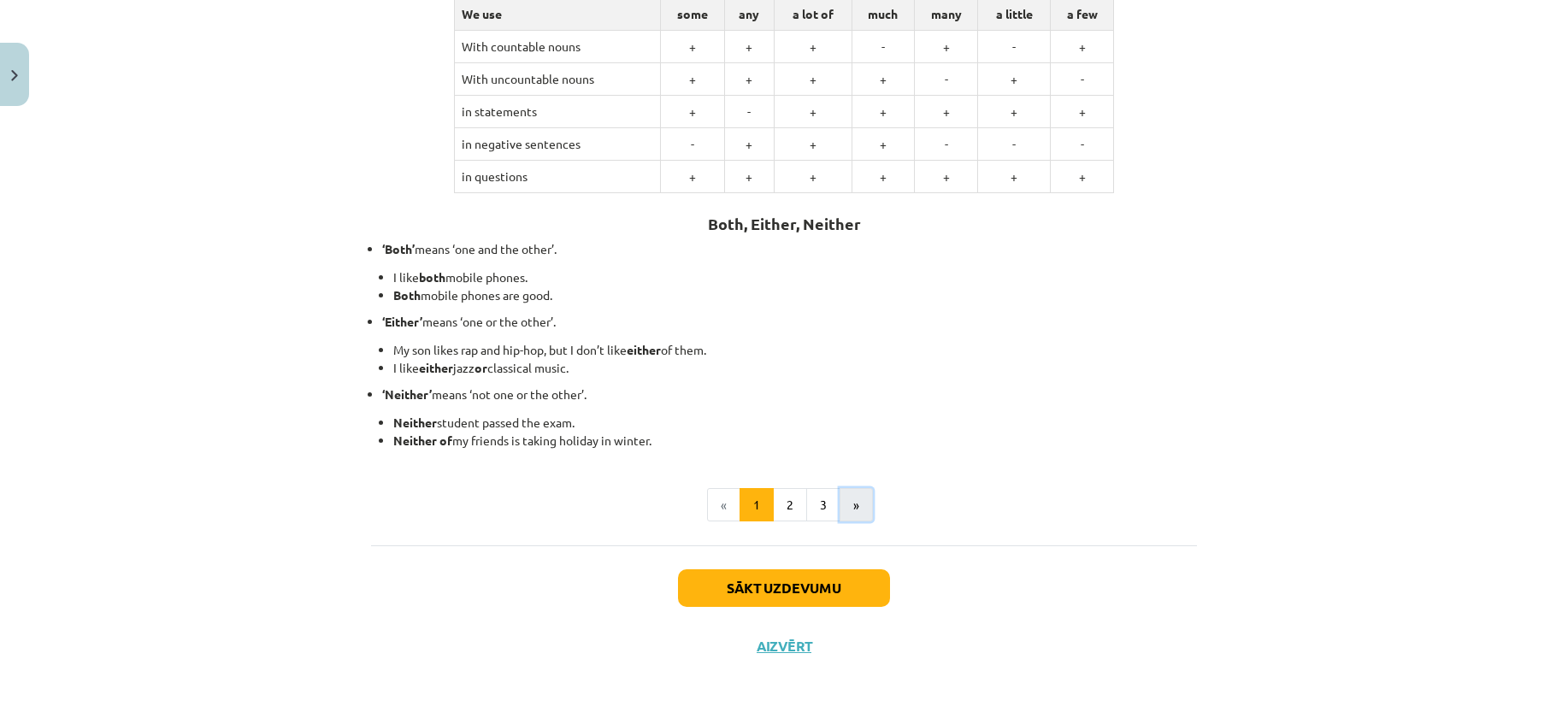
click at [844, 507] on button "»" at bounding box center [855, 506] width 33 height 34
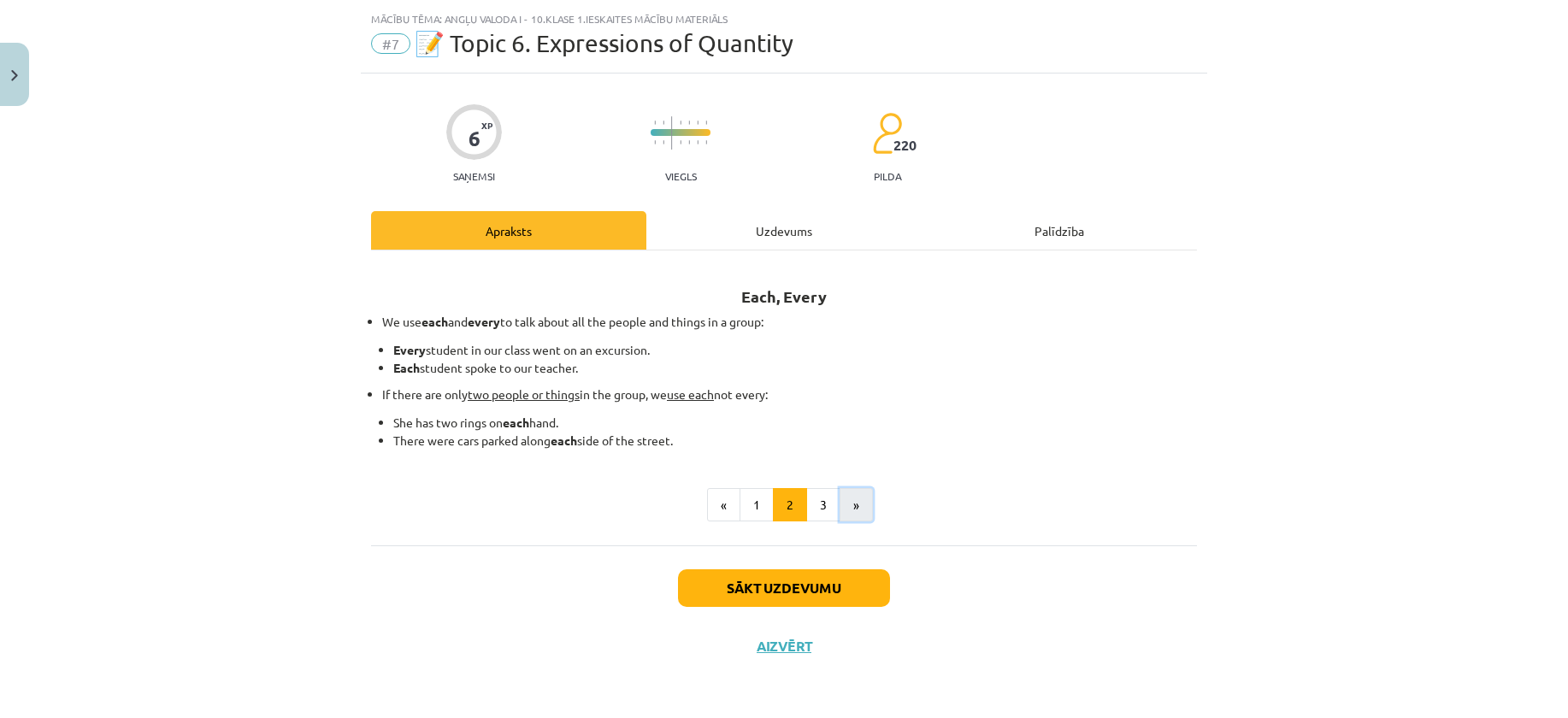
click at [844, 507] on button "»" at bounding box center [855, 506] width 33 height 34
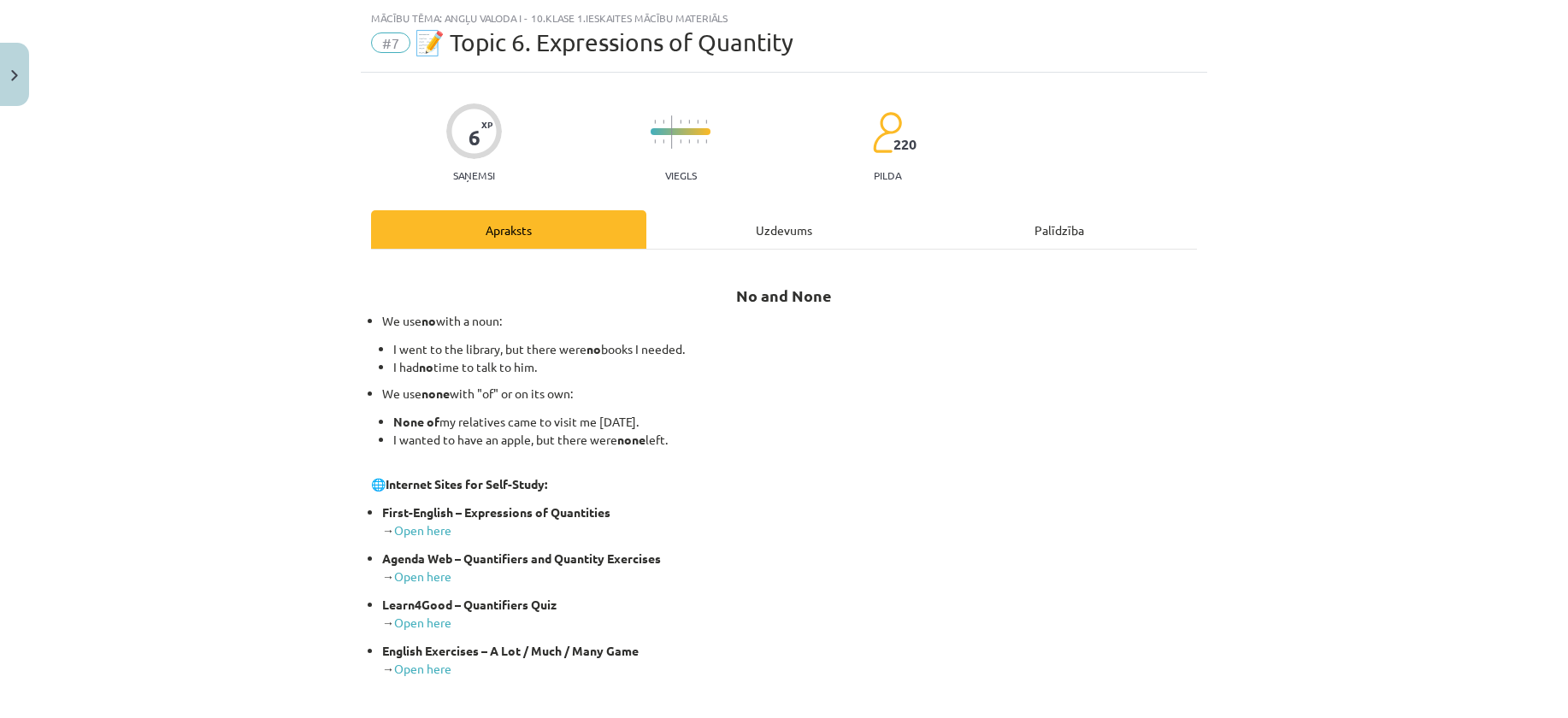
click at [743, 214] on div "Uzdevums" at bounding box center [784, 229] width 275 height 39
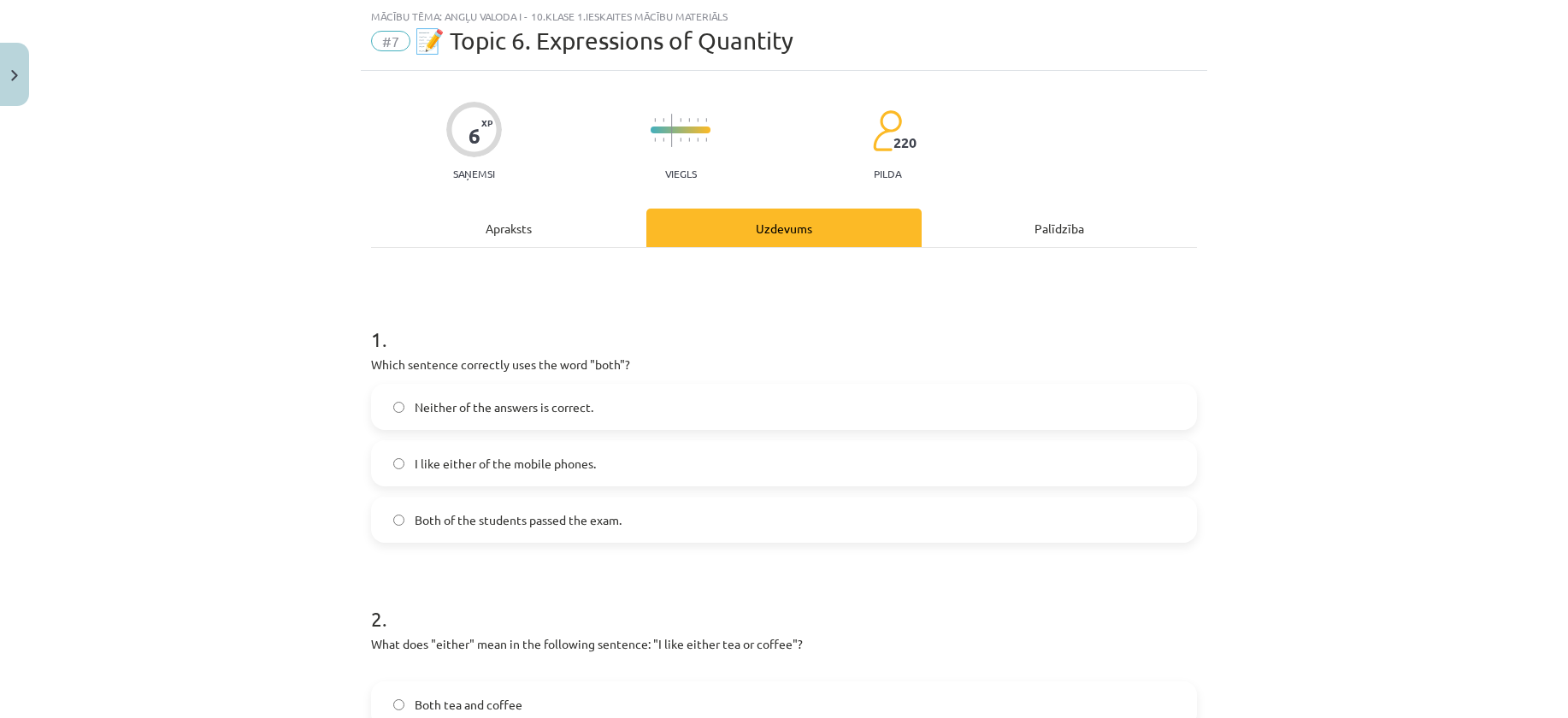
click at [571, 212] on div "Apraksts" at bounding box center [508, 228] width 275 height 39
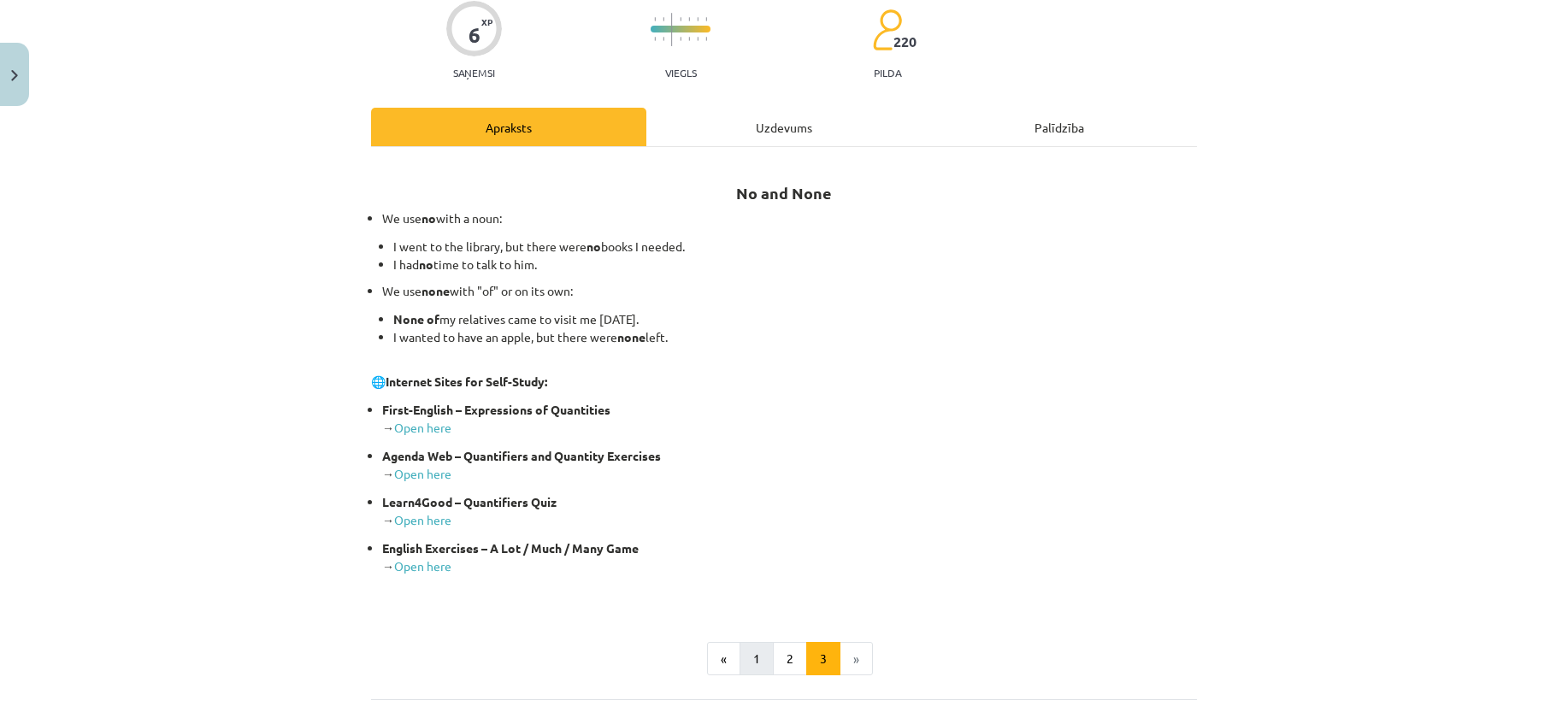
scroll to position [298, 0]
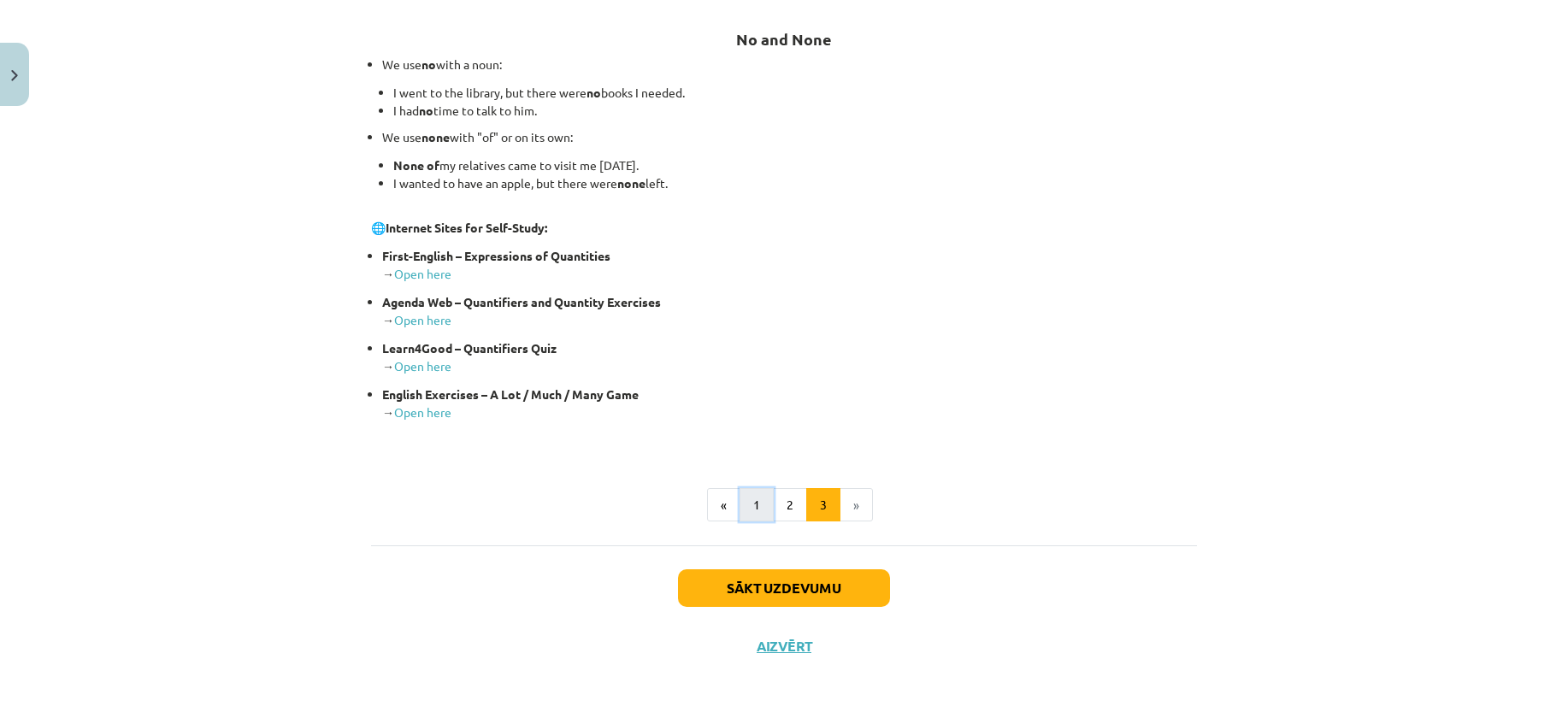
click at [742, 510] on button "1" at bounding box center [757, 506] width 34 height 34
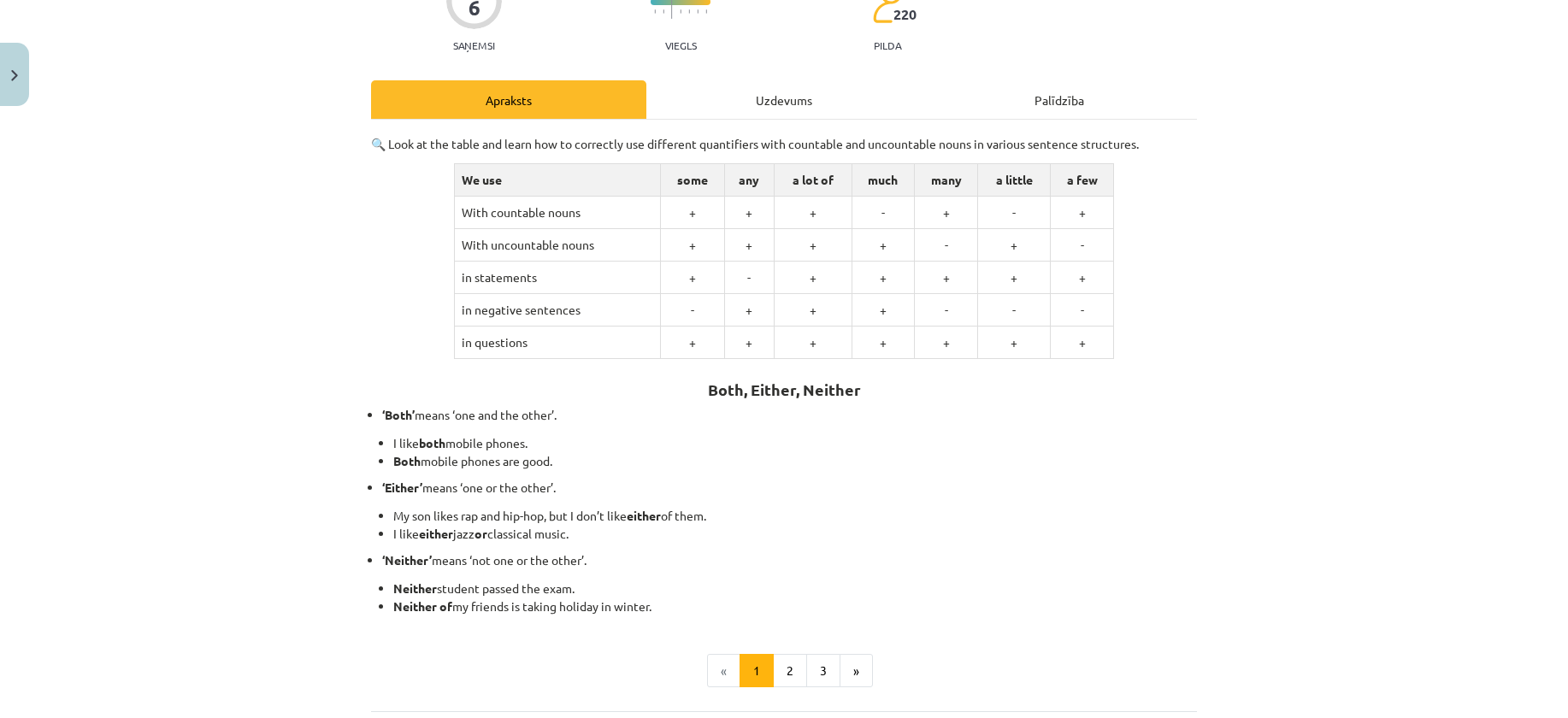
scroll to position [0, 0]
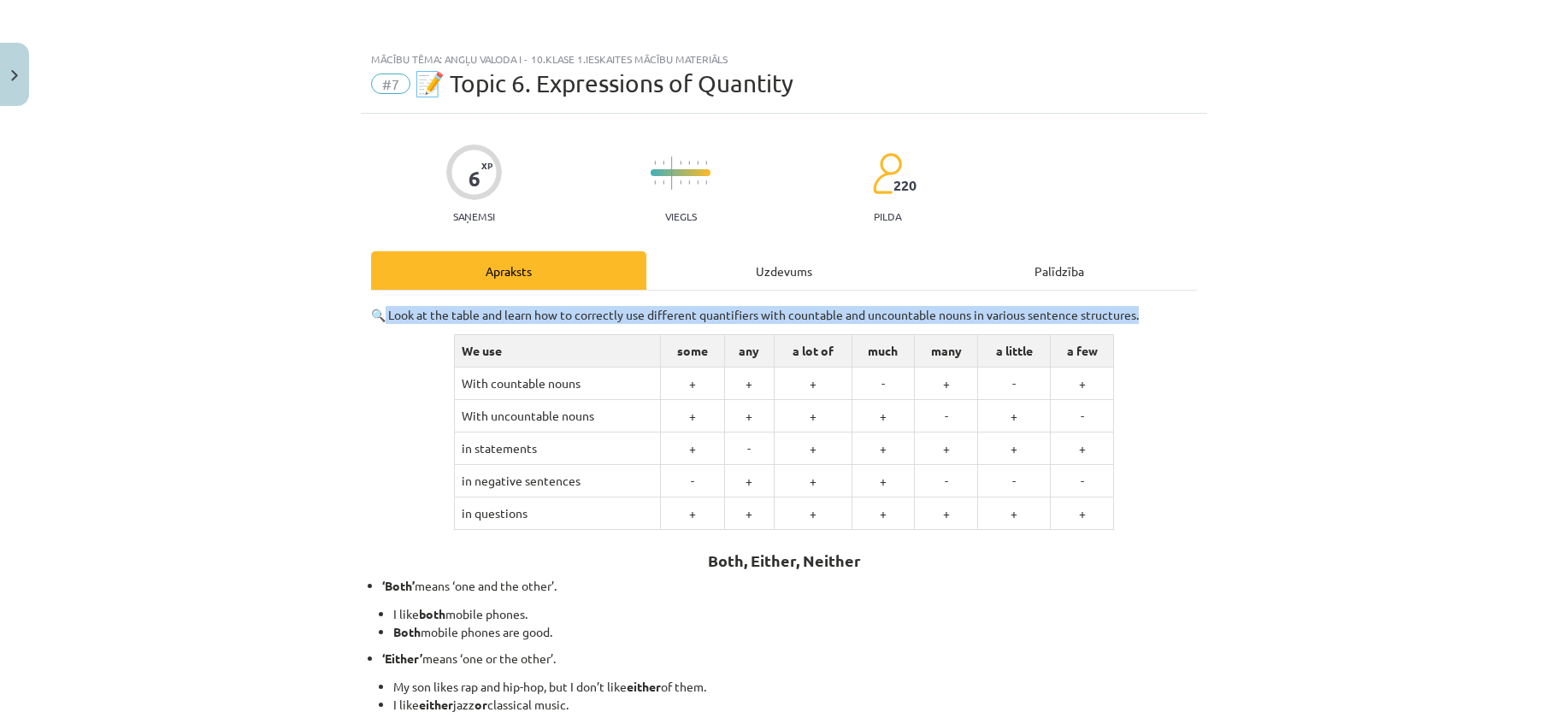
drag, startPoint x: 381, startPoint y: 321, endPoint x: 1161, endPoint y: 299, distance: 780.3
click at [1161, 299] on div "🔍 Look at the table and learn how to correctly use different quantifiers with c…" at bounding box center [784, 586] width 826 height 592
copy p "Look at the table and learn how to correctly use different quantifiers with cou…"
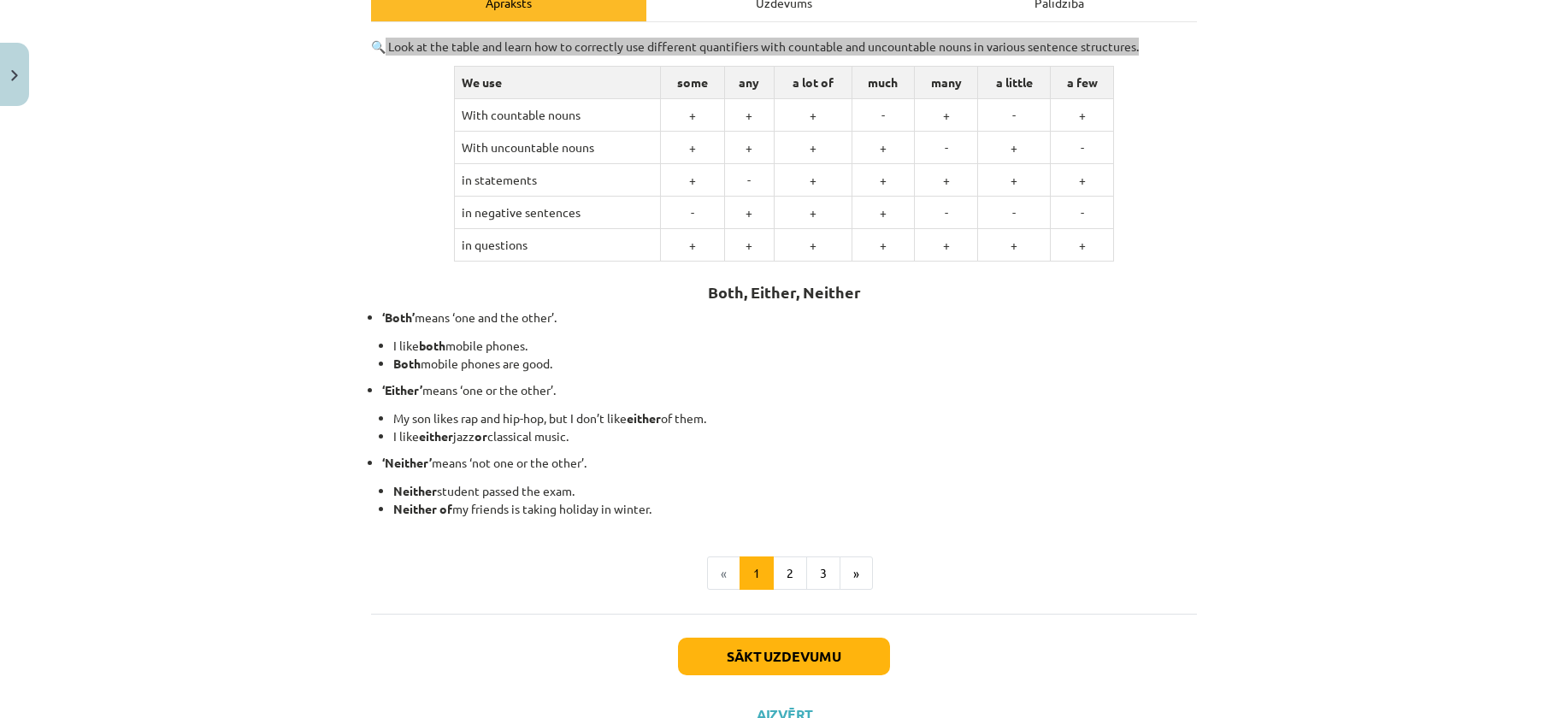
scroll to position [337, 0]
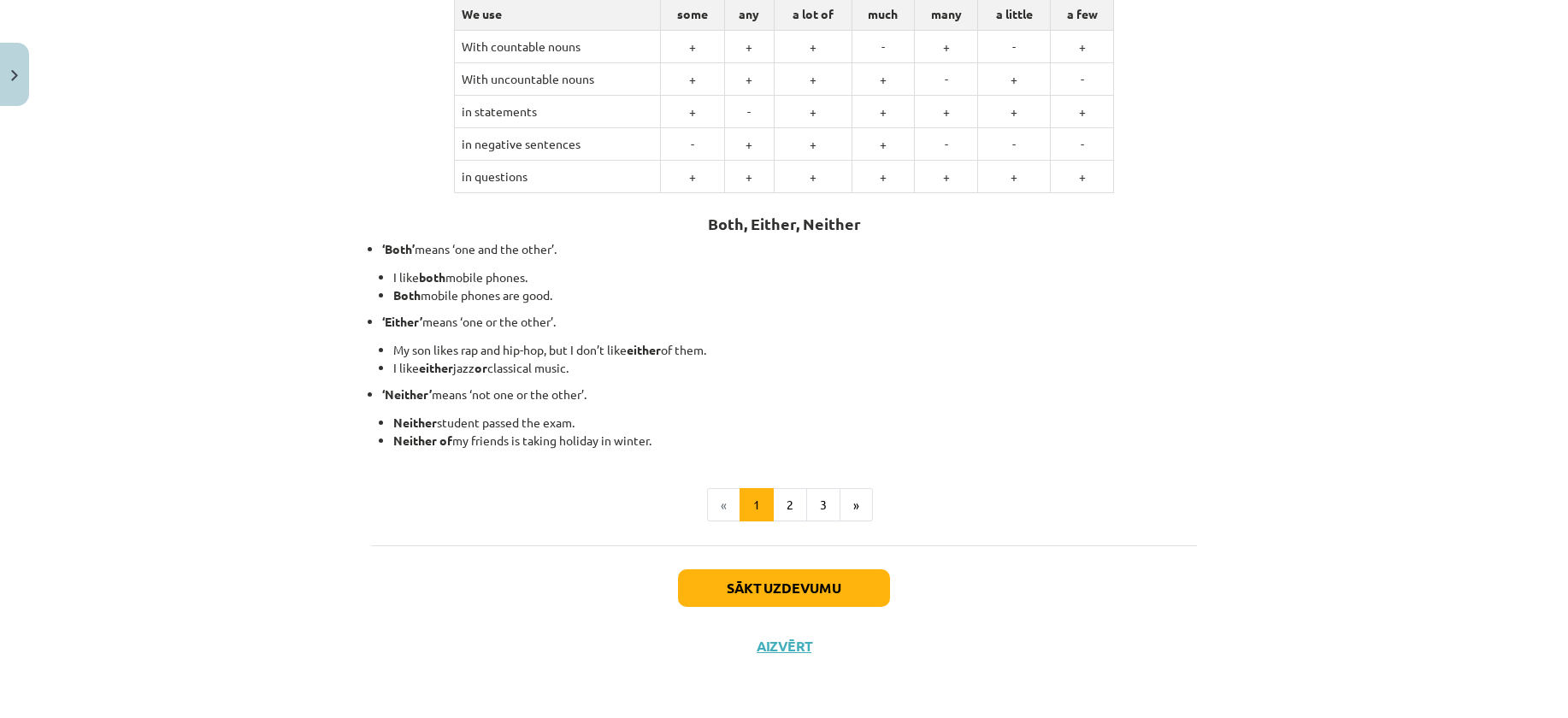
drag, startPoint x: 376, startPoint y: 190, endPoint x: 783, endPoint y: 301, distance: 421.9
click at [746, 324] on div "6 XP Saņemsi Viegls 220 pilda Apraksts Uzdevums Palīdzība 🔍 Look at the table a…" at bounding box center [784, 226] width 846 height 898
click at [801, 272] on li "I like both mobile phones." at bounding box center [795, 277] width 803 height 18
click at [387, 217] on h2 "Both, Either, Neither" at bounding box center [784, 214] width 826 height 42
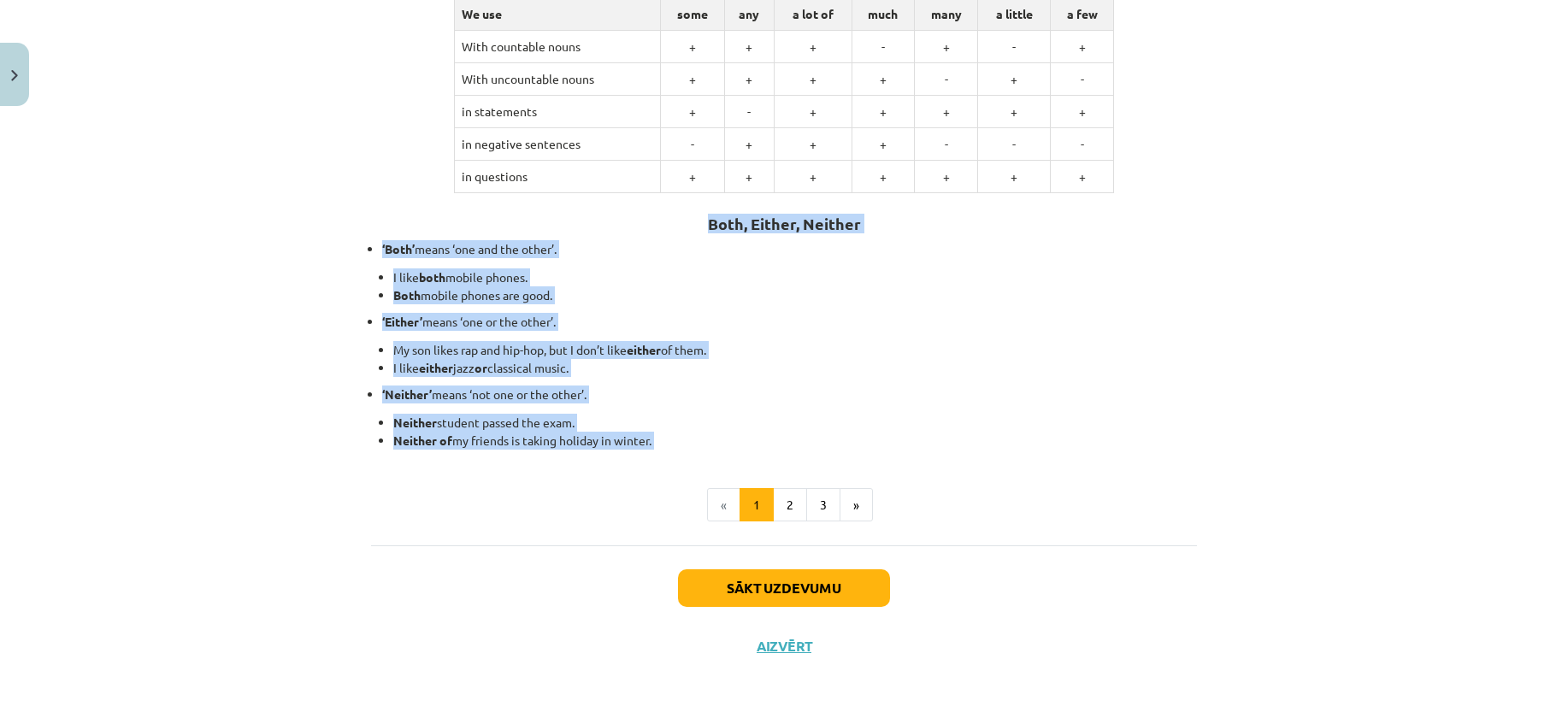
drag, startPoint x: 368, startPoint y: 217, endPoint x: 589, endPoint y: 457, distance: 326.3
click at [589, 457] on div "🔍 Look at the table and learn how to correctly use different quantifiers with c…" at bounding box center [784, 246] width 826 height 552
copy div "Both, Either, Neither ‘Both’ means ‘one and the other’. I like both mobile phon…"
click at [814, 418] on li "Neither student passed the exam." at bounding box center [795, 423] width 803 height 18
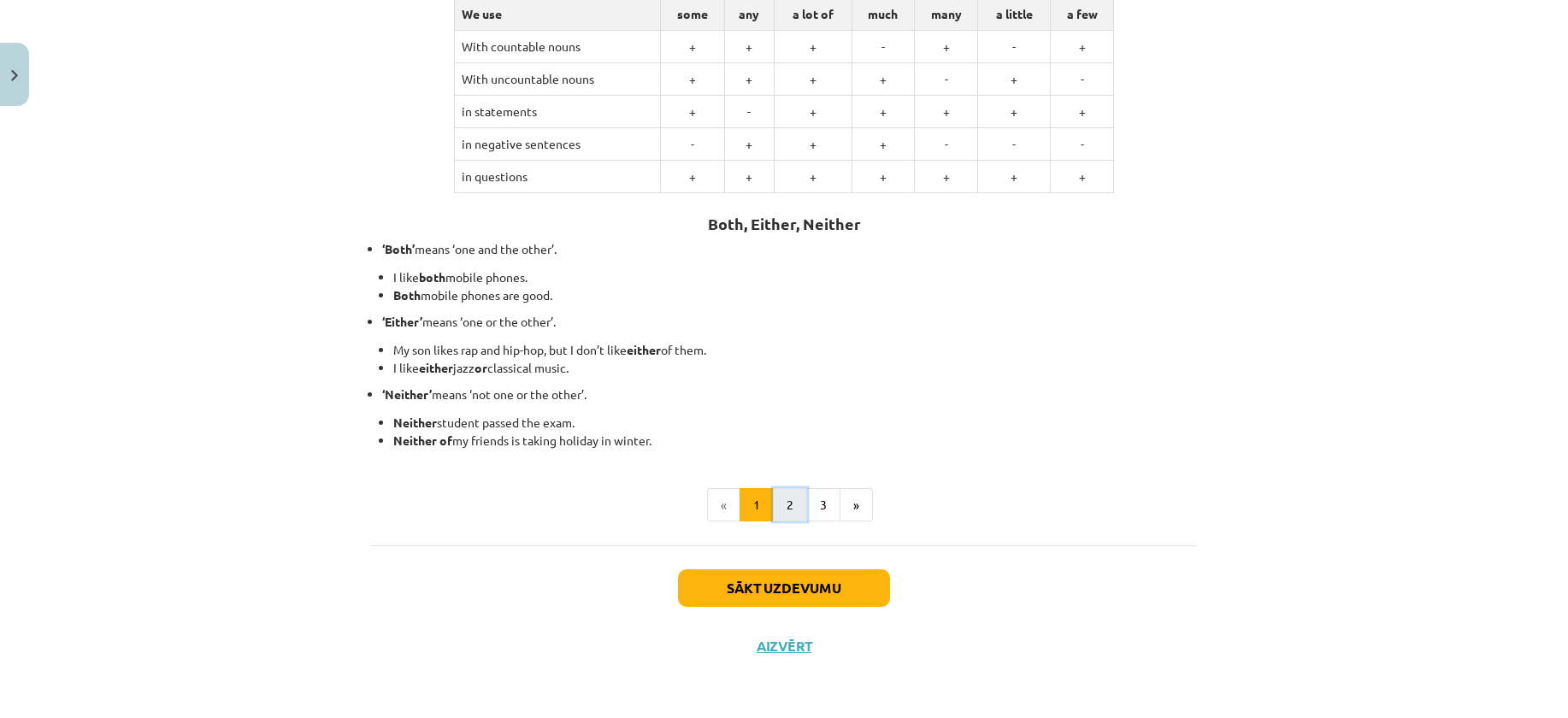
click at [779, 493] on button "2" at bounding box center [790, 506] width 34 height 34
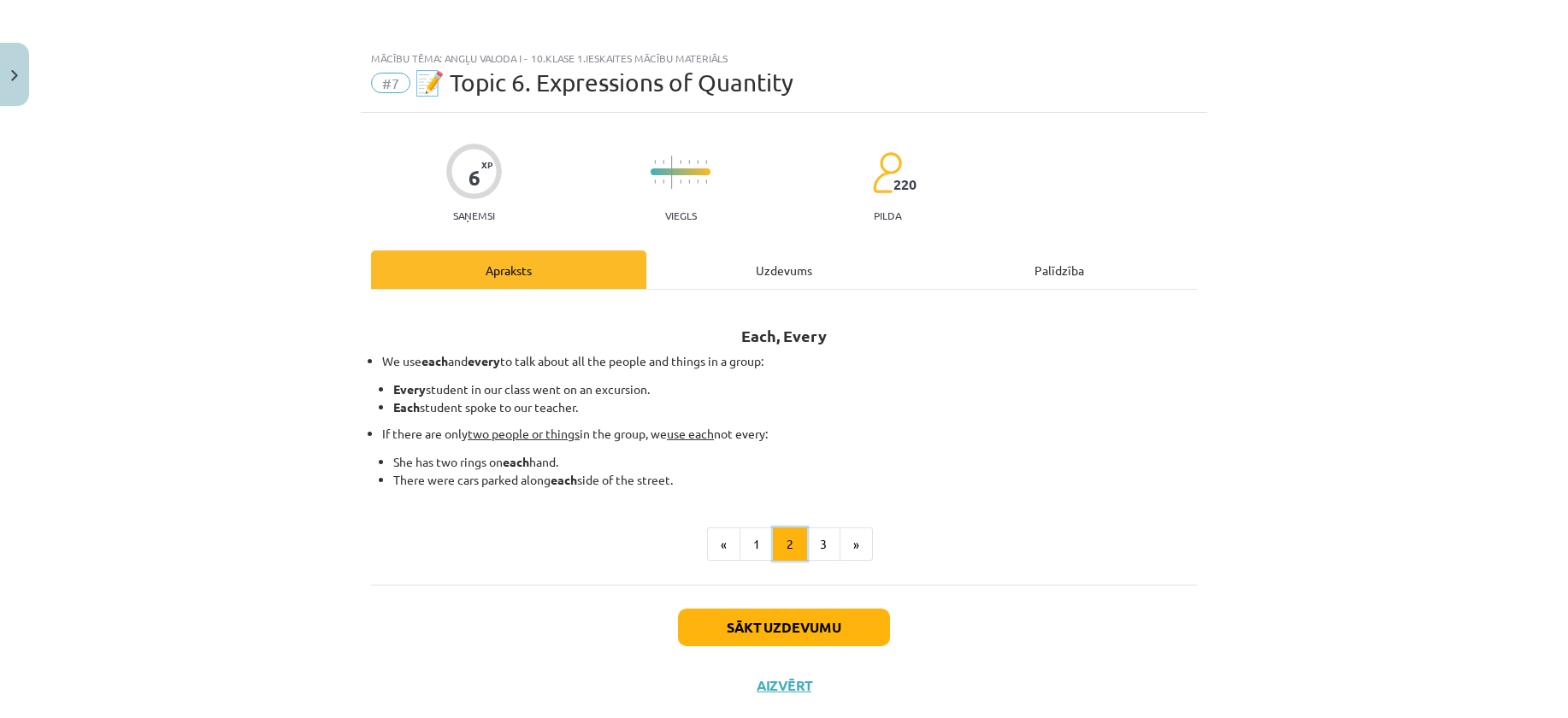
scroll to position [0, 0]
click at [1218, 309] on div "Mācību tēma: Angļu valoda i - 10.klase 1.ieskaites mācību materiāls #7 📝 Topic …" at bounding box center [784, 359] width 1568 height 718
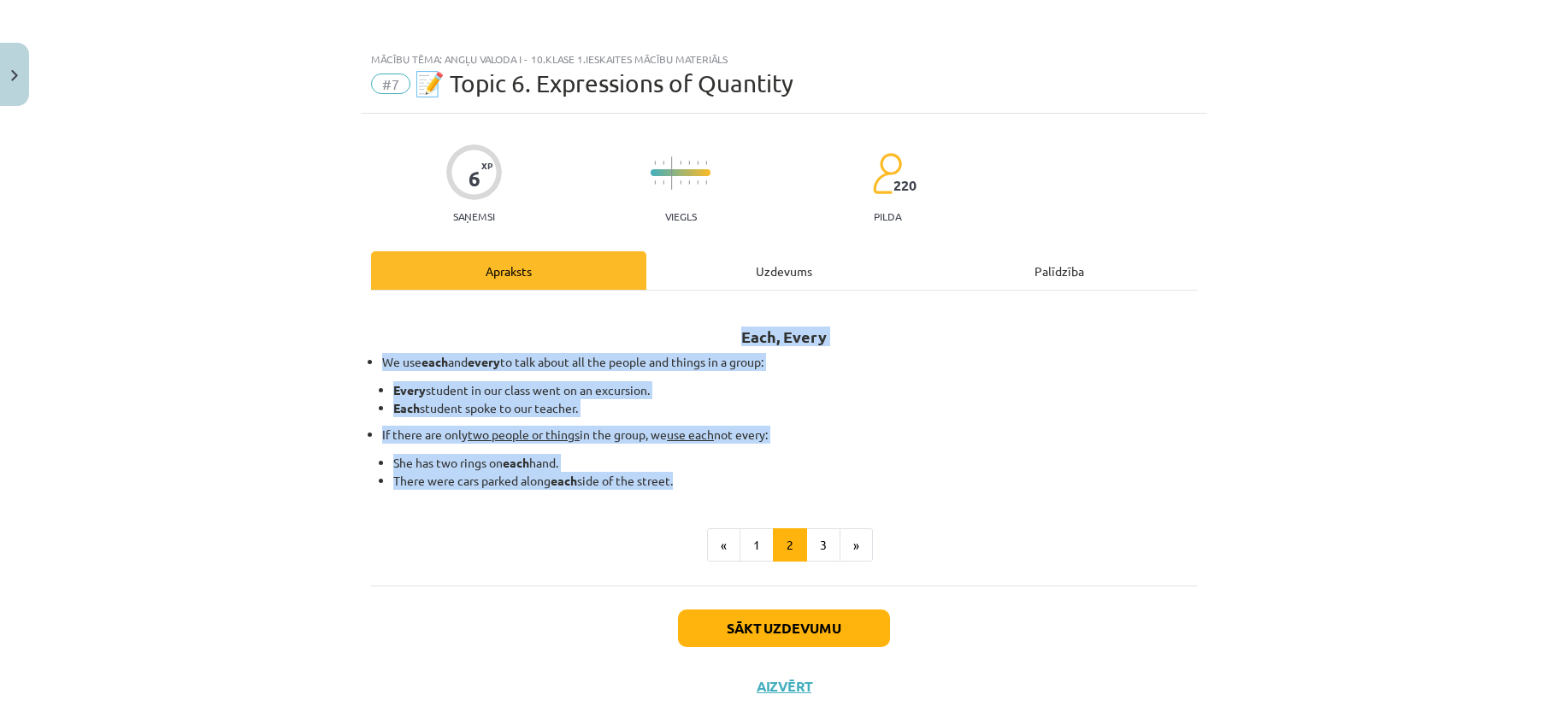
drag, startPoint x: 384, startPoint y: 323, endPoint x: 859, endPoint y: 471, distance: 497.5
click at [859, 471] on div "Each, Every We use each and every to talk about all the people and things in a …" at bounding box center [784, 397] width 826 height 184
copy div "Each, Every We use each and every to talk about all the people and things in a …"
click at [821, 533] on button "3" at bounding box center [823, 545] width 34 height 34
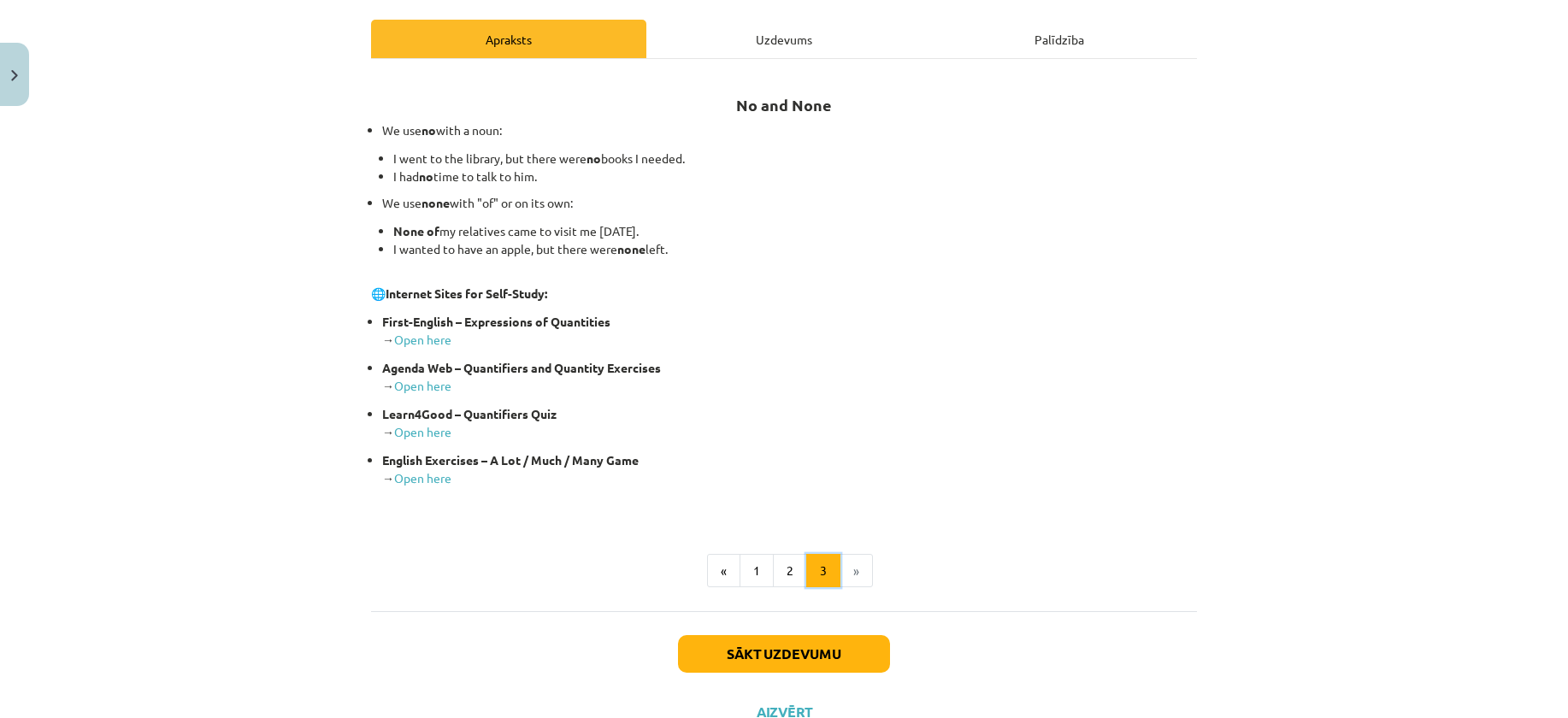
scroll to position [298, 0]
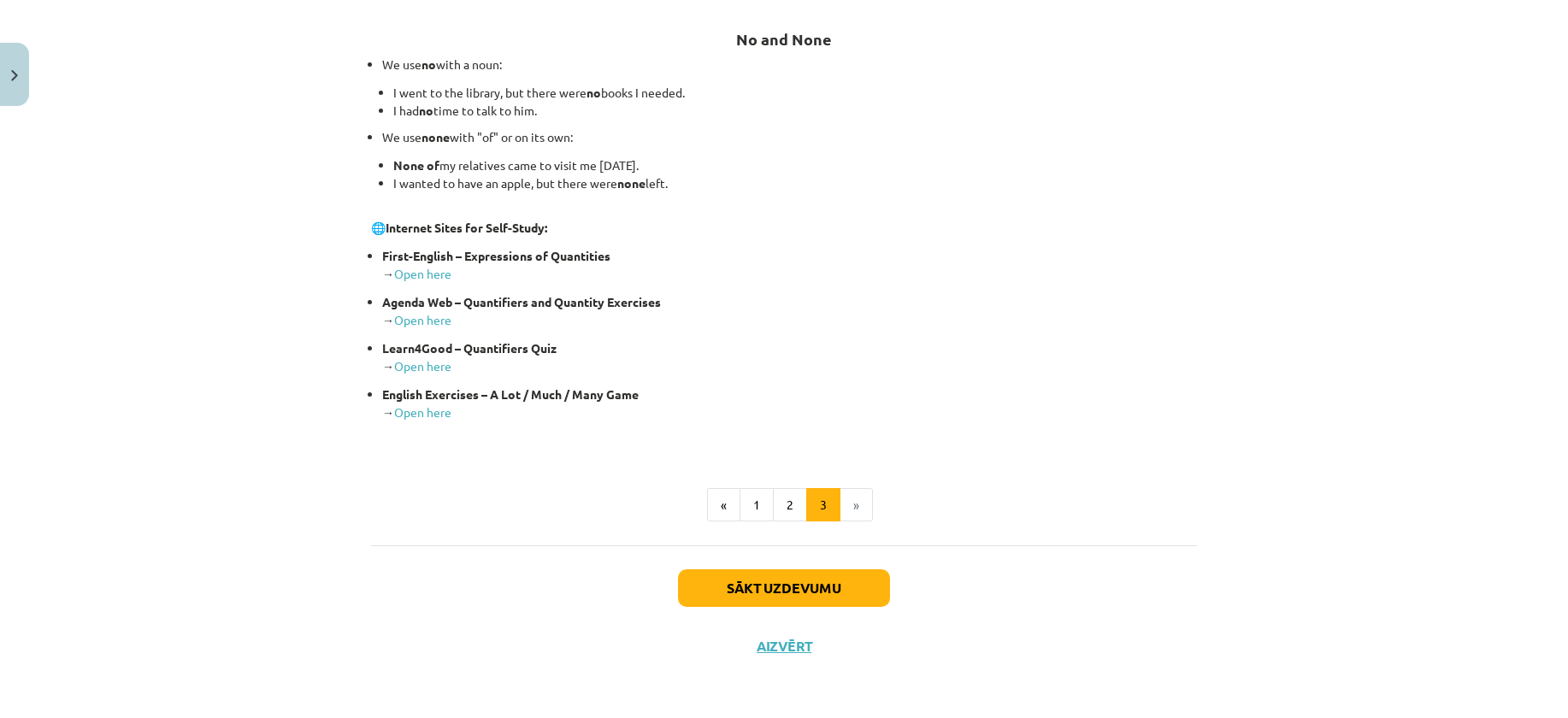
click at [1074, 427] on div "No and None We use no with a noun: I went to the library, but there were no boo…" at bounding box center [784, 229] width 826 height 441
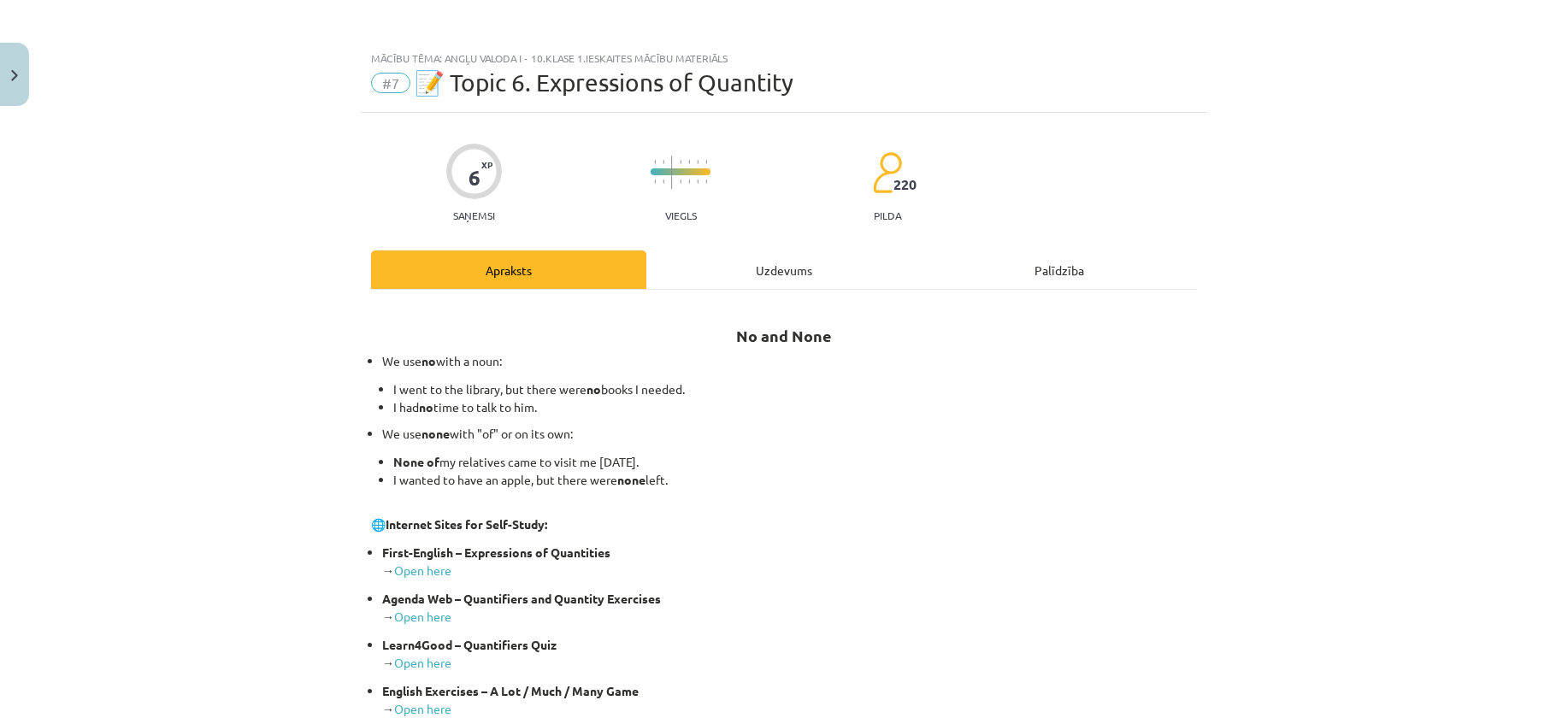
scroll to position [0, 0]
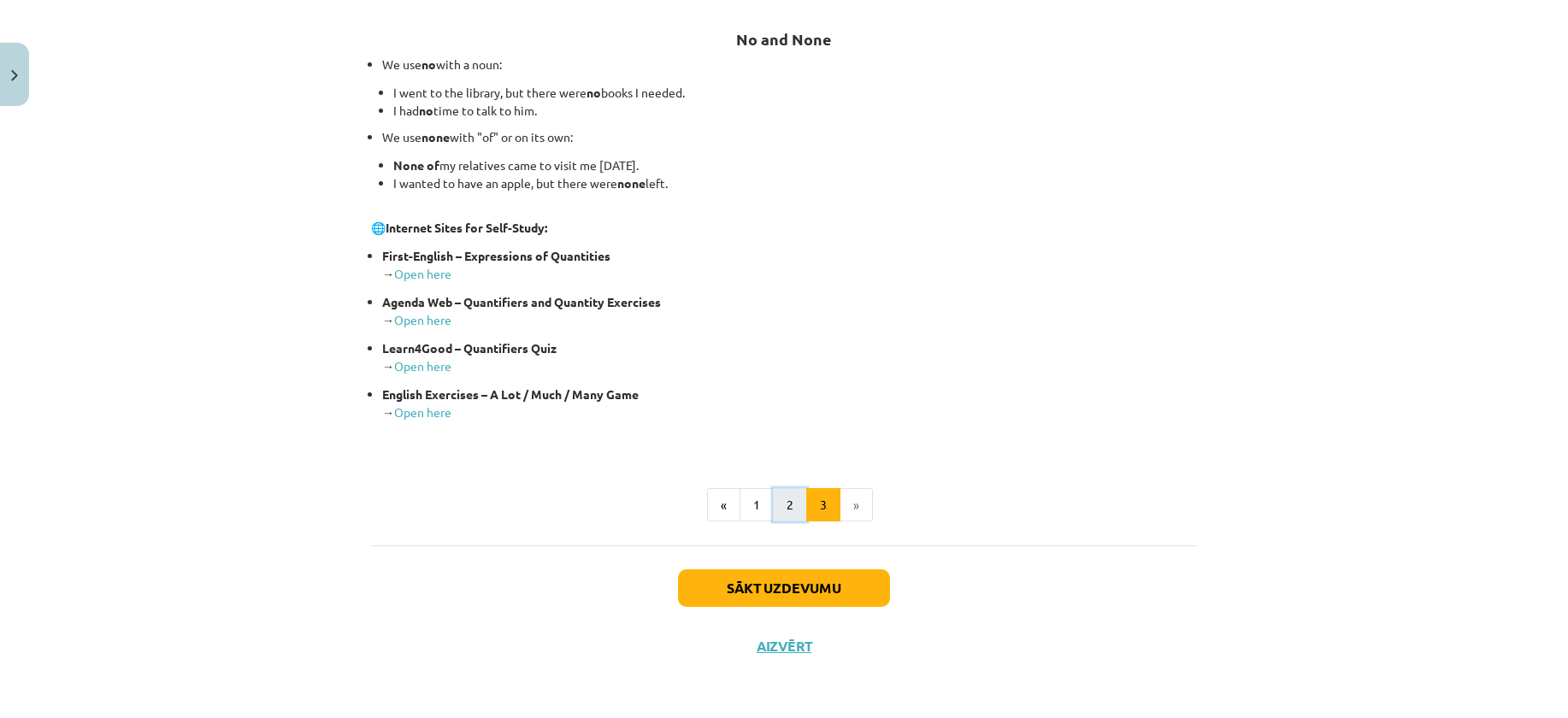
click at [773, 517] on button "2" at bounding box center [790, 506] width 34 height 34
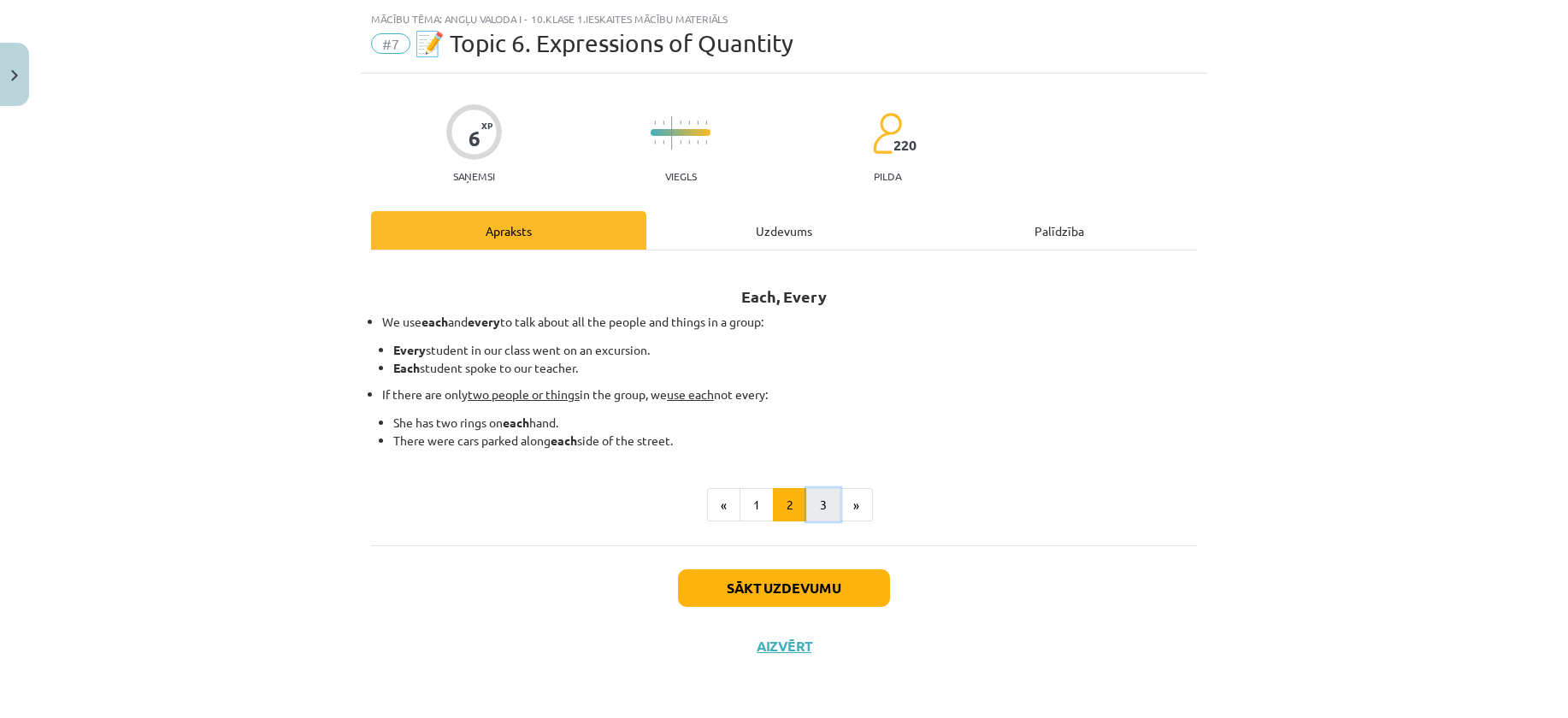
click at [806, 515] on button "3" at bounding box center [823, 506] width 34 height 34
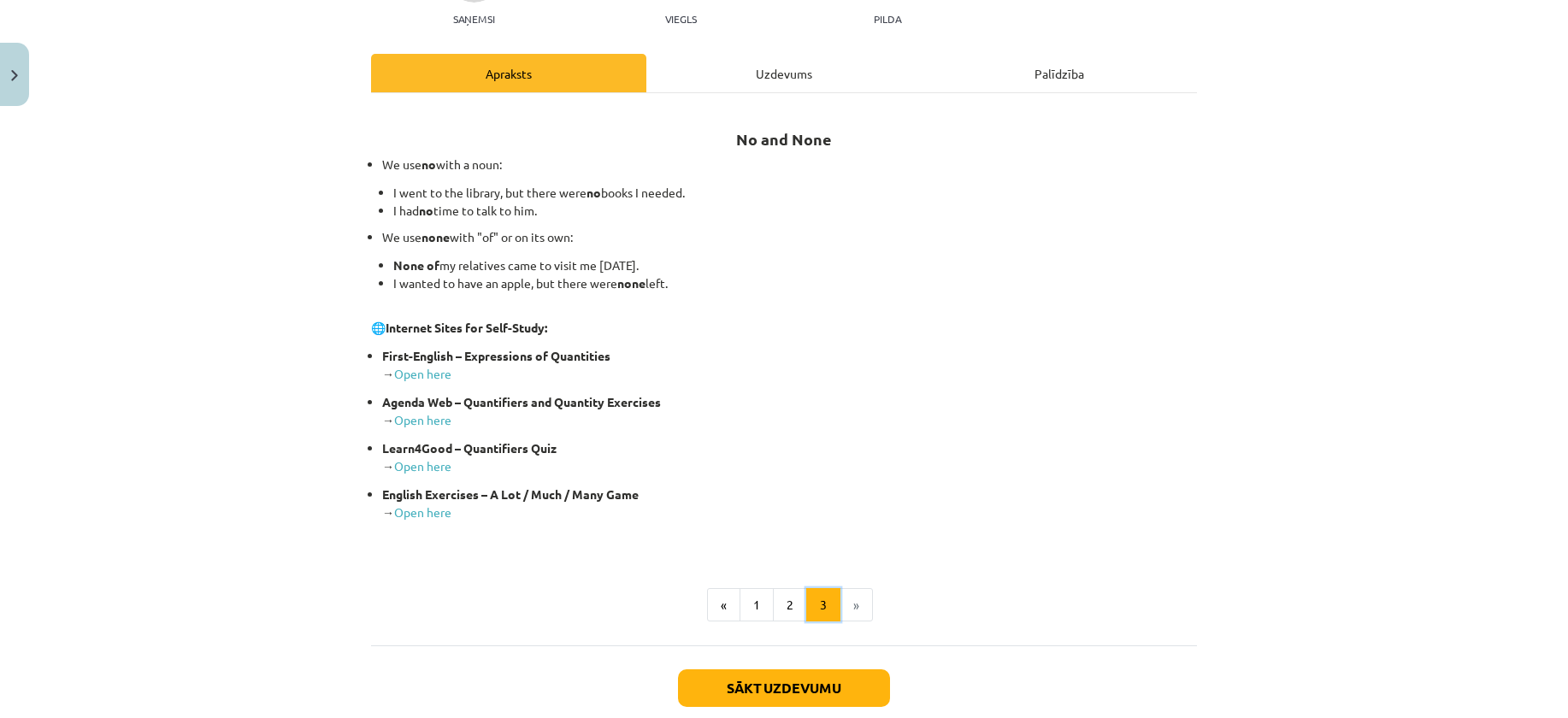
scroll to position [212, 0]
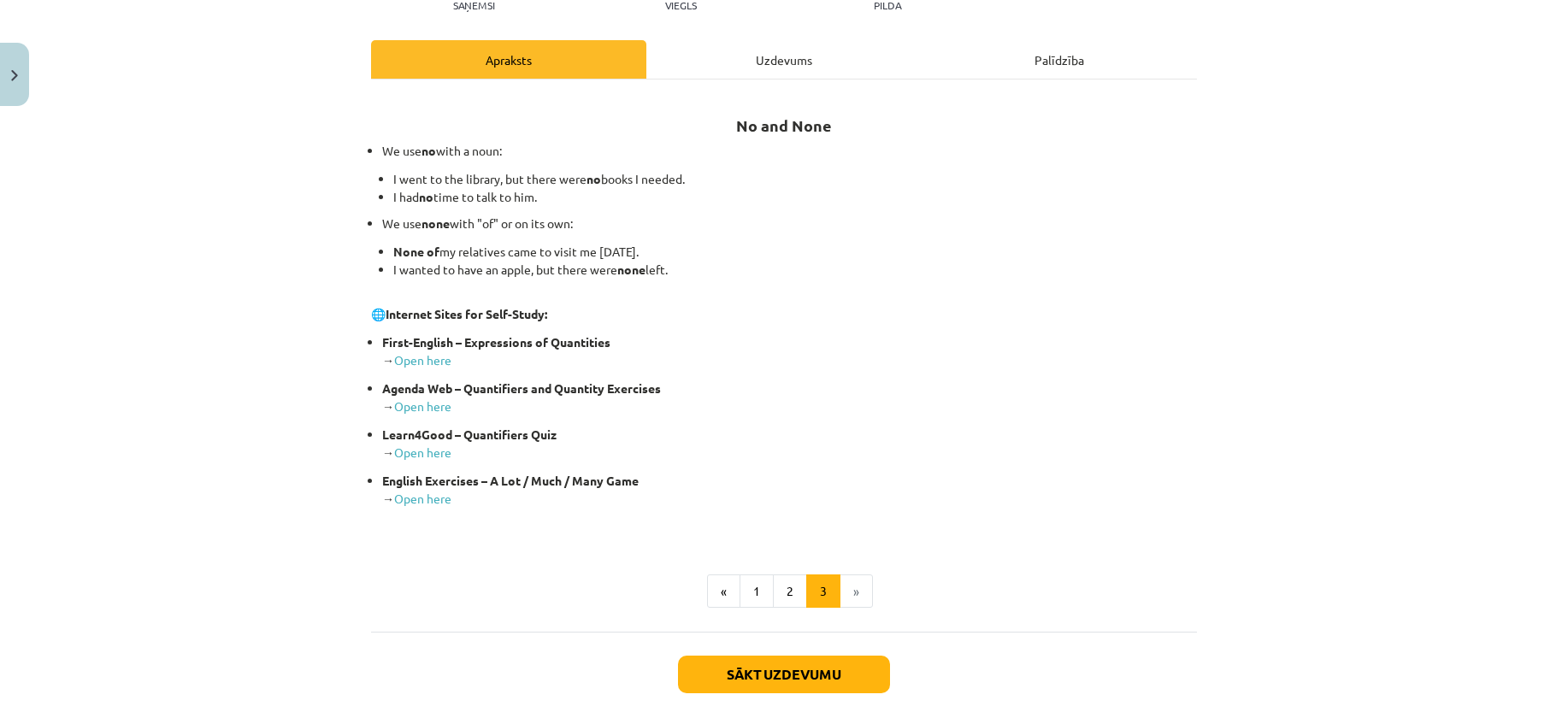
drag, startPoint x: 388, startPoint y: 90, endPoint x: 446, endPoint y: 128, distance: 69.3
click at [446, 128] on div "No and None We use no with a noun: I went to the library, but there were no boo…" at bounding box center [784, 356] width 826 height 552
drag, startPoint x: 394, startPoint y: 124, endPoint x: 820, endPoint y: 272, distance: 451.0
click at [820, 272] on div "No and None We use no with a noun: I went to the library, but there were no boo…" at bounding box center [784, 316] width 826 height 441
copy div "No and None We use no with a noun: I went to the library, but there were no boo…"
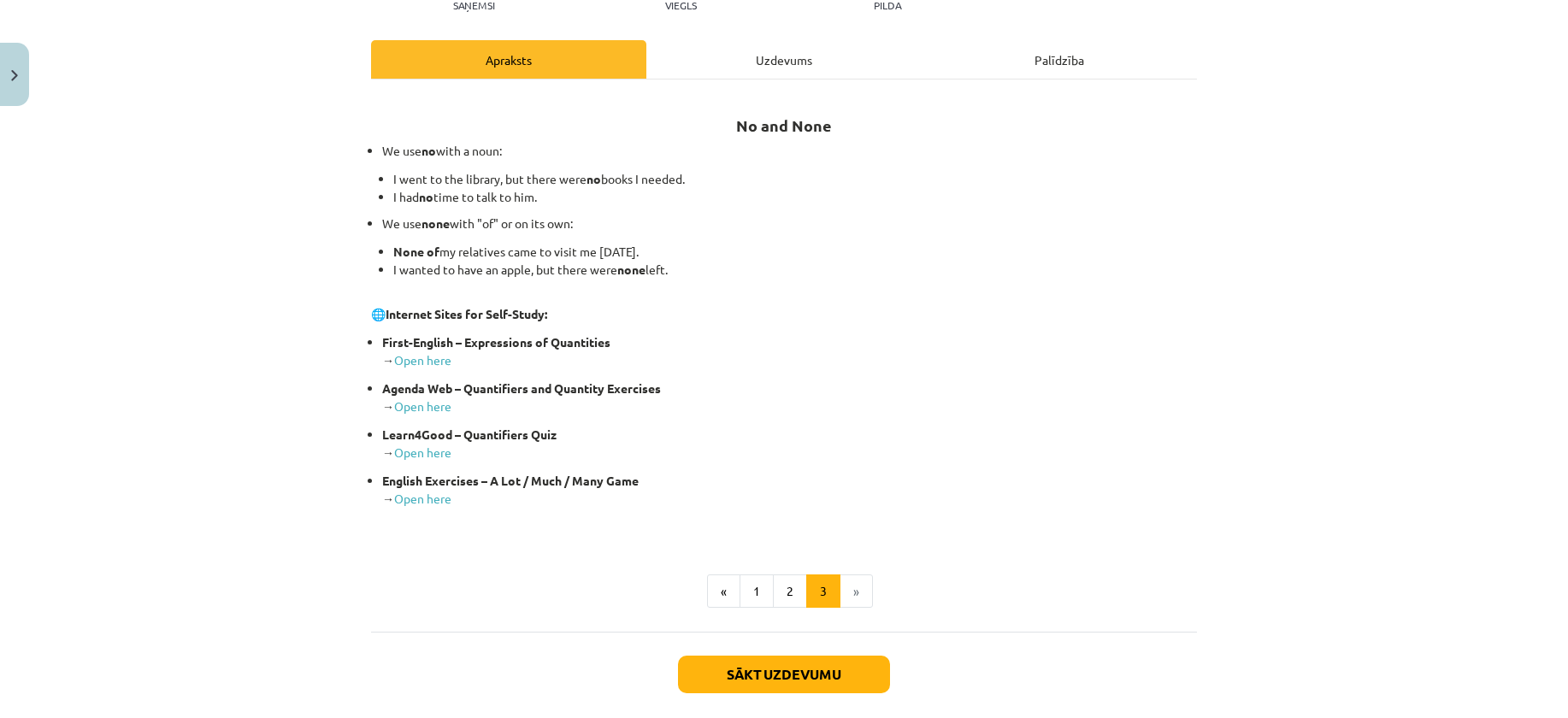
click at [793, 287] on li "I wanted to have an apple, but there were none left." at bounding box center [795, 279] width 803 height 36
click at [247, 461] on div "Mācību tēma: Angļu valoda i - 10.klase 1.ieskaites mācību materiāls #7 📝 Topic …" at bounding box center [784, 359] width 1568 height 718
click at [831, 52] on div "Uzdevums" at bounding box center [784, 59] width 275 height 39
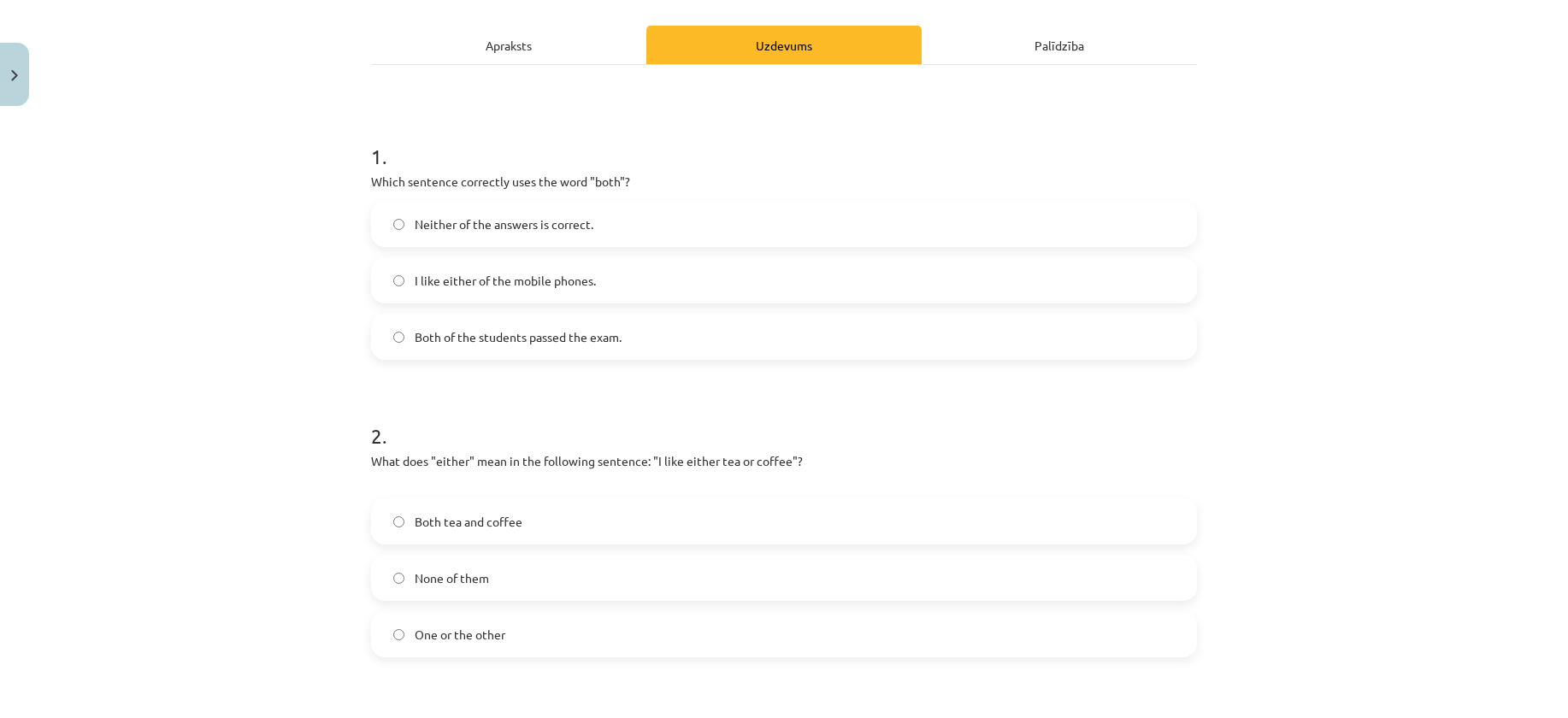
scroll to position [556, 0]
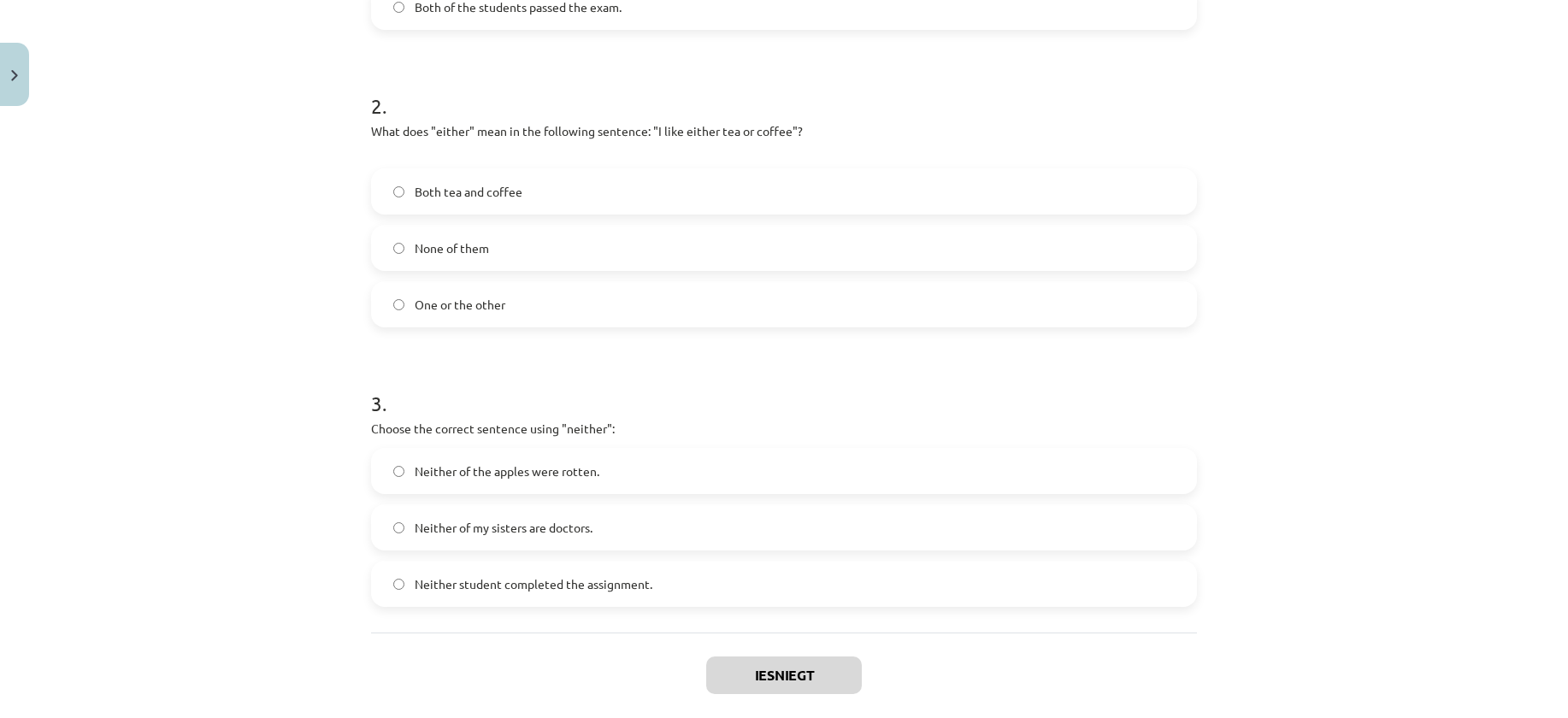
click at [1191, 235] on div "6 XP Saņemsi Viegls 220 pilda Apraksts Uzdevums Palīdzība 1 . Which sentence co…" at bounding box center [784, 160] width 846 height 1205
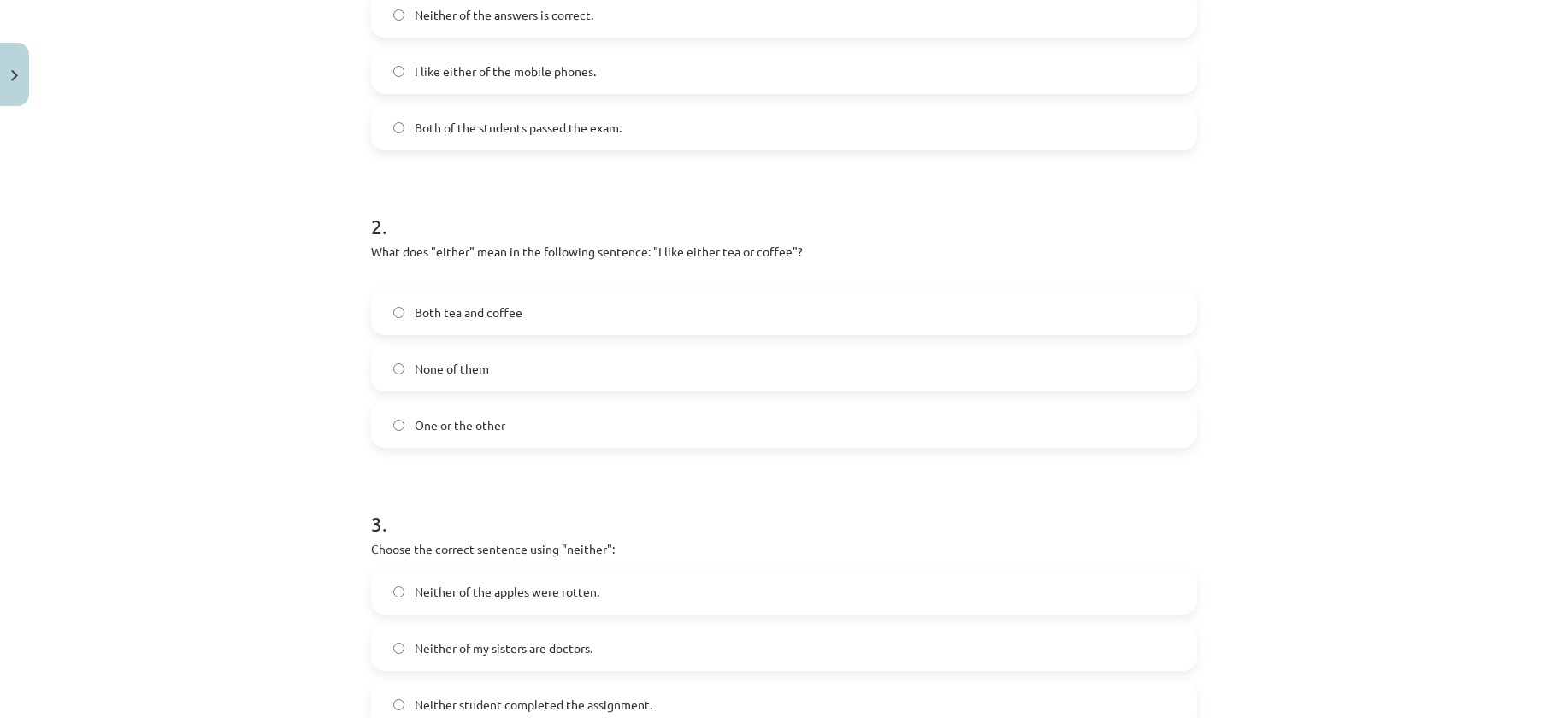
scroll to position [0, 0]
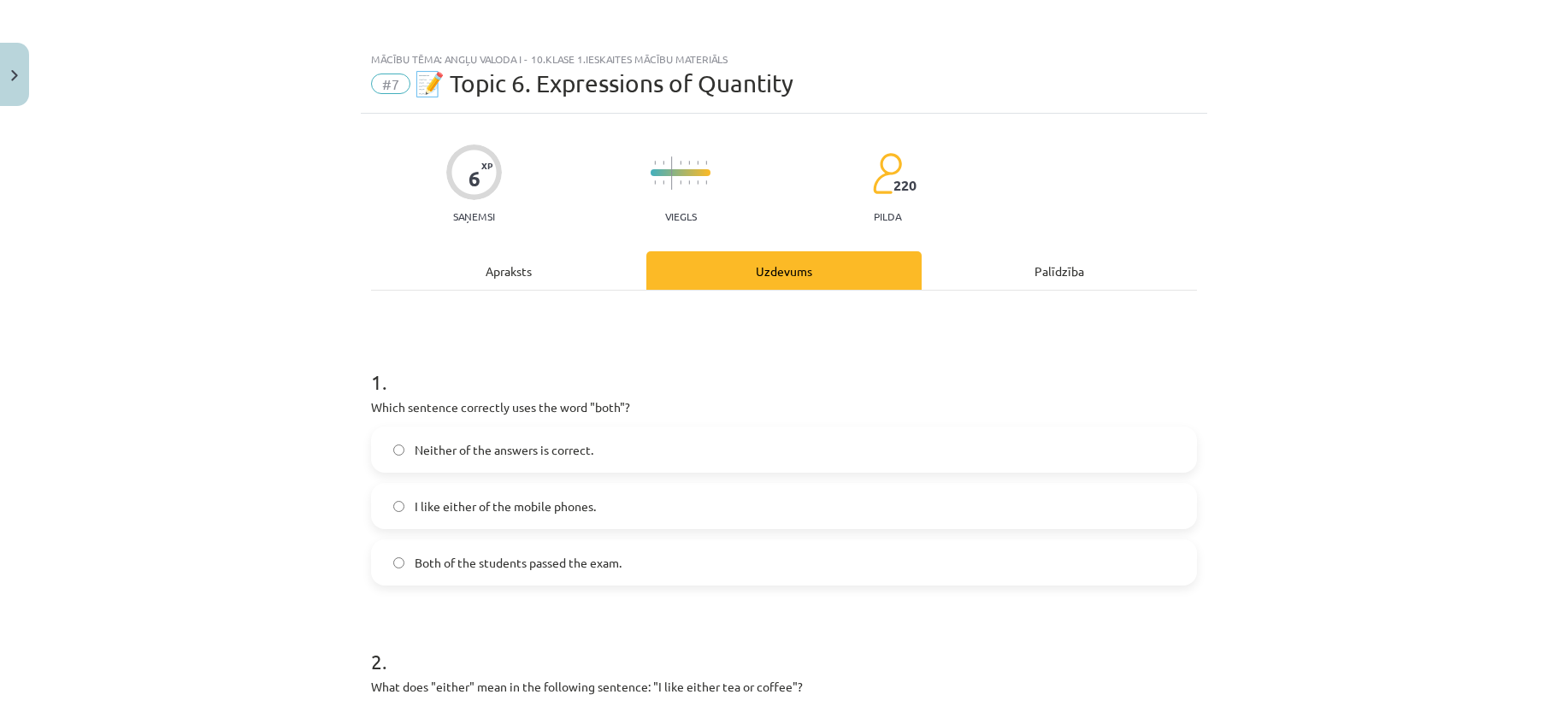
click at [112, 517] on div "Mācību tēma: Angļu valoda i - 10.klase 1.ieskaites mācību materiāls #7 📝 Topic …" at bounding box center [784, 359] width 1568 height 718
click at [655, 544] on label "Both of the students passed the exam." at bounding box center [784, 563] width 822 height 43
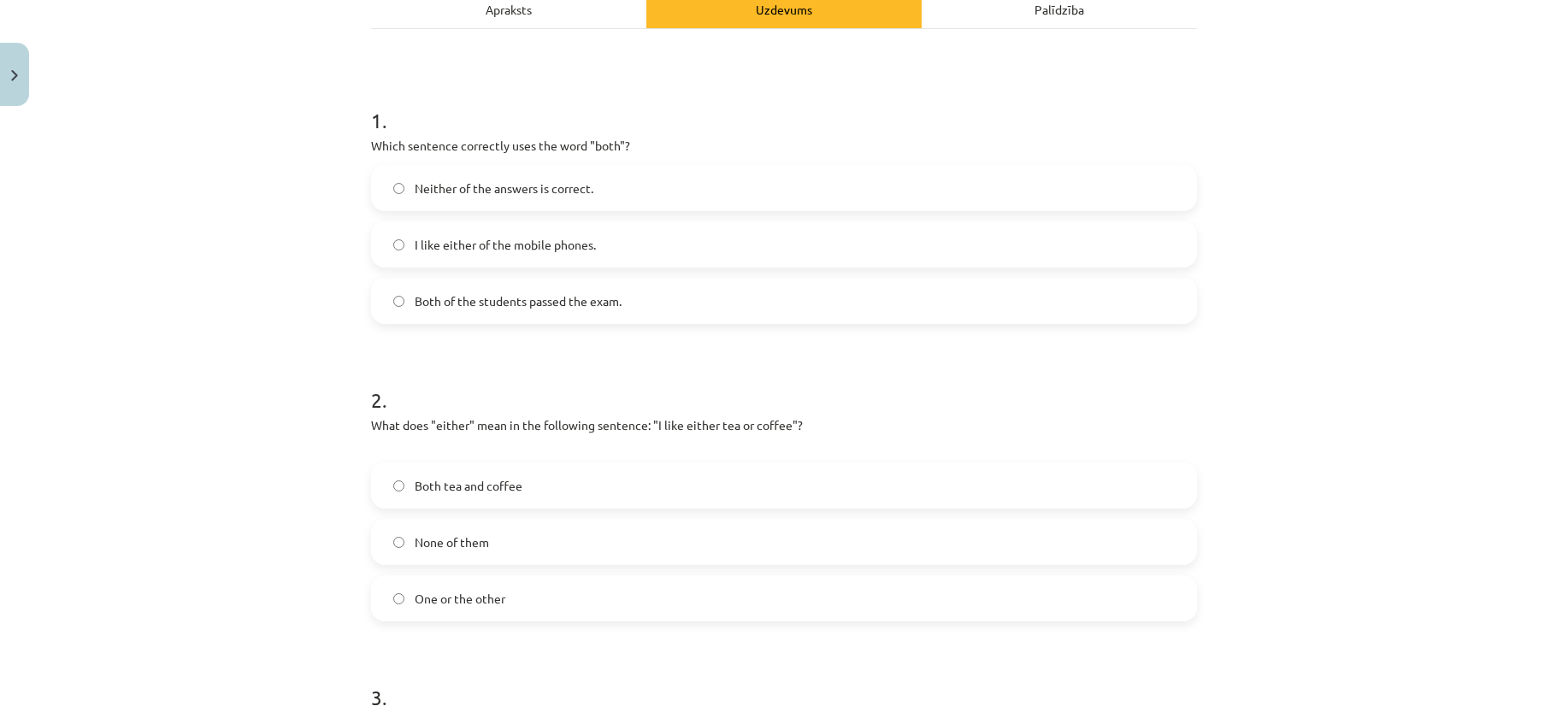
scroll to position [342, 0]
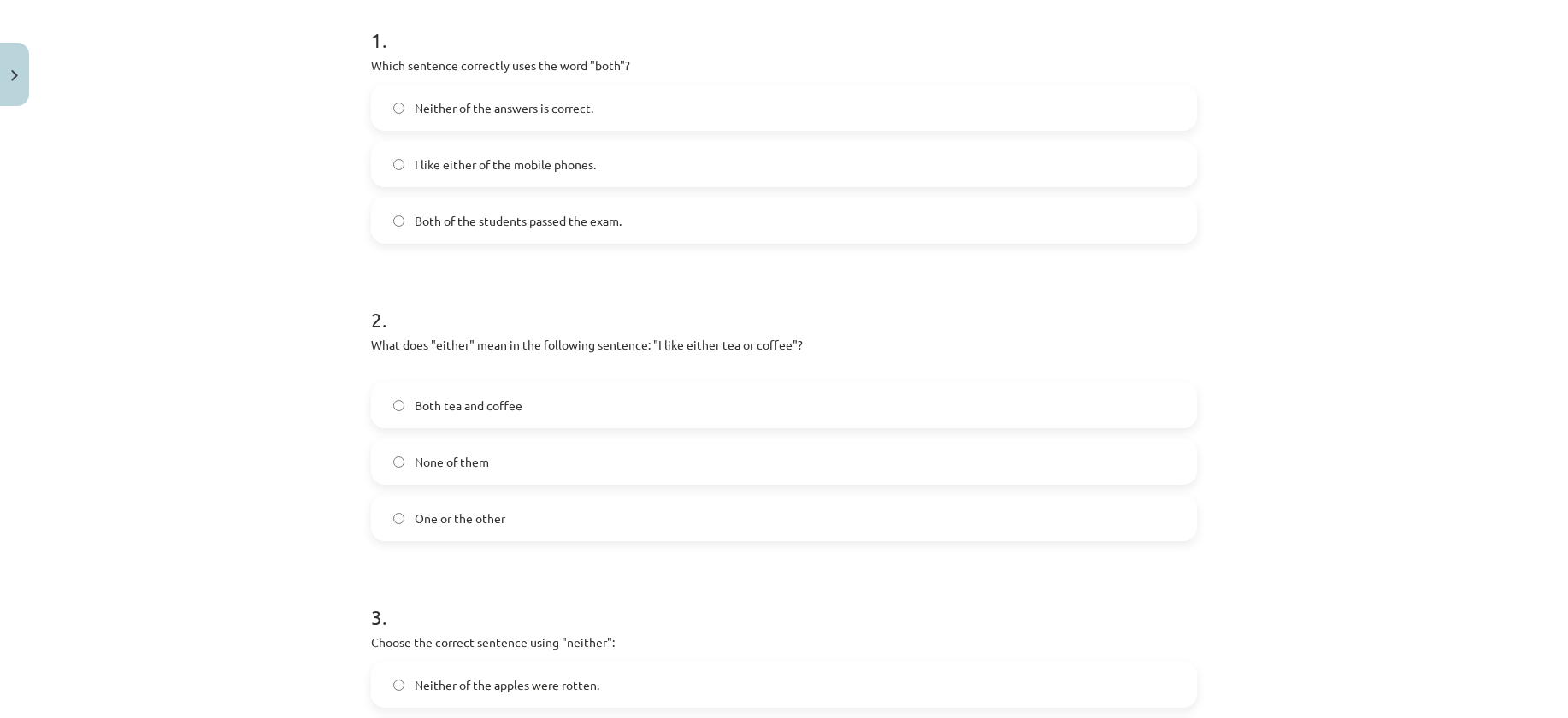
click at [619, 489] on div "Both tea and coffee None of them One or the other" at bounding box center [784, 461] width 826 height 159
click at [570, 520] on label "One or the other" at bounding box center [784, 518] width 822 height 43
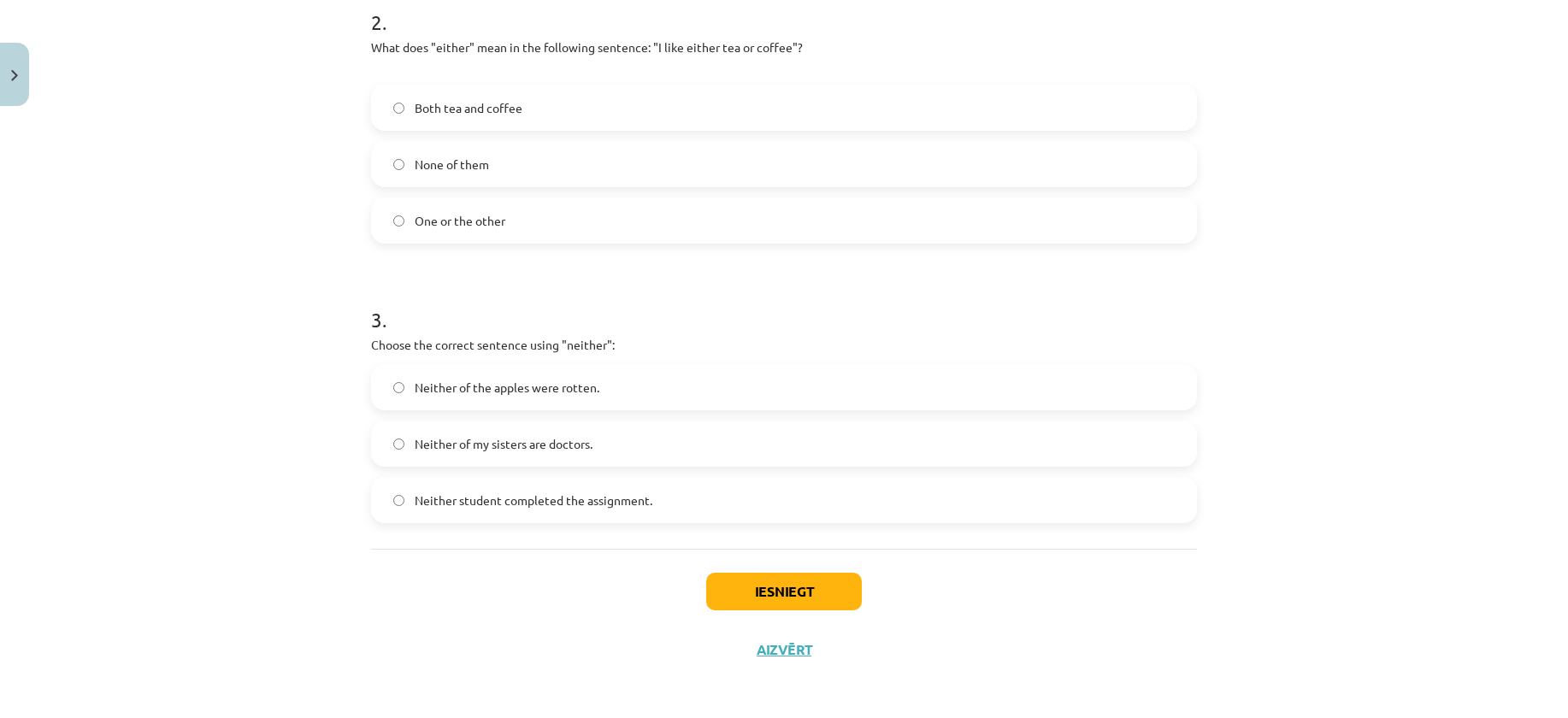
scroll to position [643, 0]
click at [702, 448] on label "Neither of my sisters are doctors." at bounding box center [784, 440] width 822 height 43
click at [823, 589] on button "Iesniegt" at bounding box center [784, 588] width 156 height 38
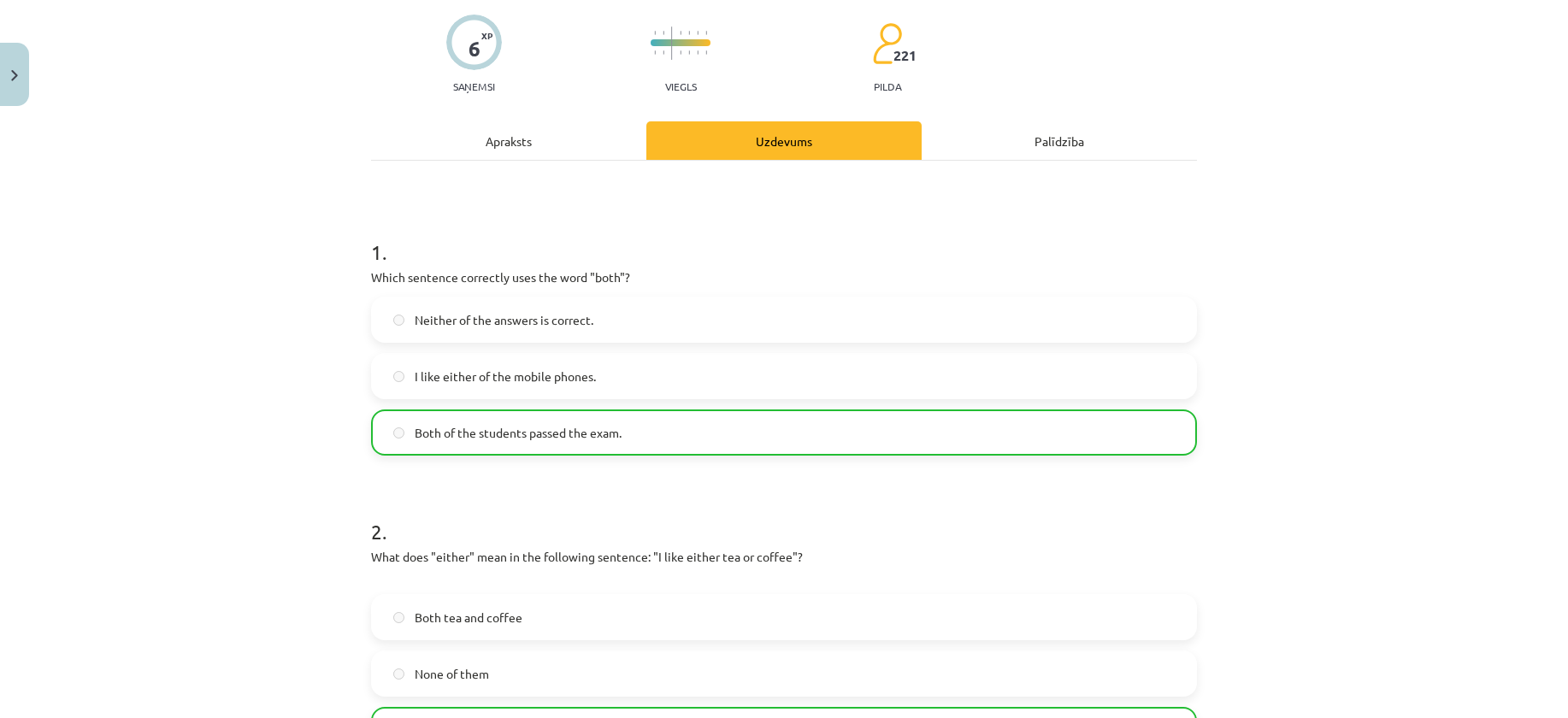
scroll to position [697, 0]
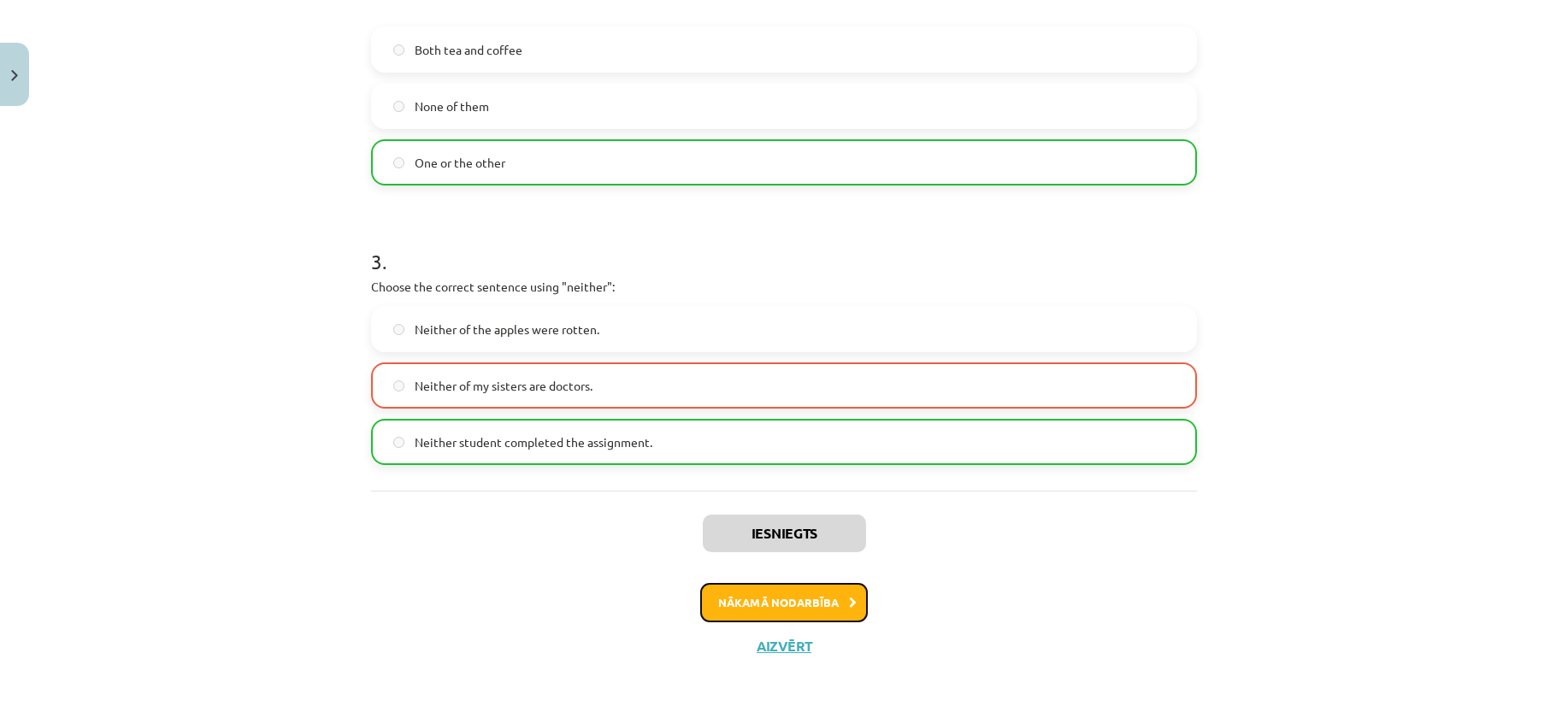
click at [780, 605] on button "Nākamā nodarbība" at bounding box center [784, 602] width 168 height 39
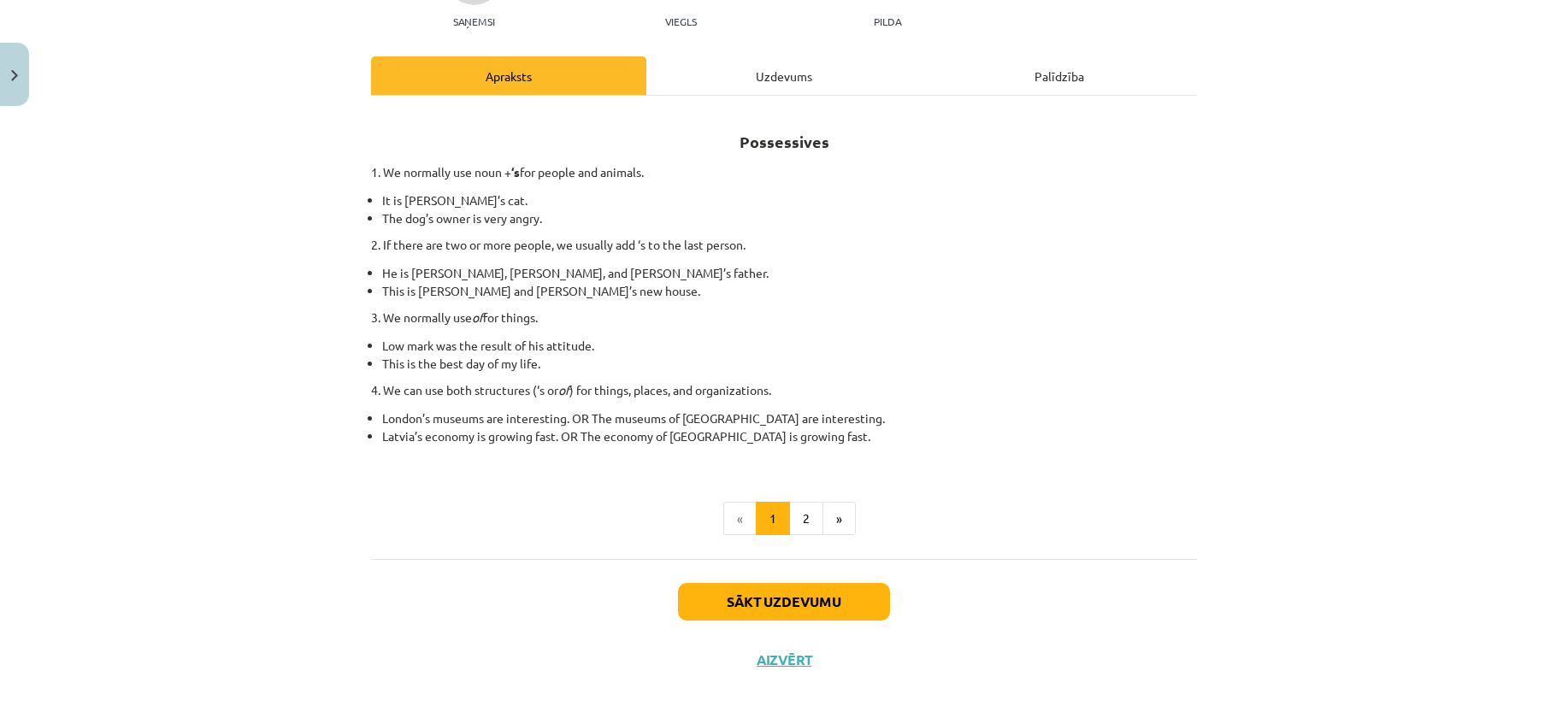
scroll to position [209, 0]
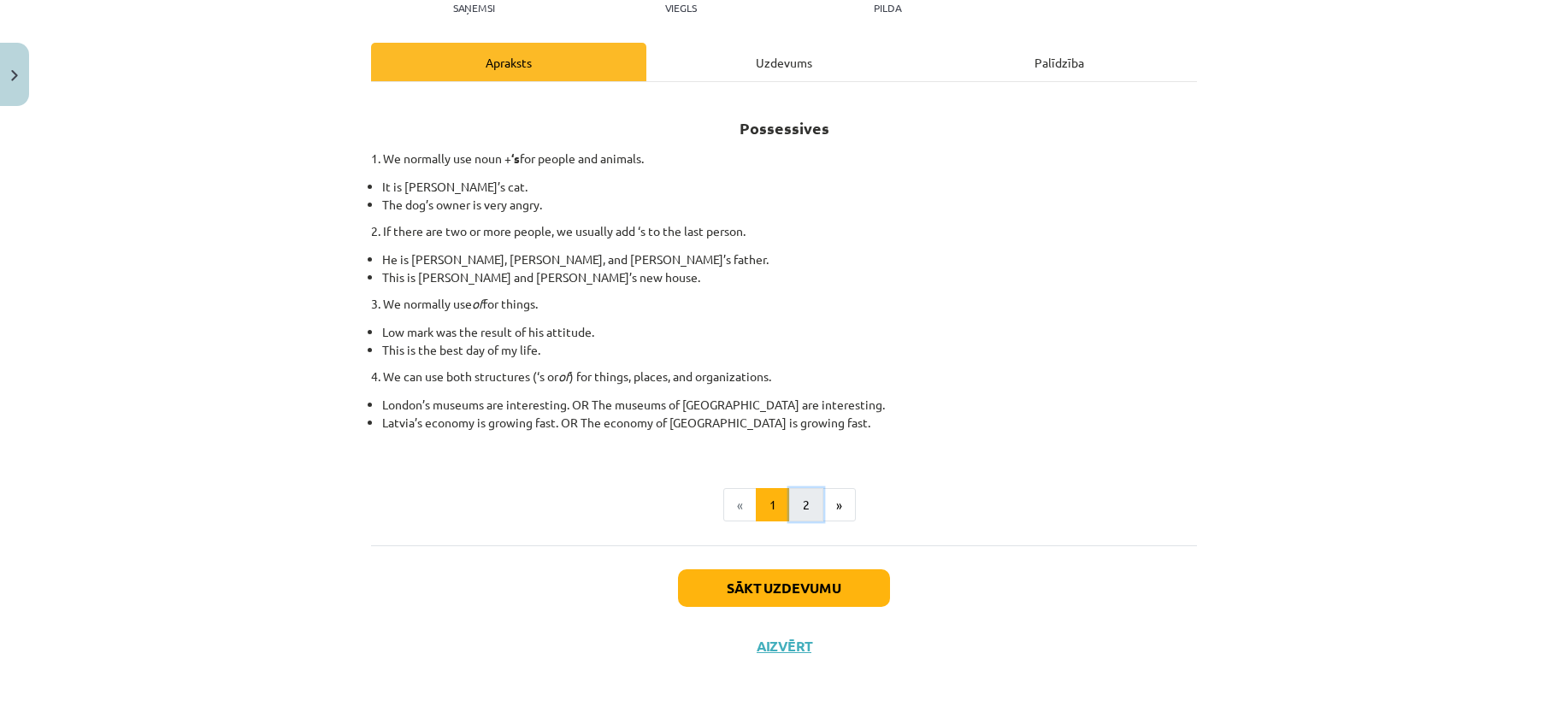
click at [812, 499] on button "2" at bounding box center [806, 506] width 34 height 34
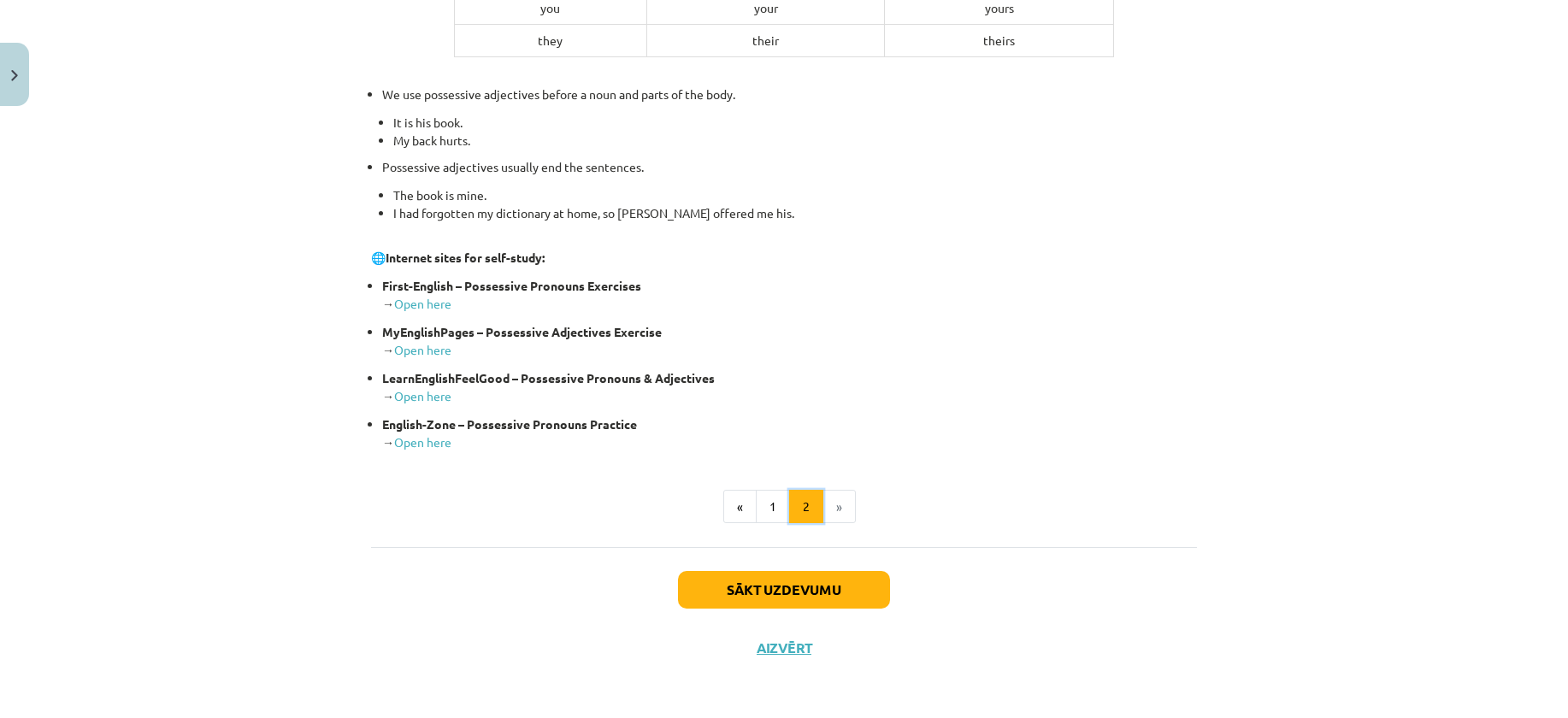
scroll to position [591, 0]
click at [756, 489] on button "1" at bounding box center [773, 506] width 34 height 34
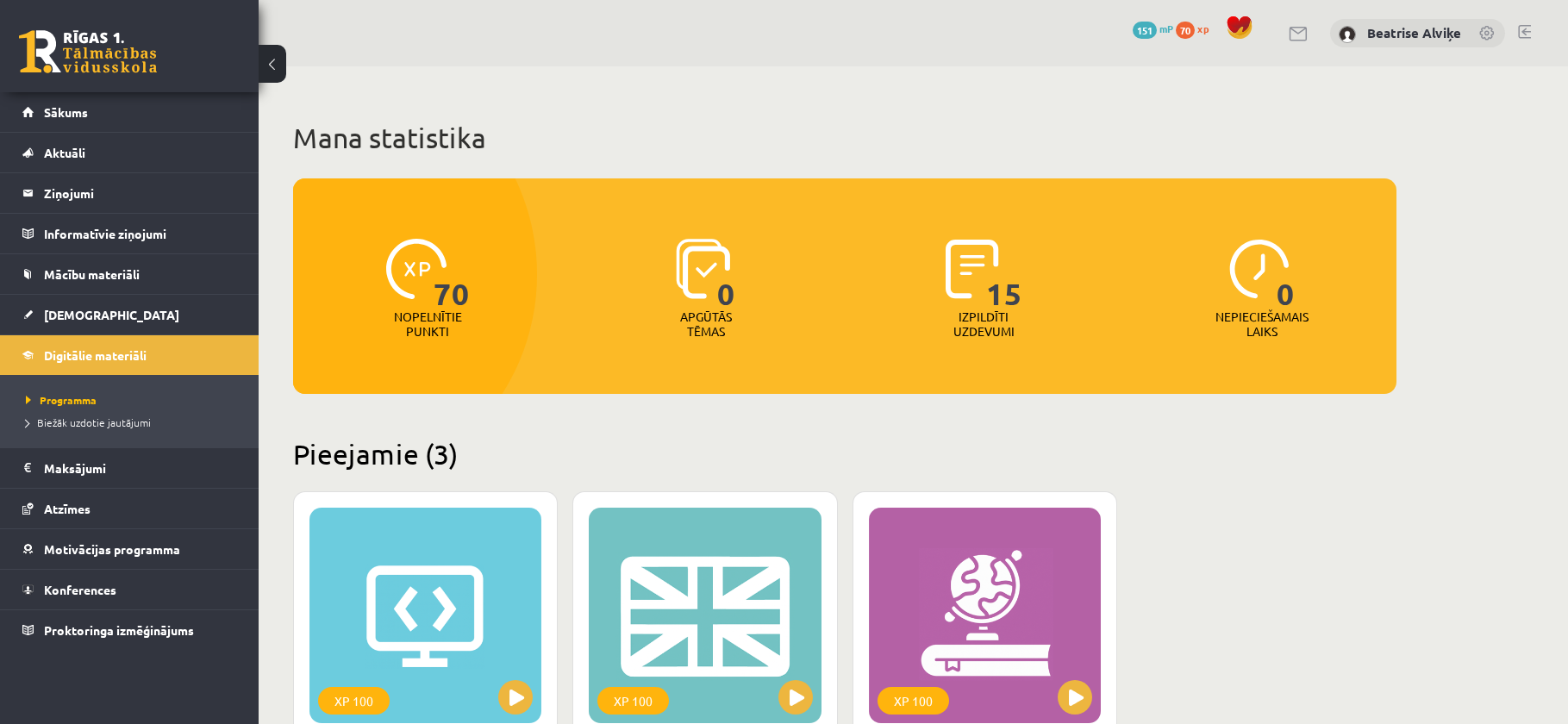
scroll to position [344, 0]
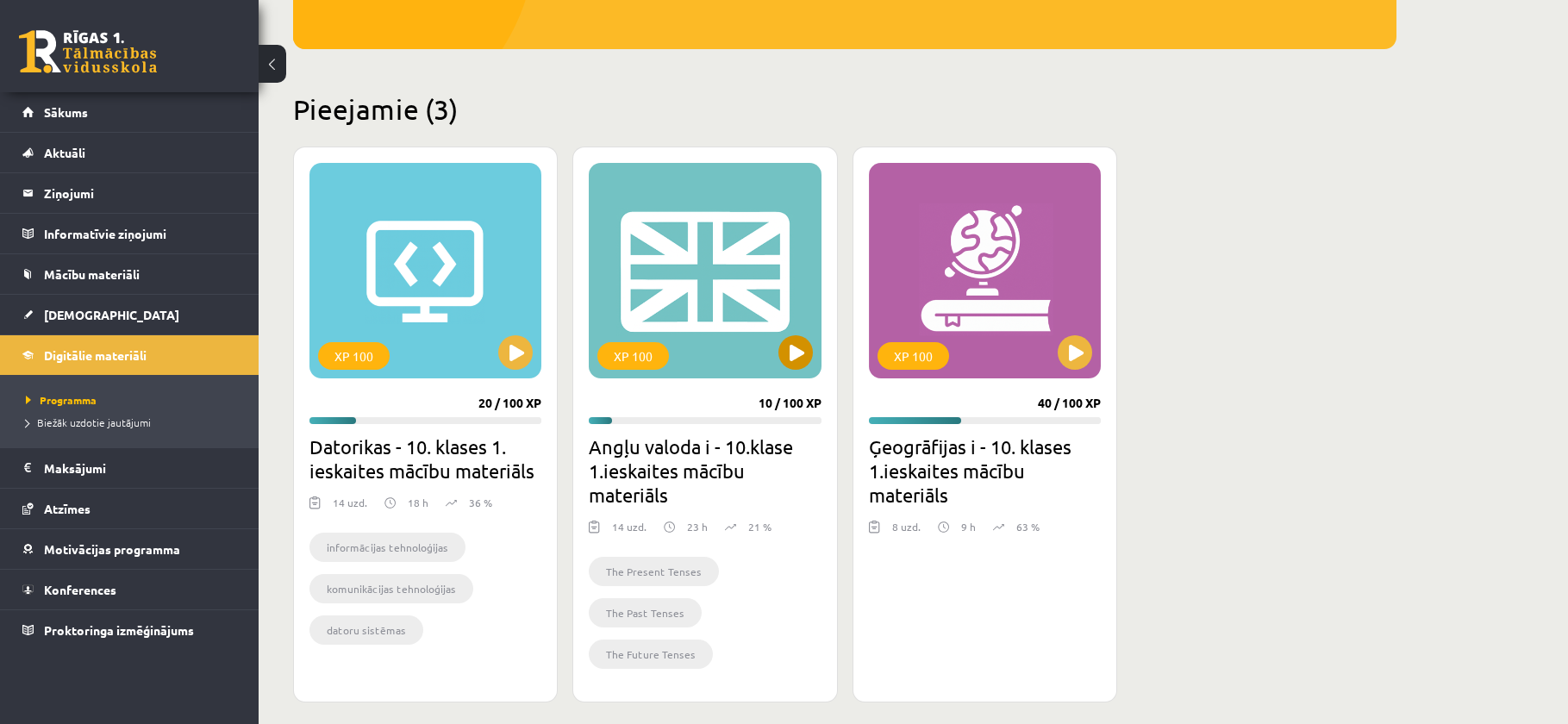
click at [734, 239] on div "XP 100" at bounding box center [704, 270] width 232 height 215
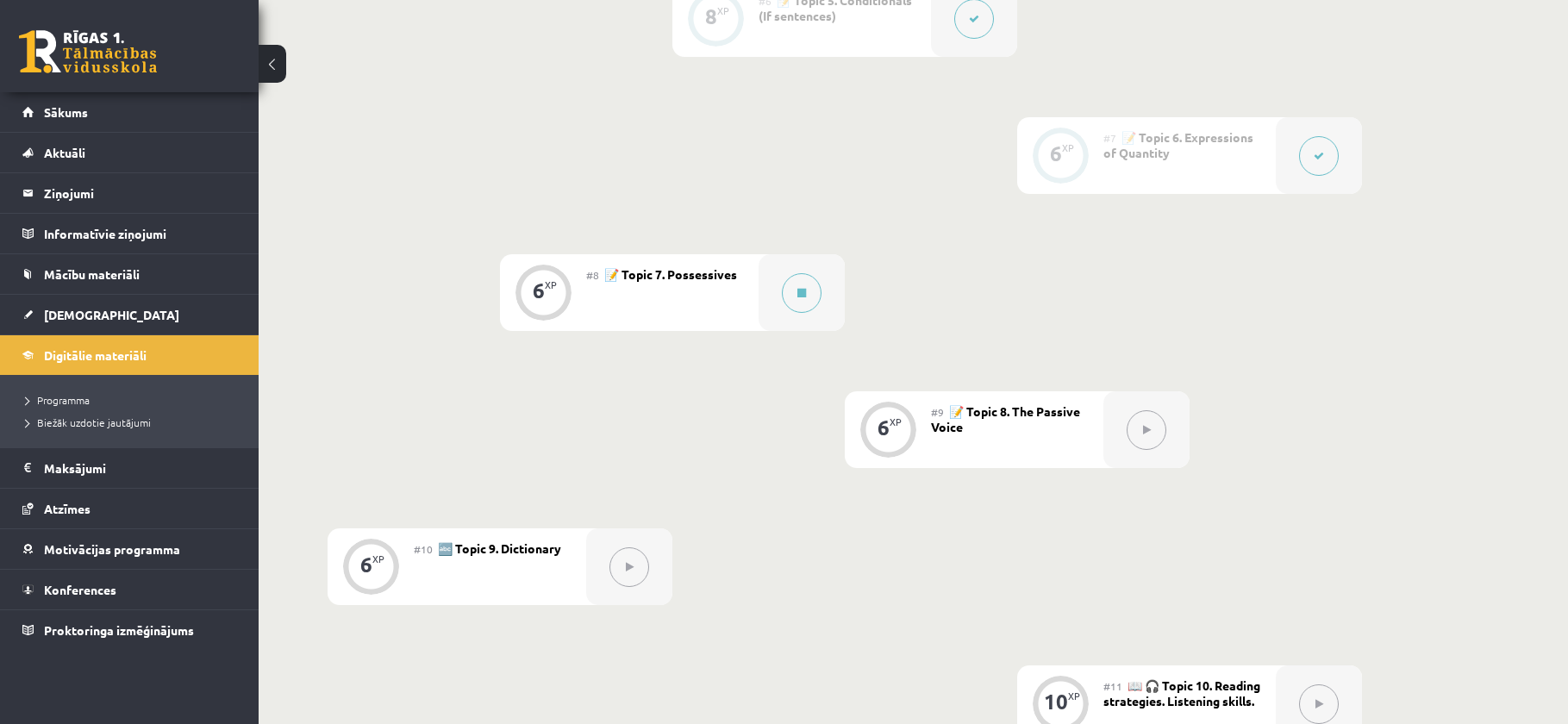
scroll to position [1379, 0]
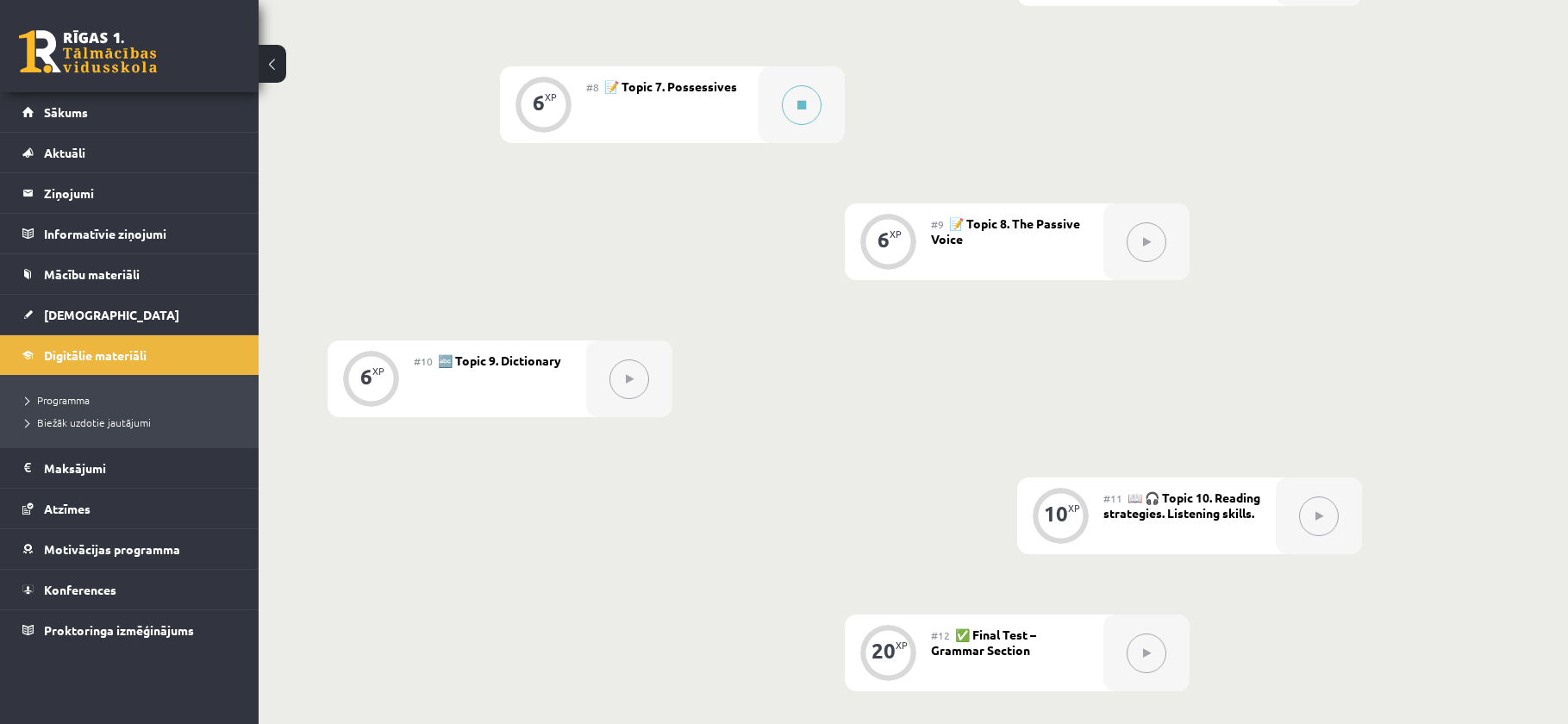
click at [624, 414] on div at bounding box center [628, 379] width 86 height 77
click at [491, 509] on div "0 XP #1 💡 Pirms sāc mācīties! Ievada daļa (introduction). 6 XP #2 📝 Topic 1. Th…" at bounding box center [844, 36] width 1034 height 1858
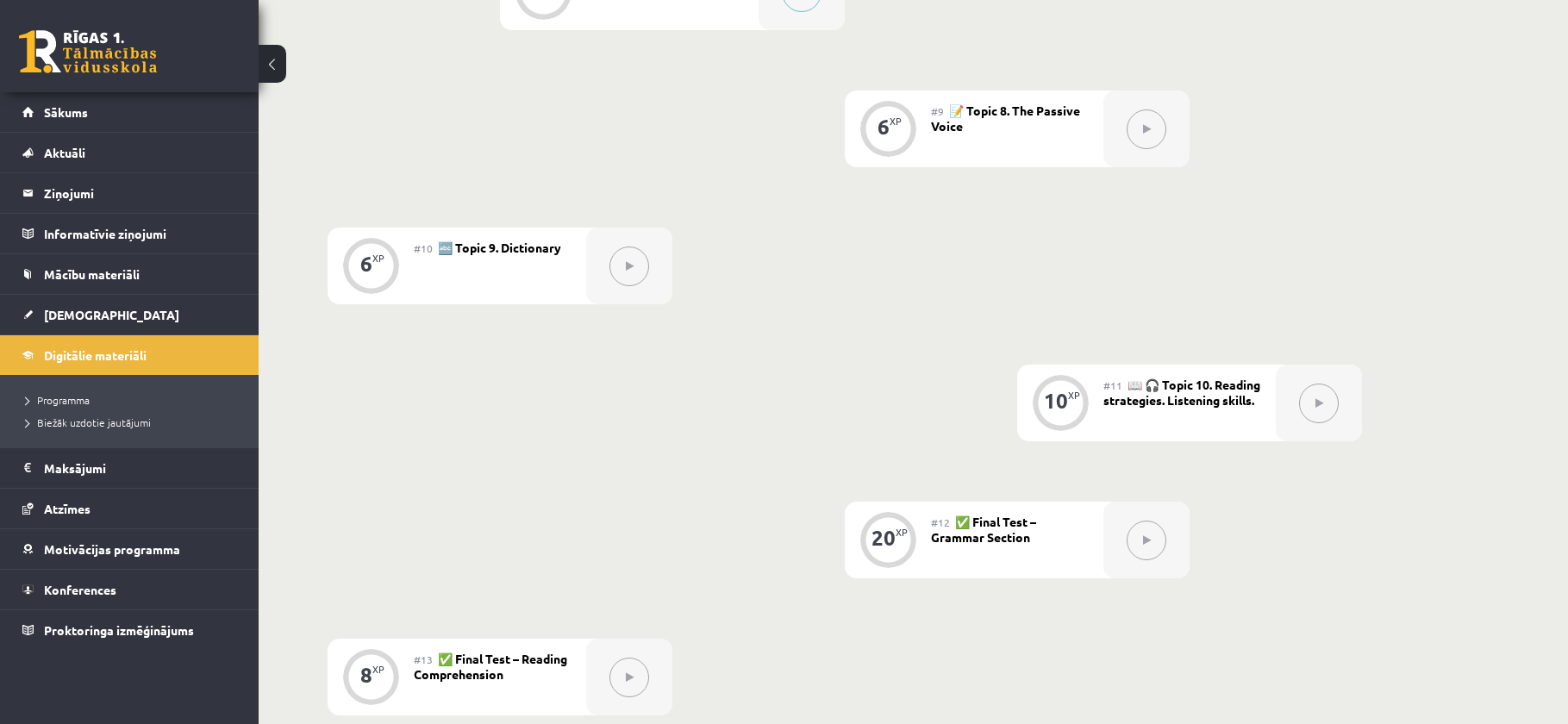
scroll to position [1465, 0]
